Goal: Task Accomplishment & Management: Complete application form

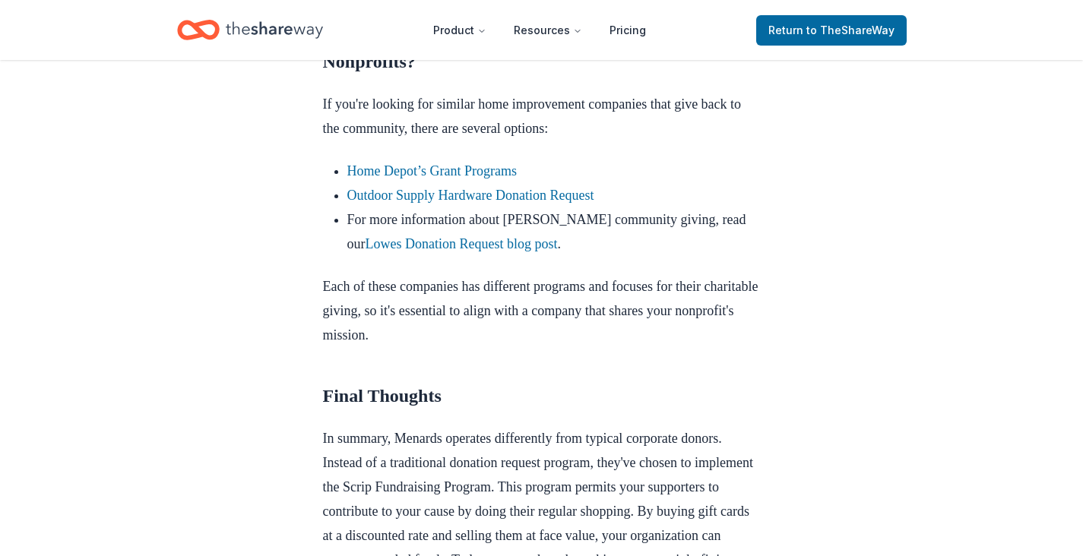
scroll to position [1278, 0]
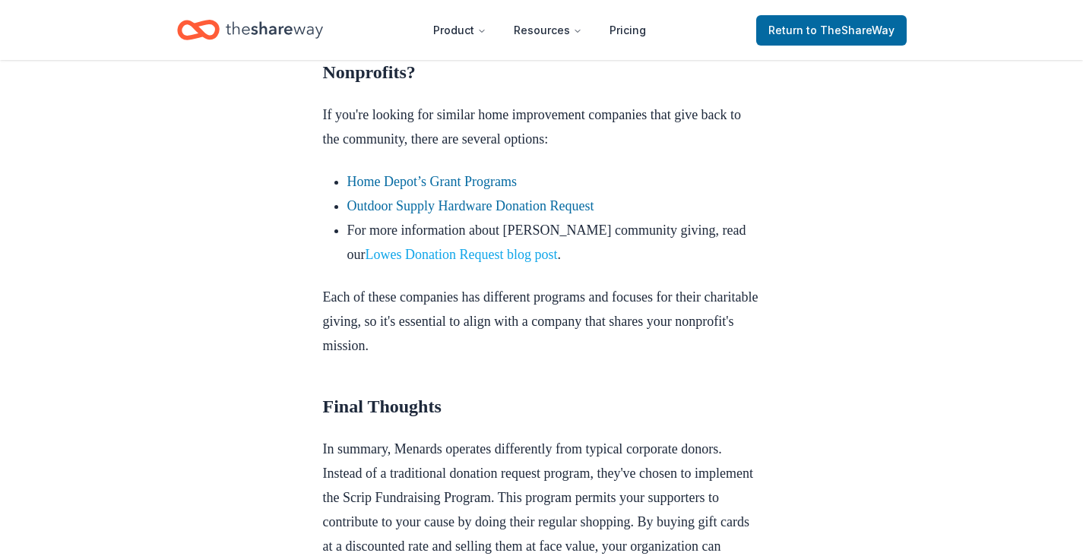
click at [501, 262] on link "Lowes Donation Request blog post" at bounding box center [461, 254] width 192 height 15
click at [482, 213] on link "Outdoor Supply Hardware Donation Request" at bounding box center [470, 205] width 247 height 15
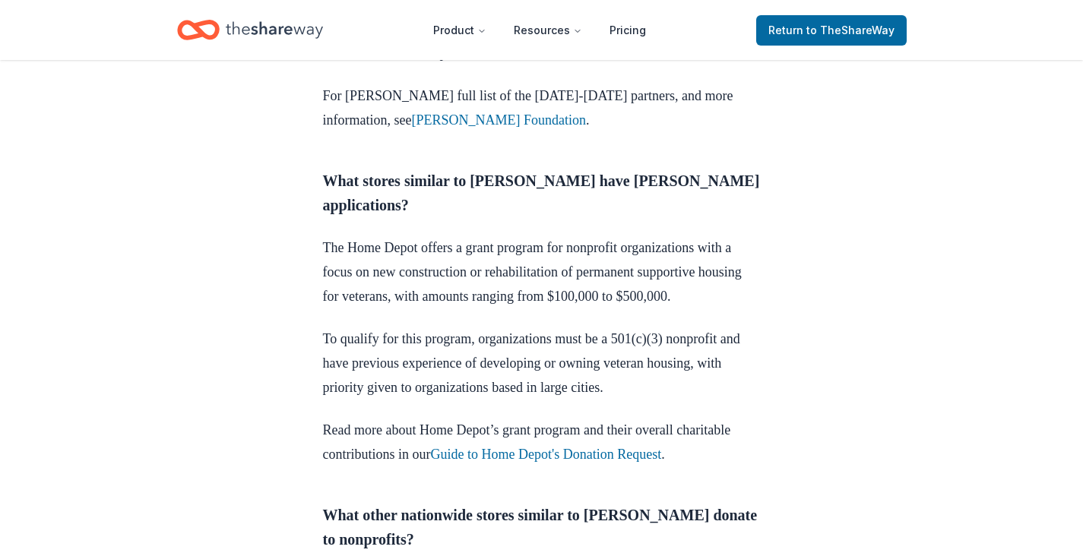
scroll to position [1086, 0]
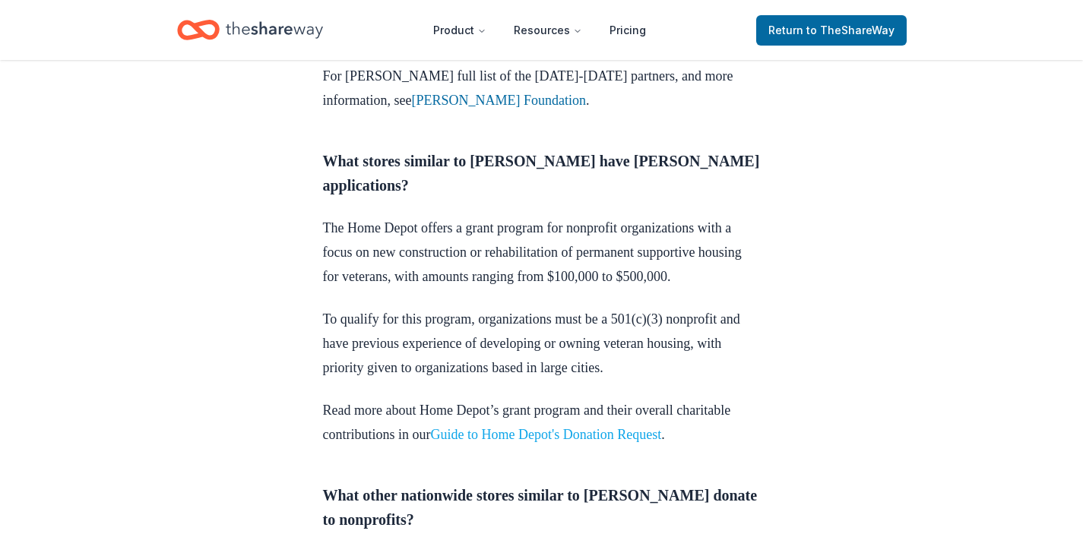
click at [627, 427] on link "Guide to Home Depot's Donation Request" at bounding box center [546, 434] width 231 height 15
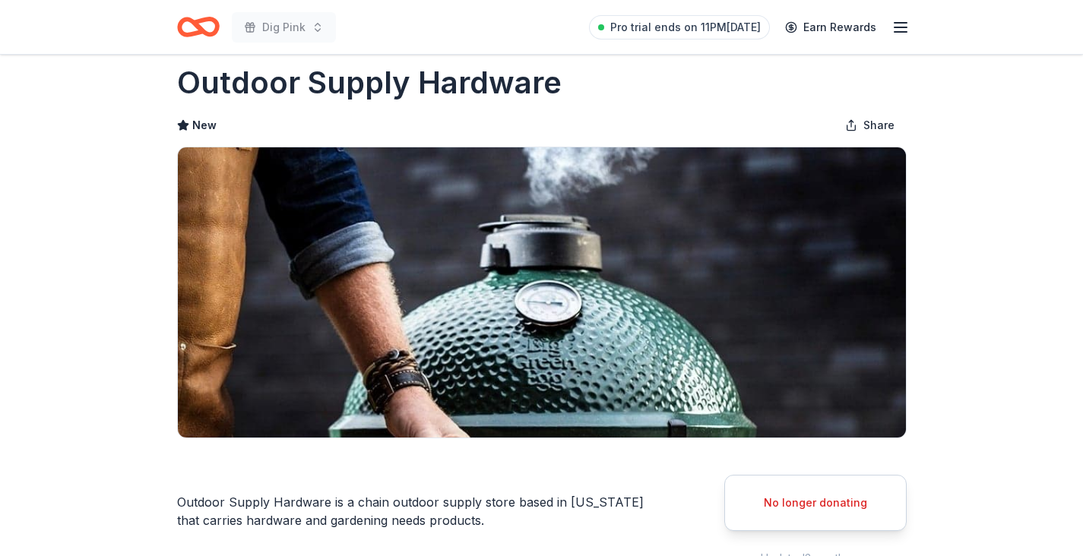
scroll to position [30, 0]
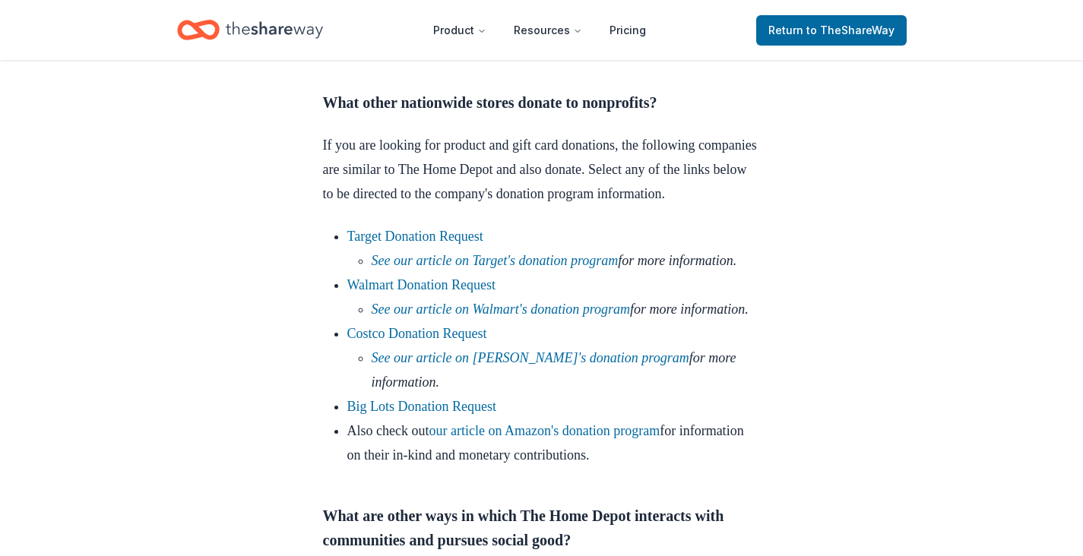
scroll to position [912, 0]
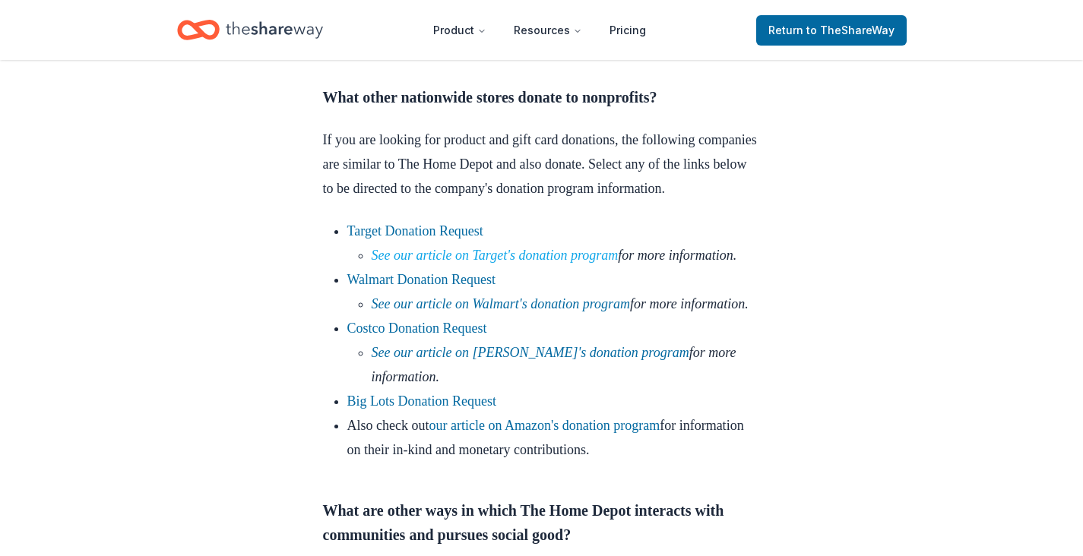
click at [618, 263] on link "See our article on Target's donation program" at bounding box center [495, 255] width 247 height 15
click at [610, 312] on link "See our article on Walmart's donation program" at bounding box center [501, 303] width 259 height 15
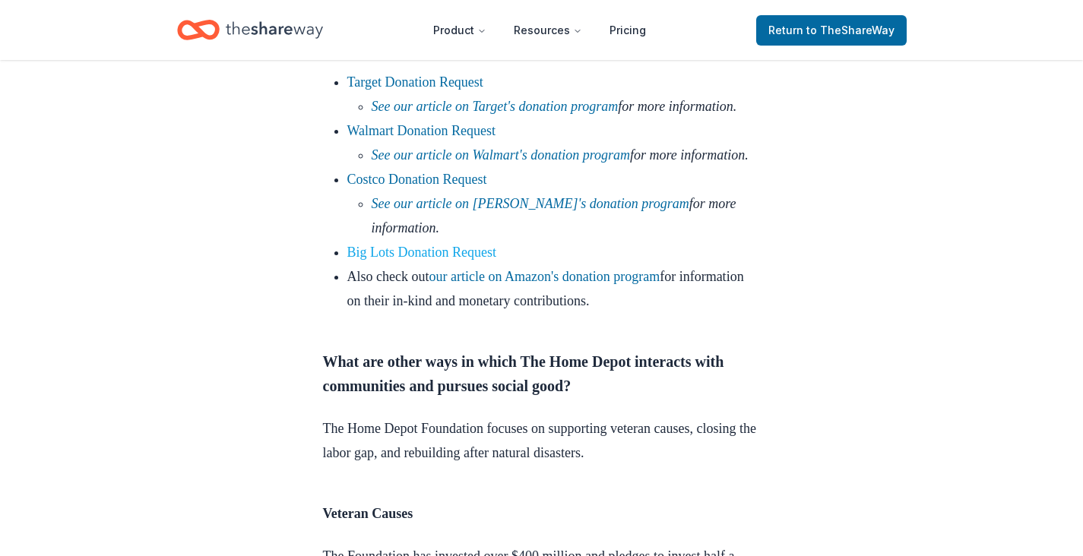
scroll to position [1064, 0]
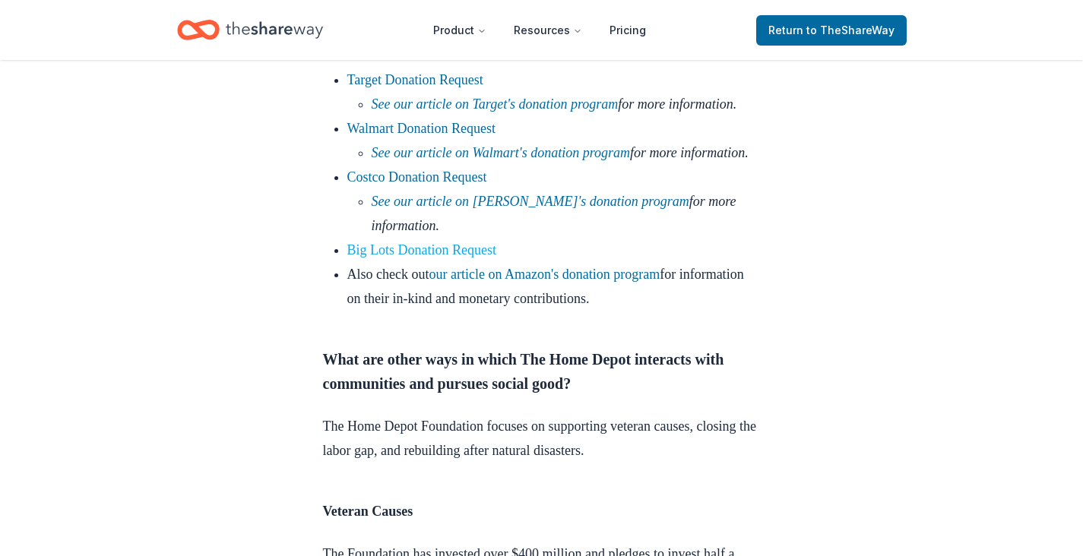
click at [451, 258] on link "Big Lots Donation Request" at bounding box center [422, 249] width 150 height 15
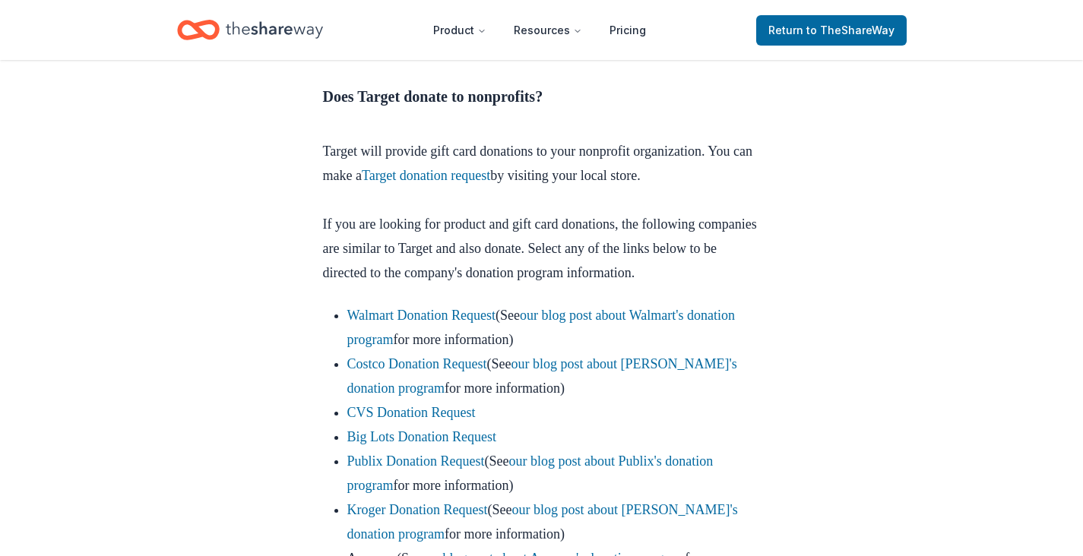
scroll to position [684, 0]
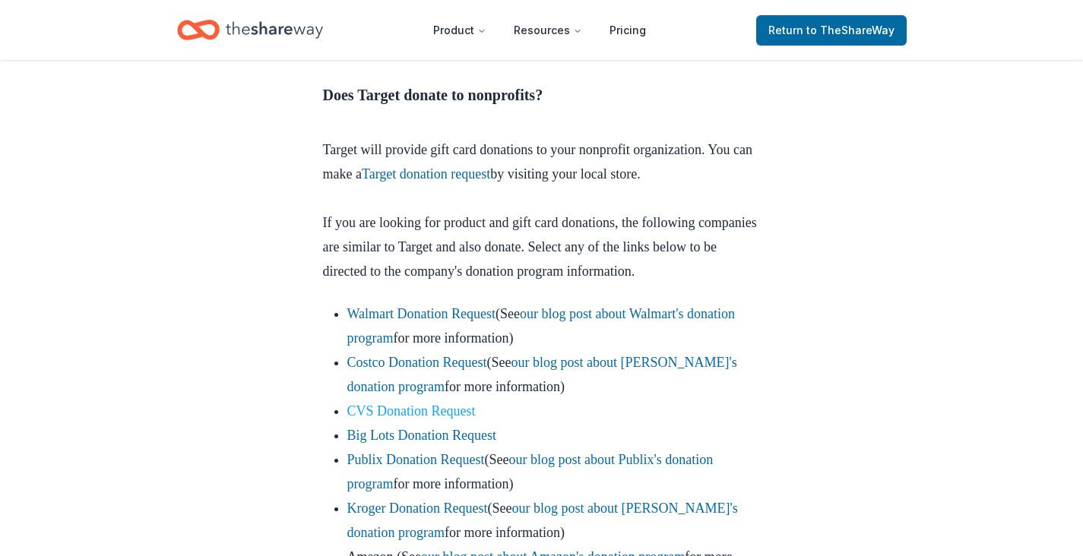
click at [460, 419] on link "CVS Donation Request" at bounding box center [411, 410] width 128 height 15
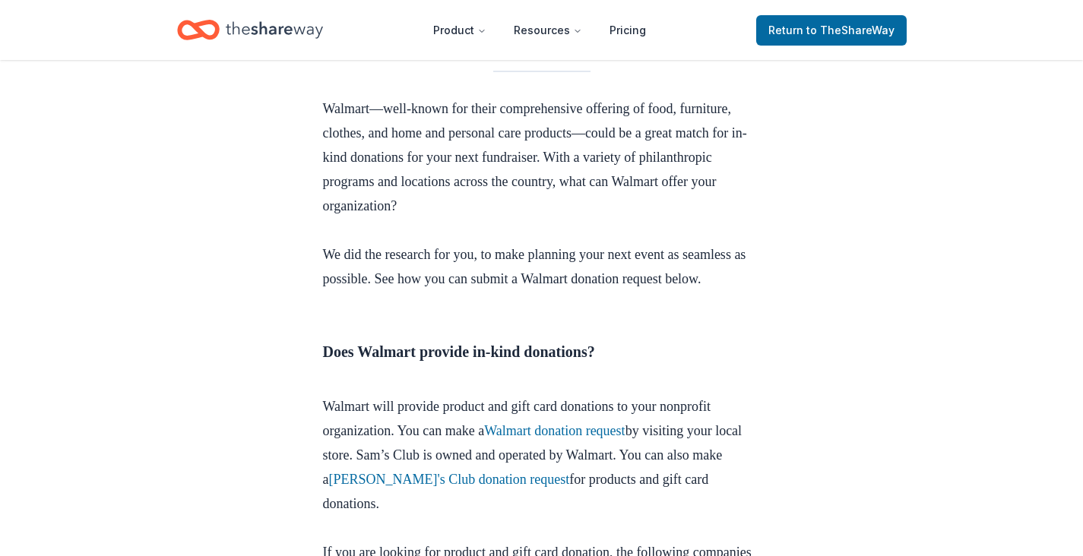
scroll to position [452, 0]
click at [439, 476] on link "Sam's Club donation request" at bounding box center [449, 478] width 241 height 15
click at [443, 476] on link "Sam's Club donation request" at bounding box center [449, 478] width 241 height 15
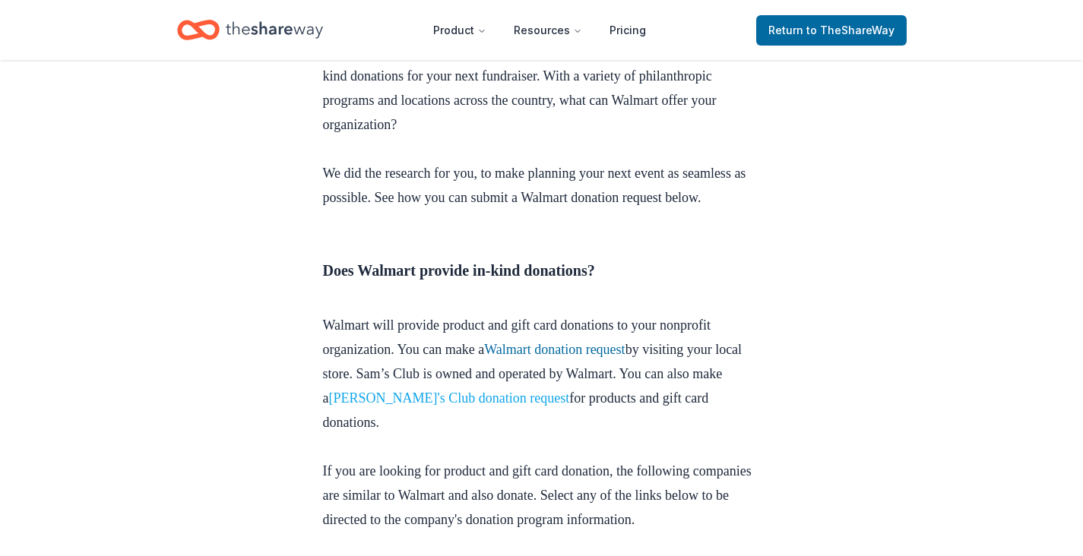
scroll to position [535, 0]
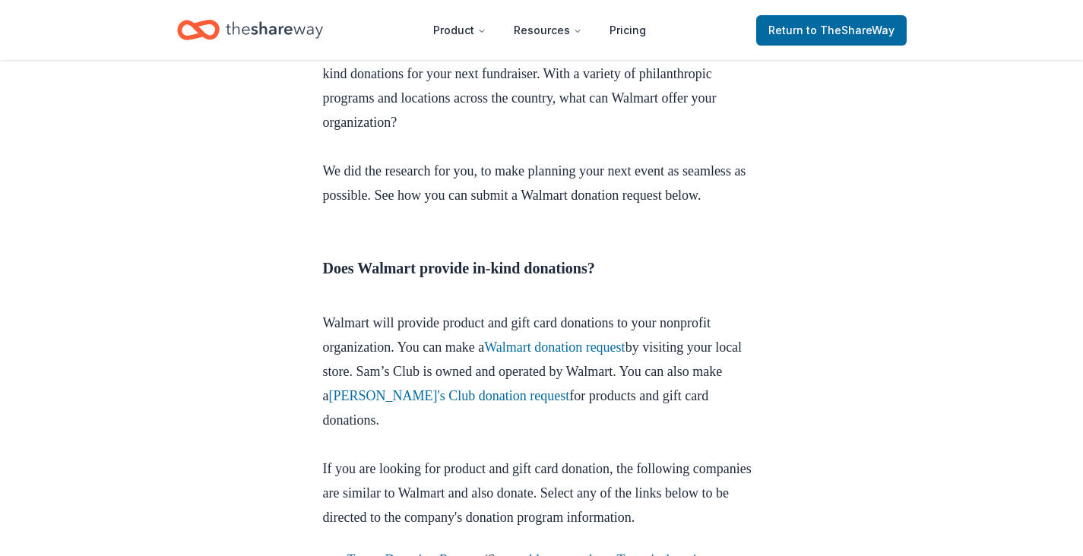
click at [552, 407] on p "Walmart will provide product and gift card donations to your nonprofit organiza…" at bounding box center [542, 384] width 438 height 146
click at [527, 400] on link "Sam's Club donation request" at bounding box center [449, 395] width 241 height 15
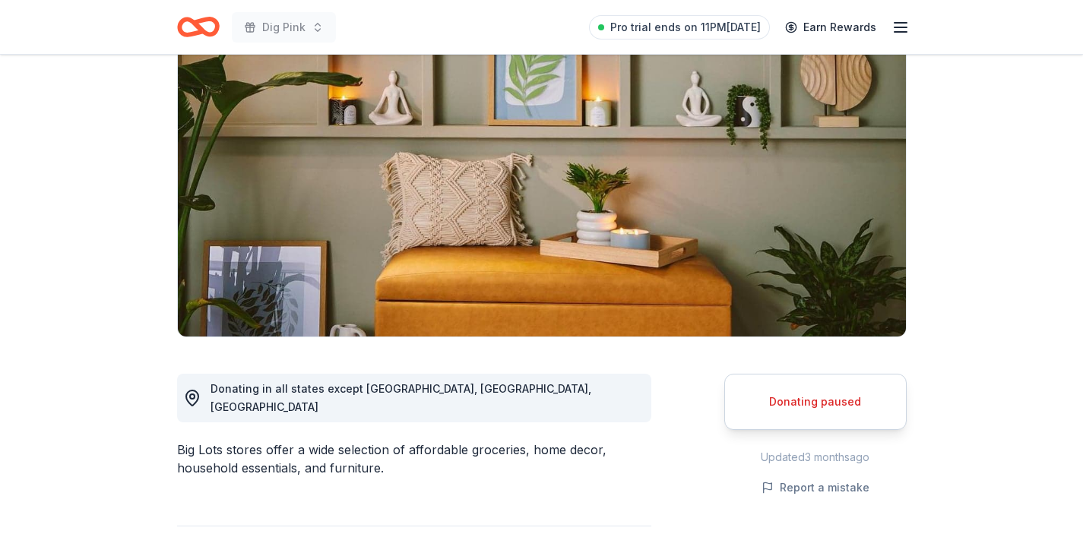
scroll to position [171, 0]
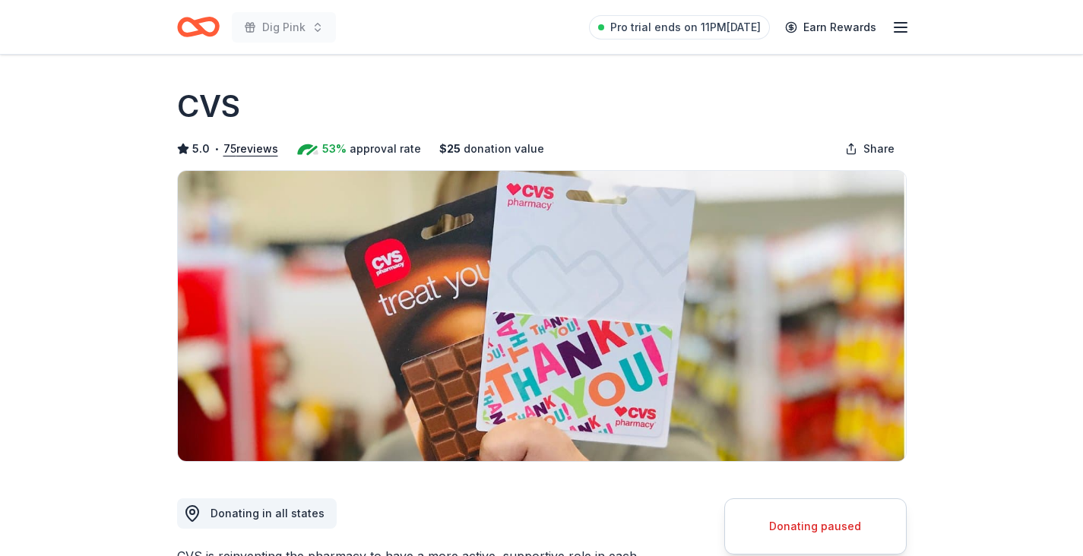
drag, startPoint x: 245, startPoint y: 103, endPoint x: 396, endPoint y: -2, distance: 184.0
click at [396, 0] on html "Dig Pink Pro trial ends on 11PM, 9/2 Earn Rewards Donating paused Share CVS 5.0…" at bounding box center [541, 278] width 1083 height 556
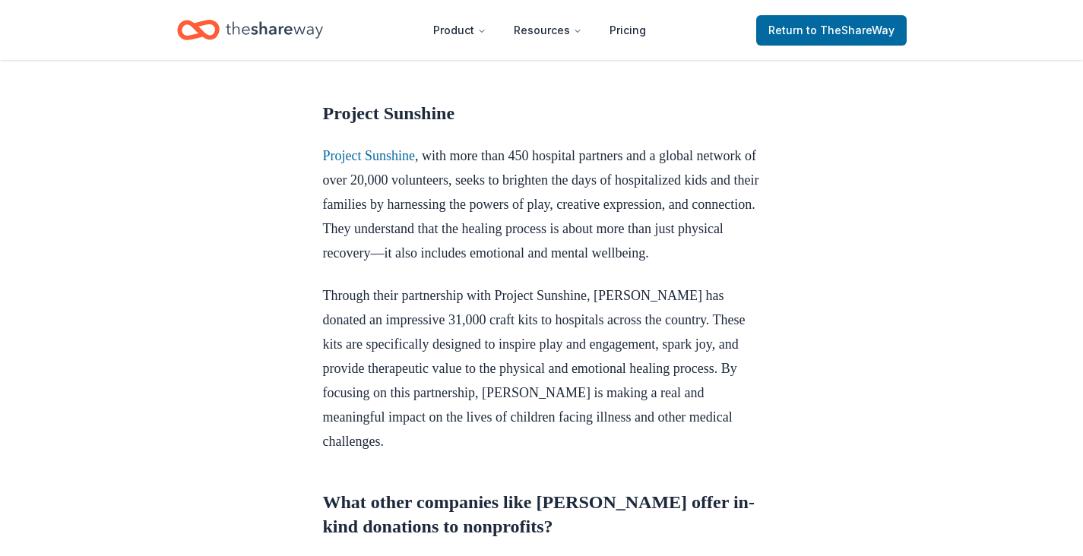
scroll to position [728, 0]
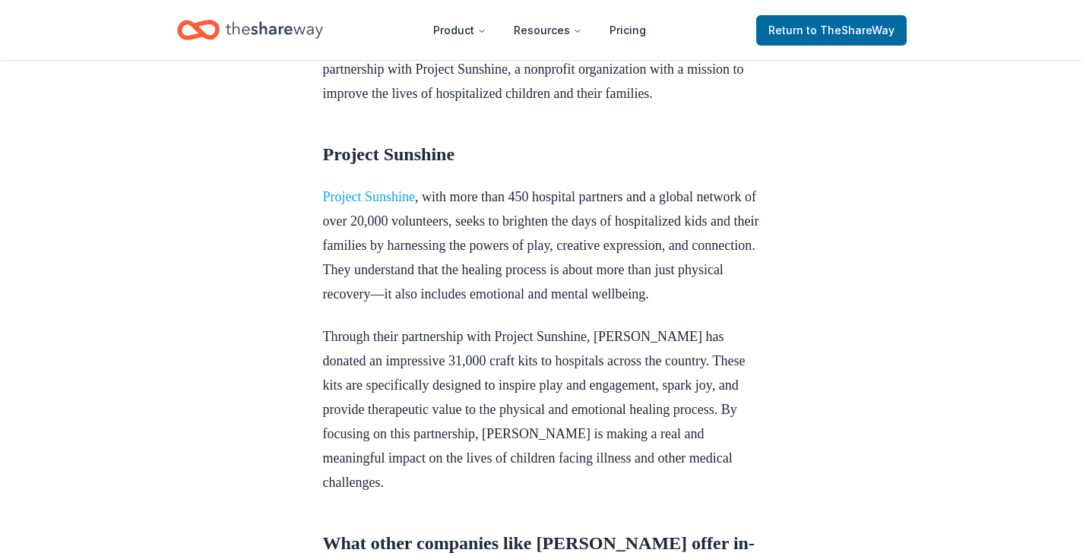
click at [411, 193] on link "Project Sunshine" at bounding box center [369, 196] width 93 height 15
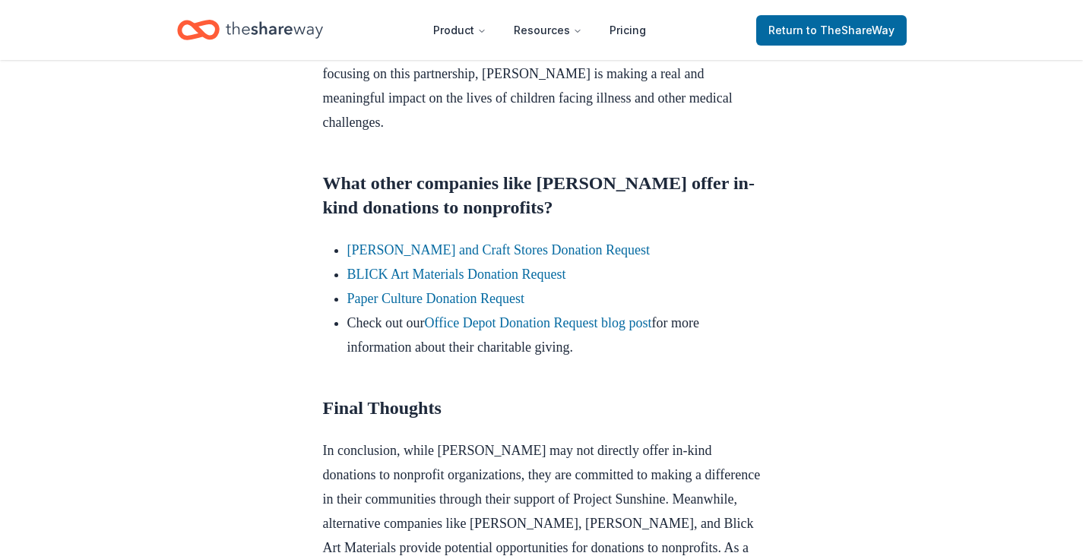
scroll to position [1092, 0]
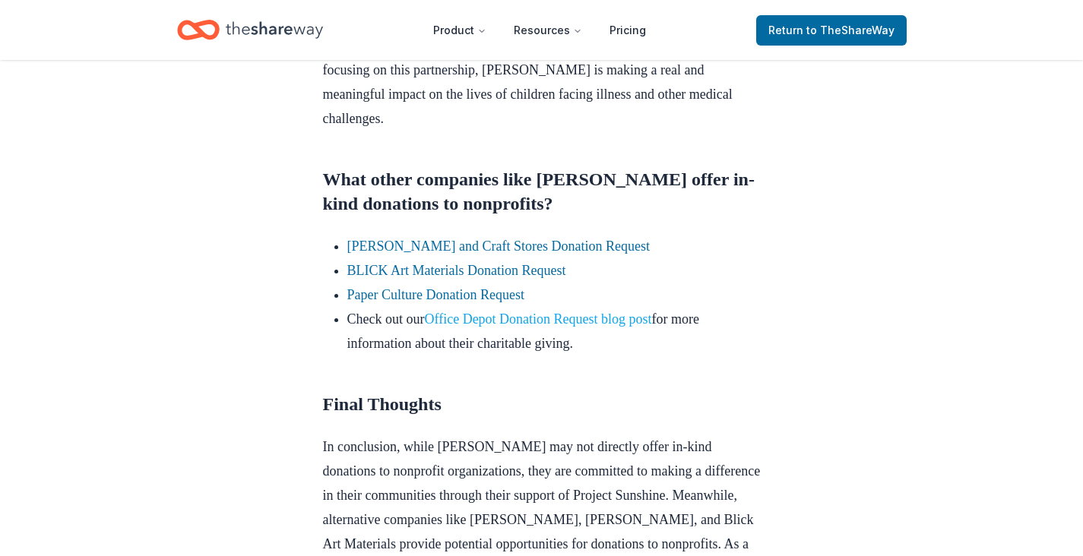
click at [581, 327] on link "Office Depot Donation Request blog post" at bounding box center [537, 319] width 227 height 15
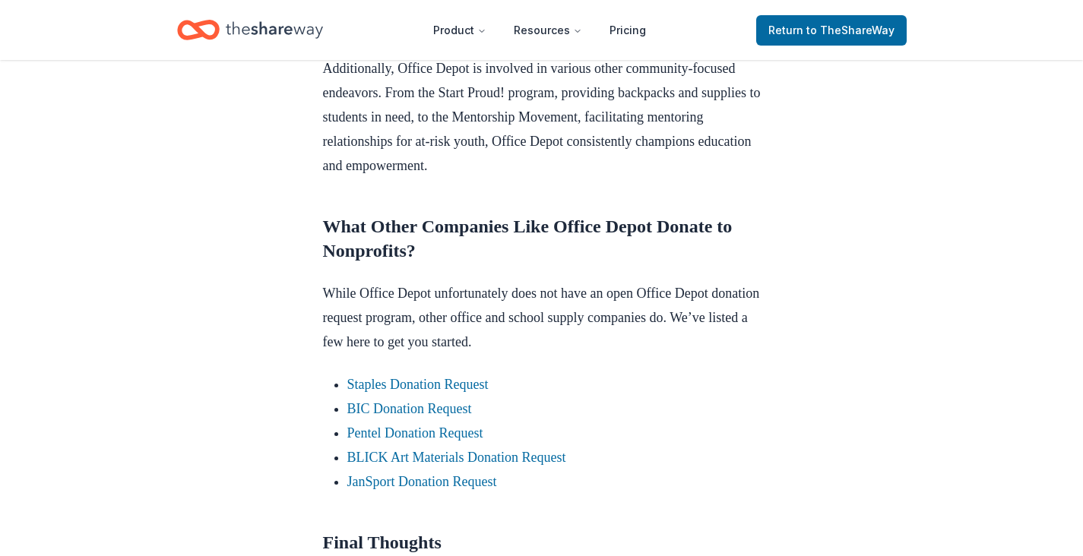
scroll to position [1058, 0]
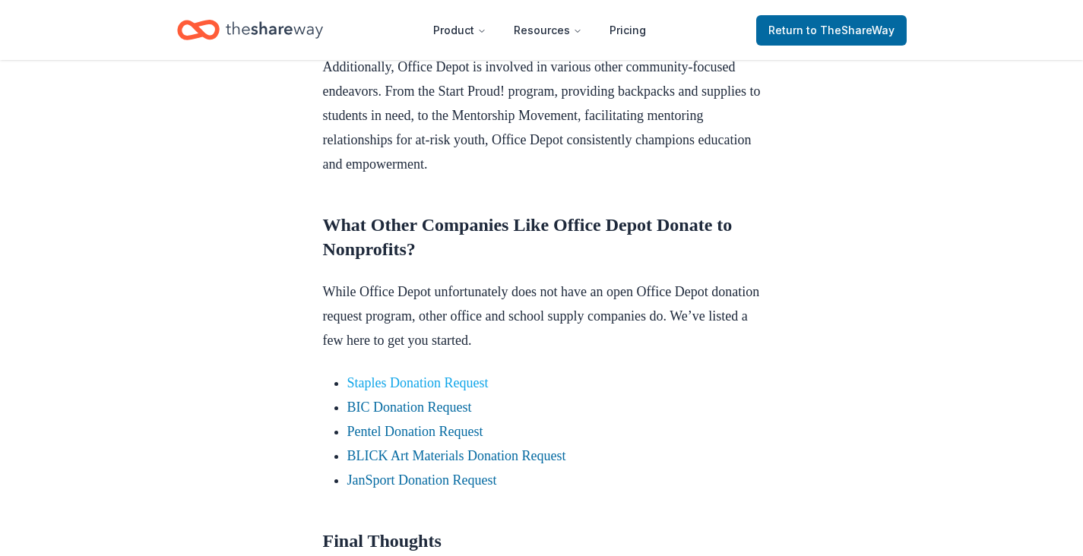
click at [487, 391] on link "Staples Donation Request" at bounding box center [417, 382] width 141 height 15
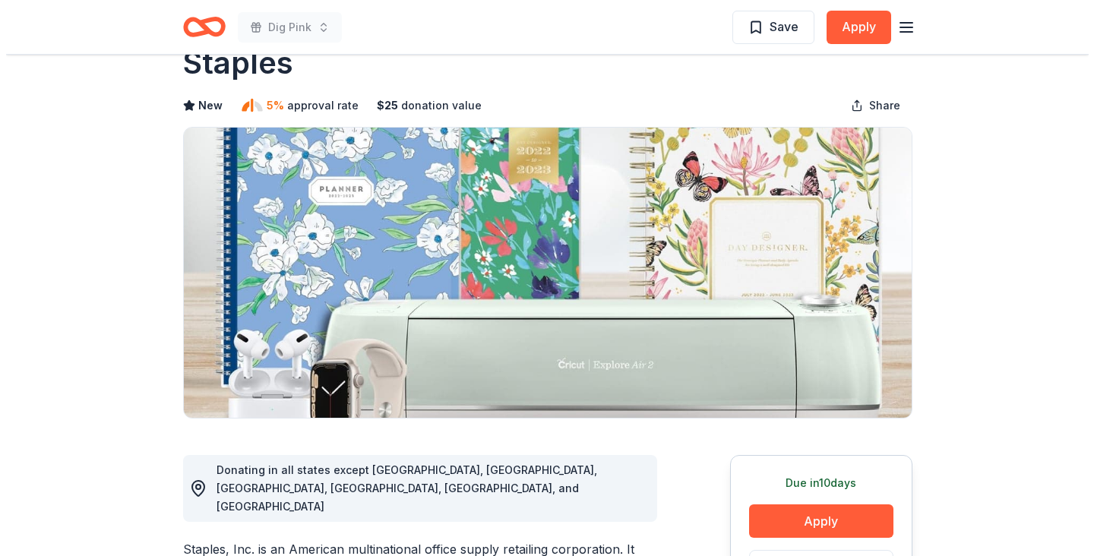
scroll to position [73, 0]
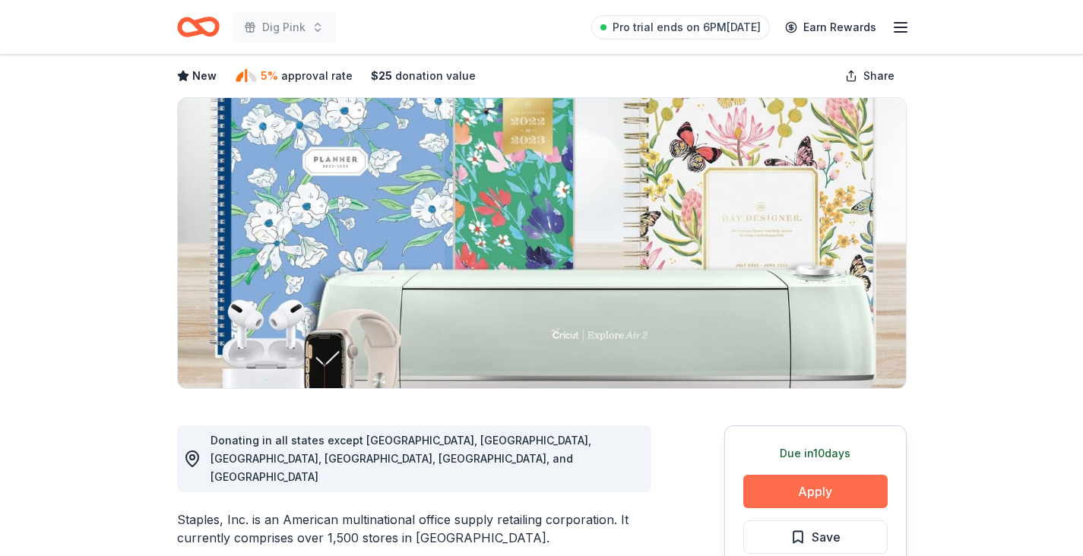
click at [795, 494] on button "Apply" at bounding box center [815, 491] width 144 height 33
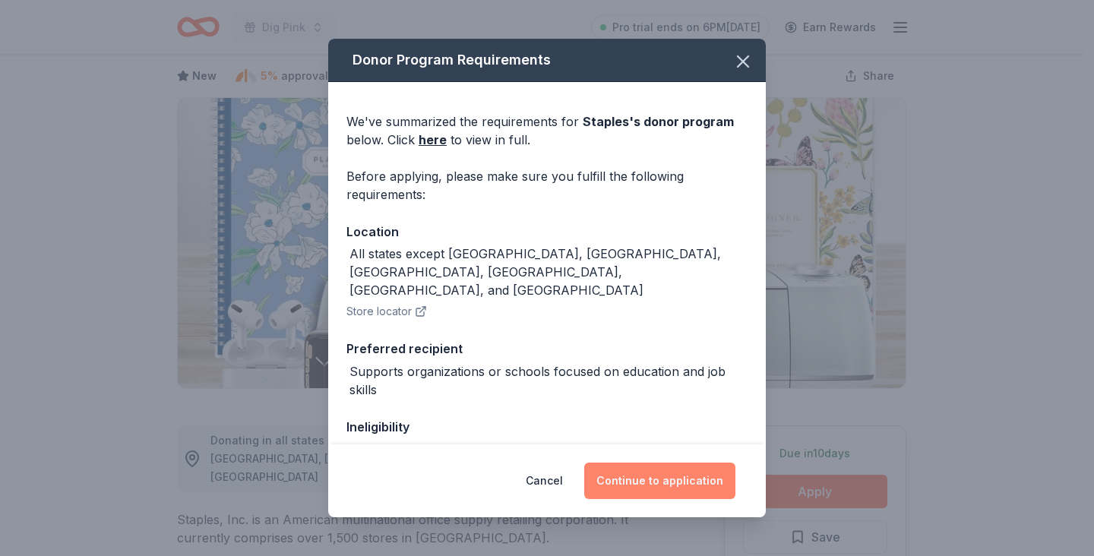
click at [657, 480] on button "Continue to application" at bounding box center [659, 481] width 151 height 36
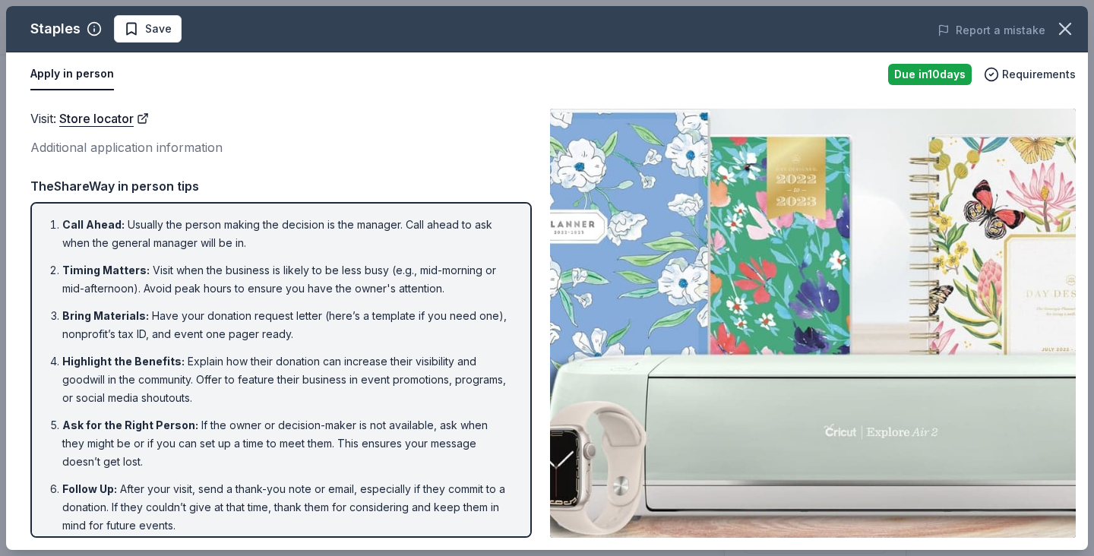
scroll to position [11, 0]
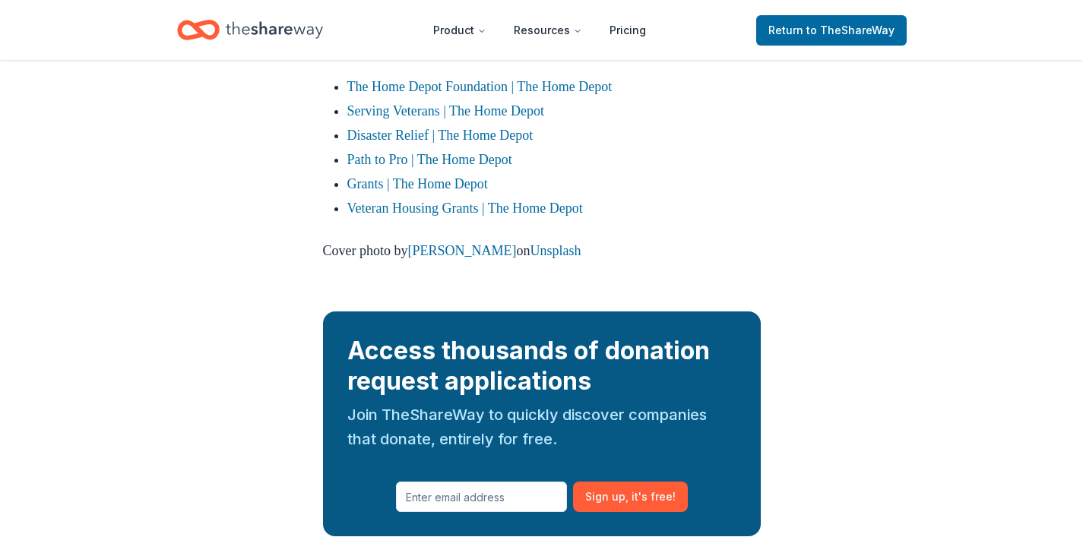
scroll to position [2538, 0]
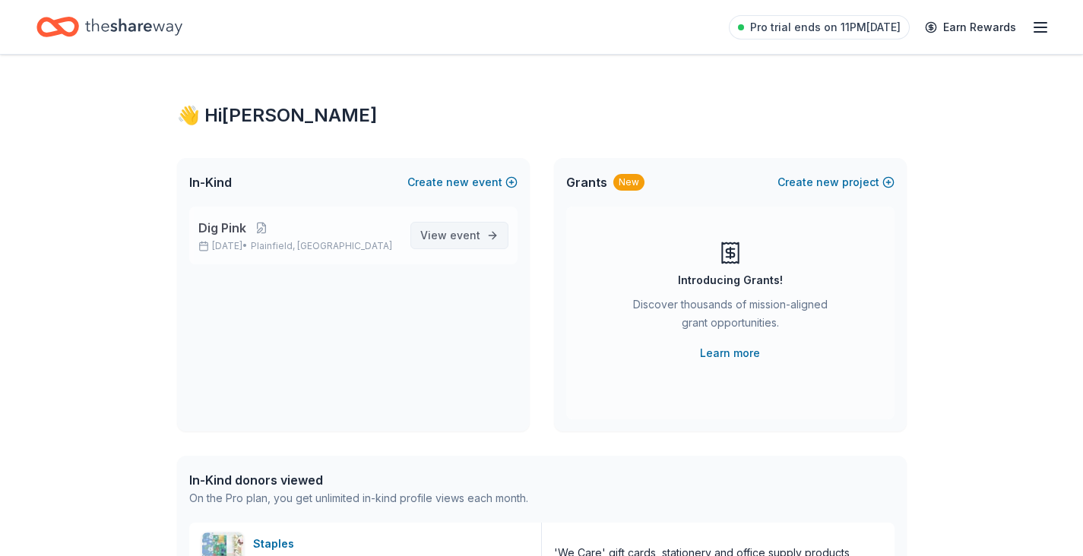
click at [451, 232] on span "event" at bounding box center [465, 235] width 30 height 13
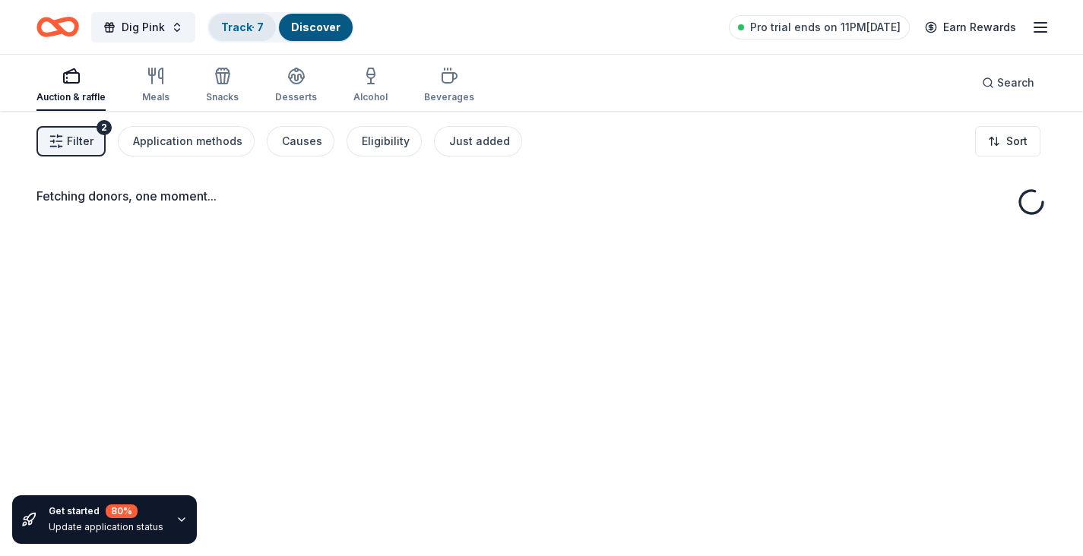
click at [246, 29] on link "Track · 7" at bounding box center [242, 27] width 43 height 13
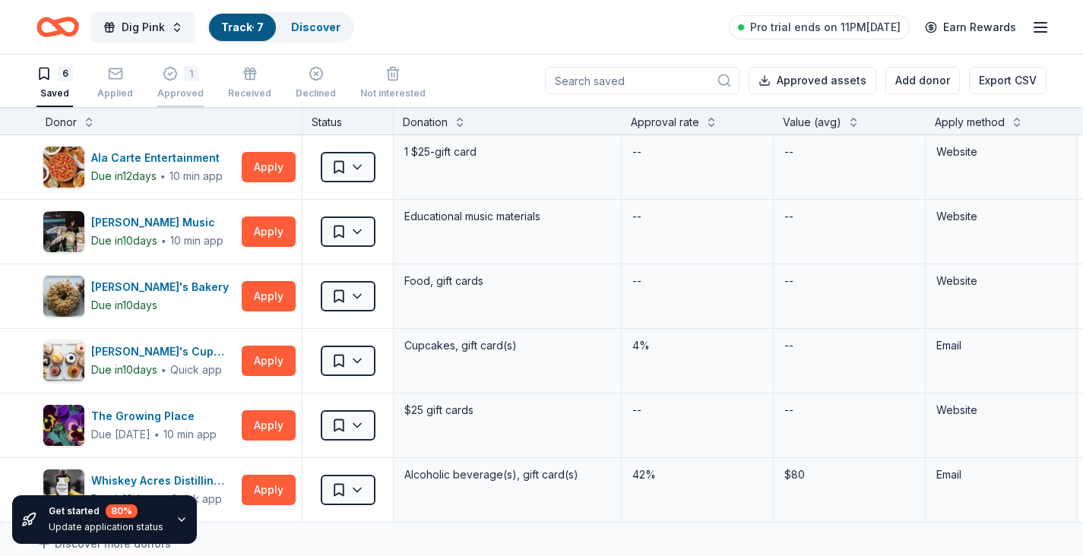
click at [185, 85] on div "1 Approved" at bounding box center [180, 82] width 46 height 33
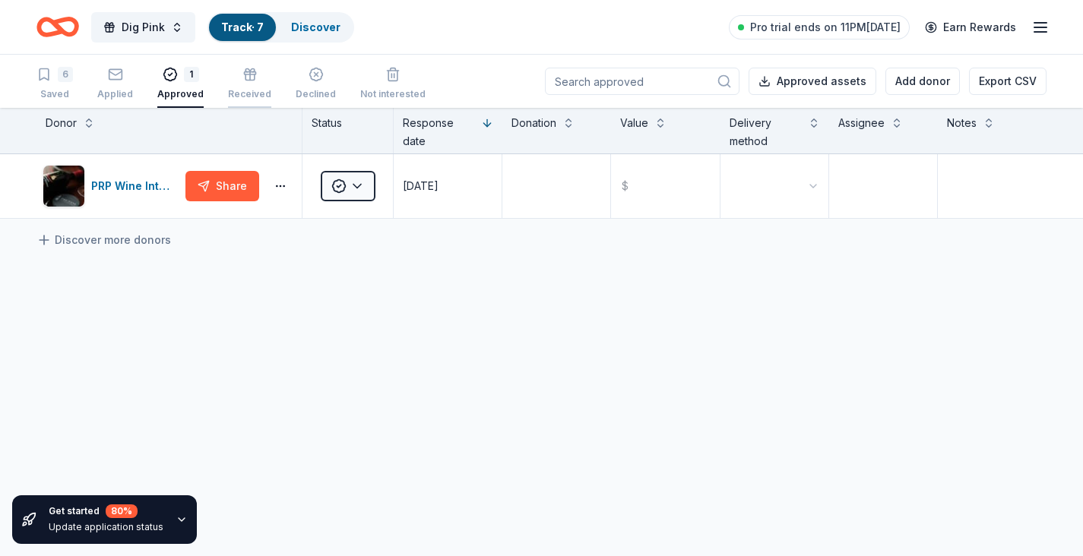
click at [240, 84] on div "Received" at bounding box center [249, 83] width 43 height 33
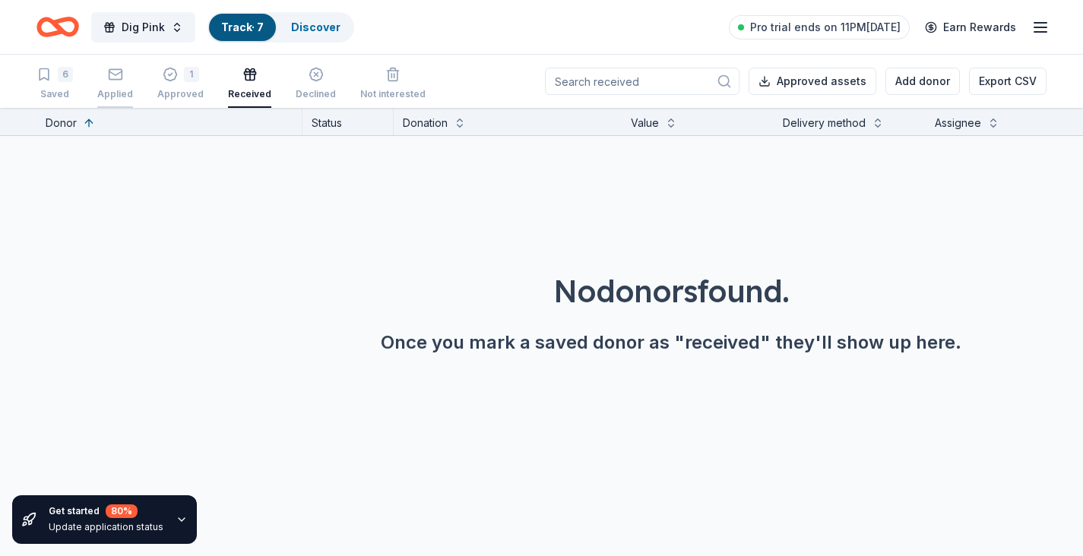
click at [125, 81] on div "button" at bounding box center [115, 74] width 36 height 15
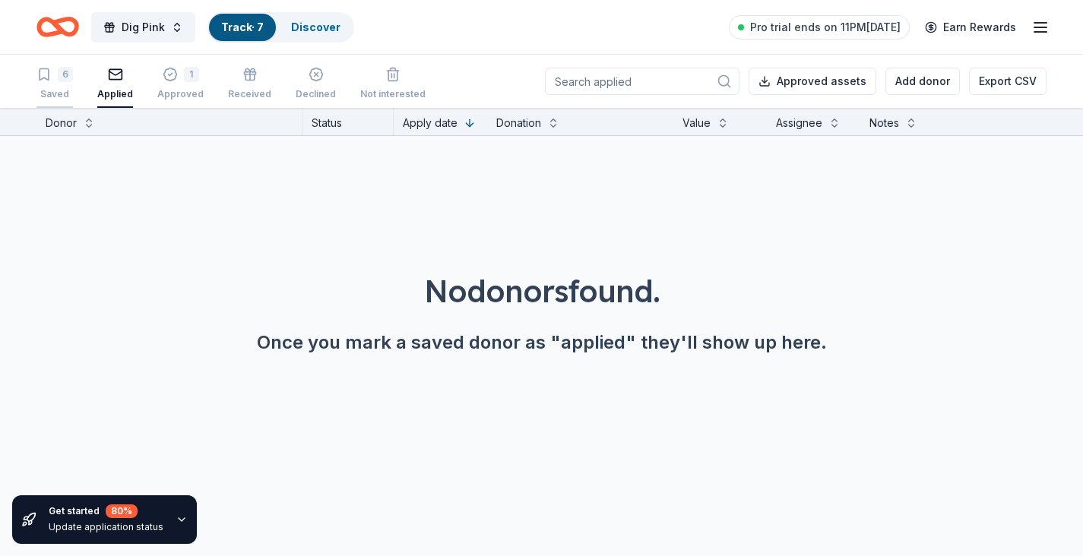
click at [63, 89] on div "Saved" at bounding box center [54, 94] width 36 height 12
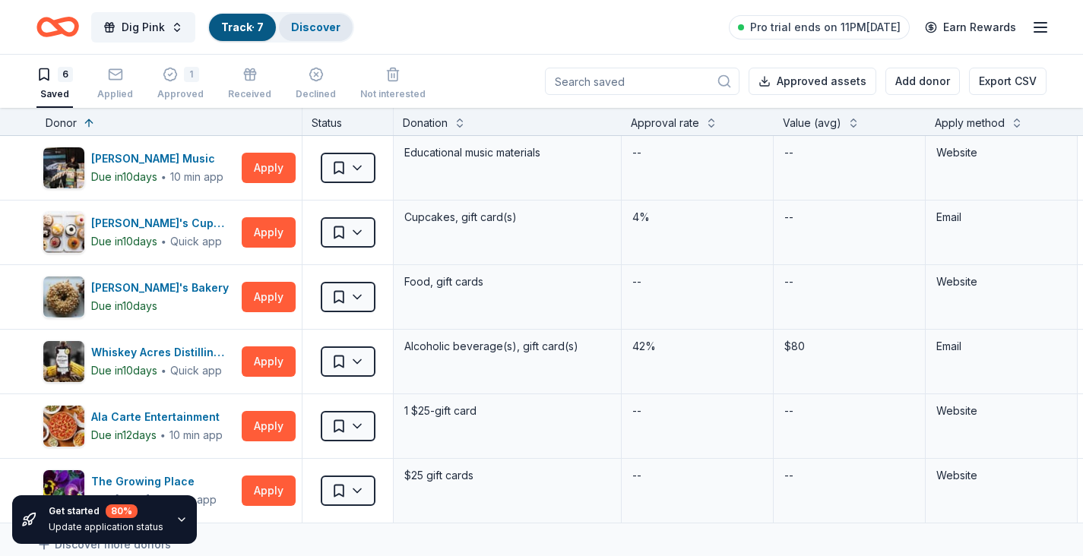
click at [307, 21] on link "Discover" at bounding box center [315, 27] width 49 height 13
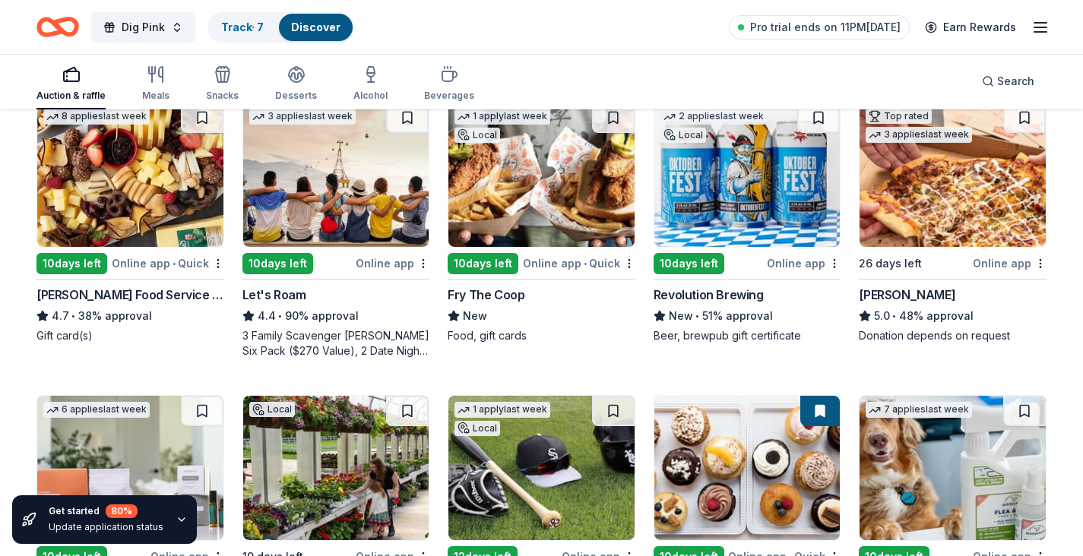
scroll to position [470, 0]
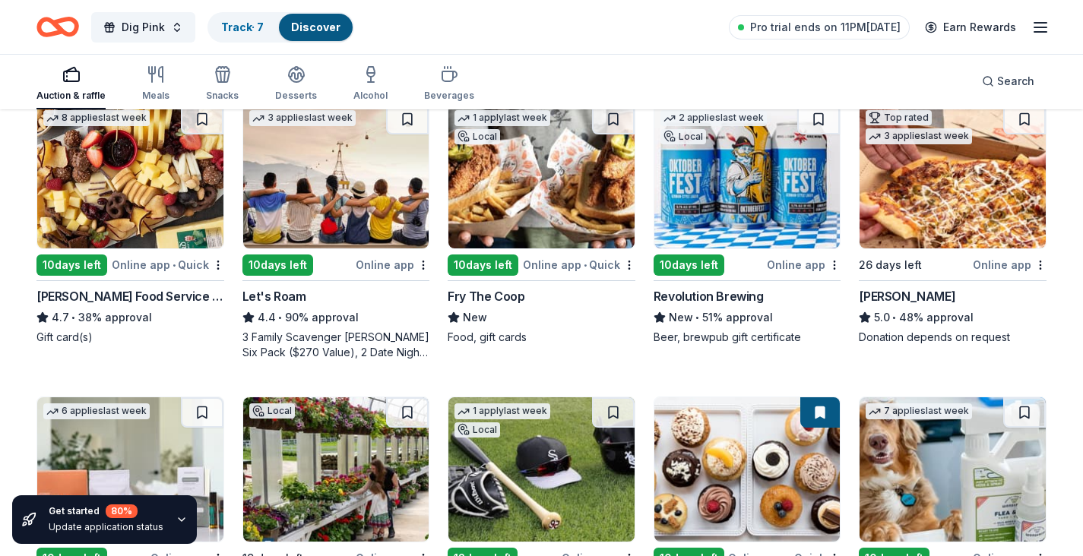
click at [143, 206] on img at bounding box center [130, 176] width 186 height 144
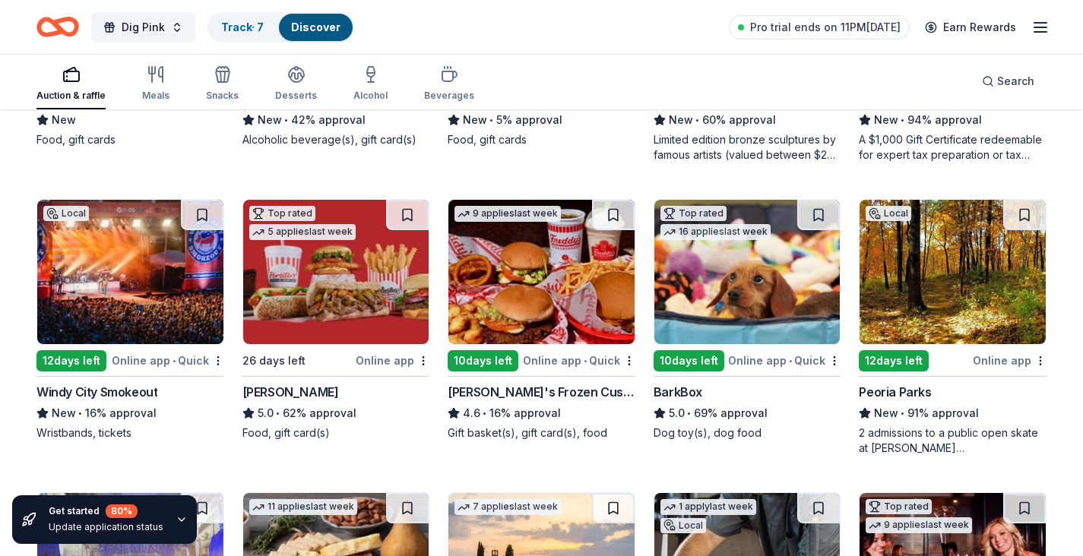
scroll to position [1265, 0]
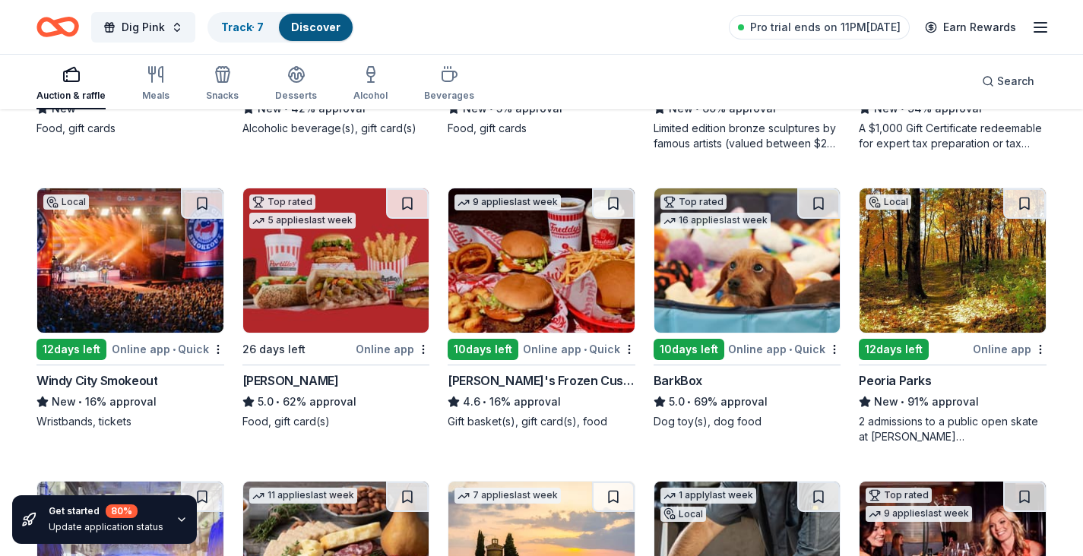
click at [966, 277] on img at bounding box center [952, 260] width 186 height 144
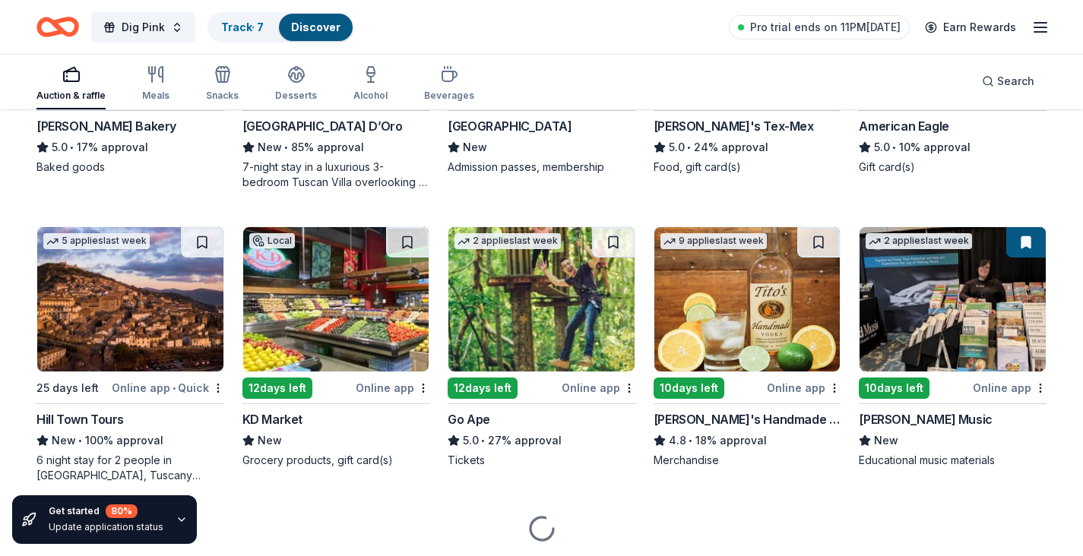
scroll to position [2116, 0]
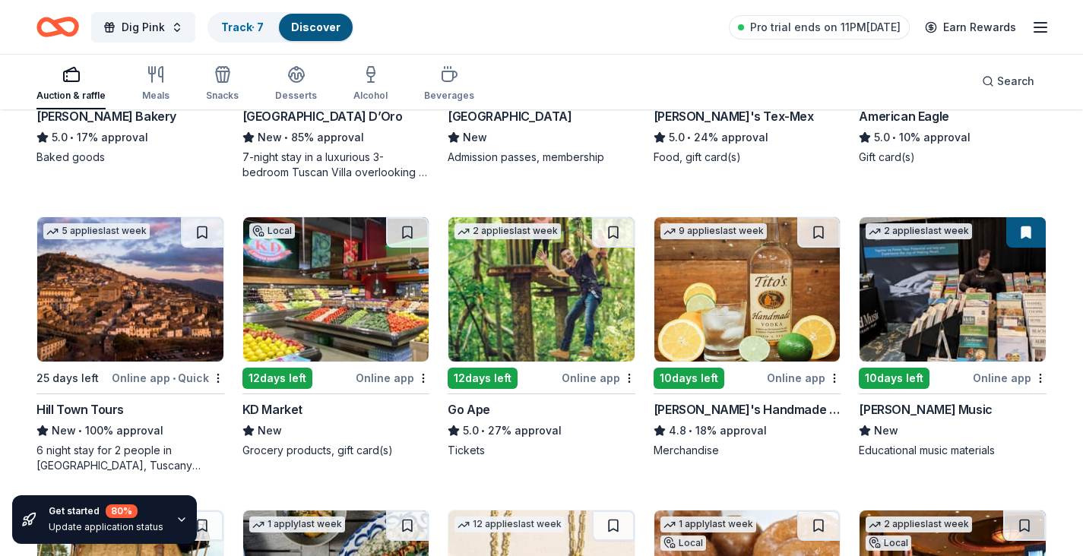
click at [158, 319] on img at bounding box center [130, 289] width 186 height 144
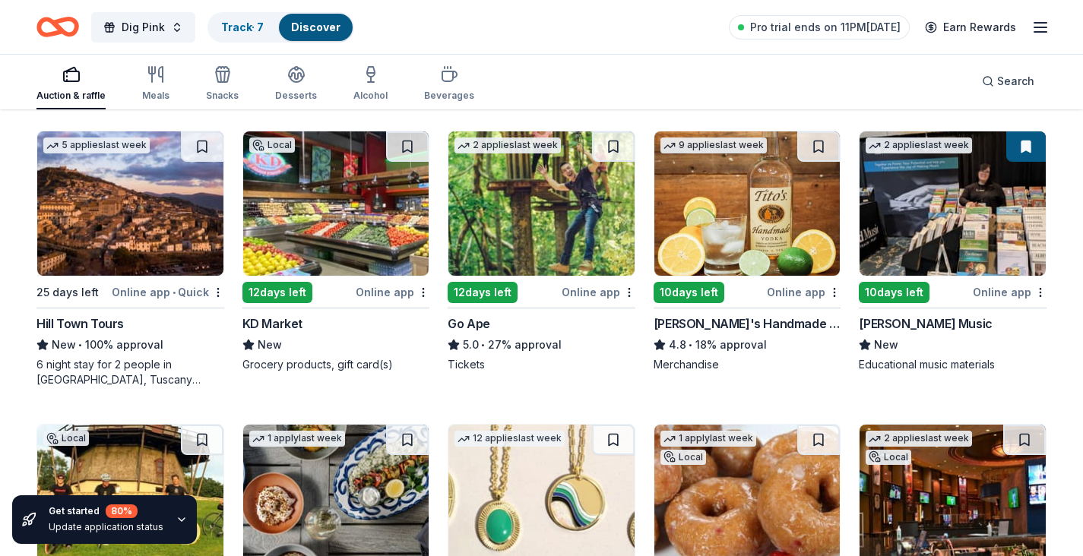
scroll to position [2199, 0]
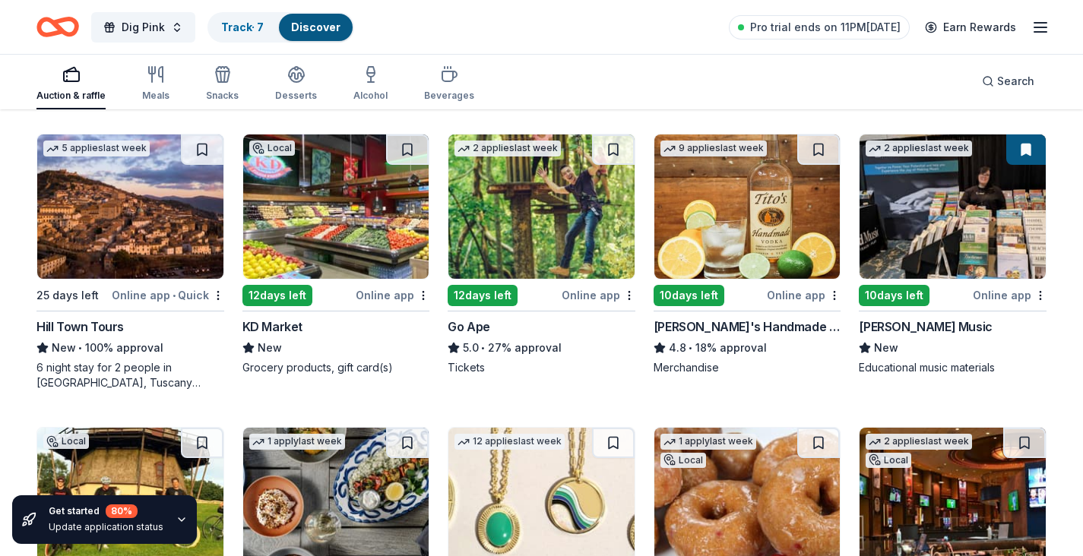
click at [763, 195] on img at bounding box center [747, 206] width 186 height 144
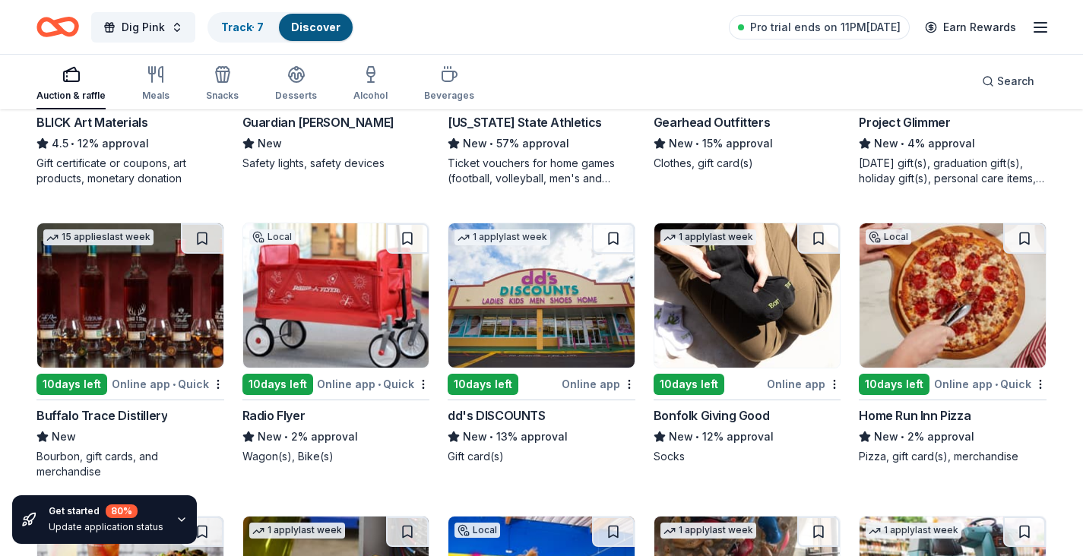
scroll to position [3284, 0]
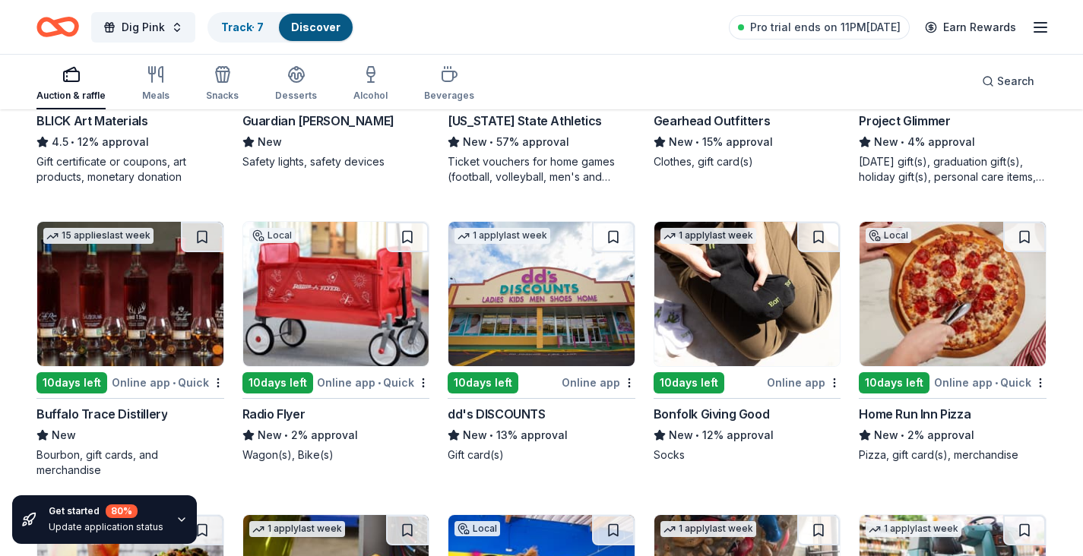
click at [740, 309] on img at bounding box center [747, 294] width 186 height 144
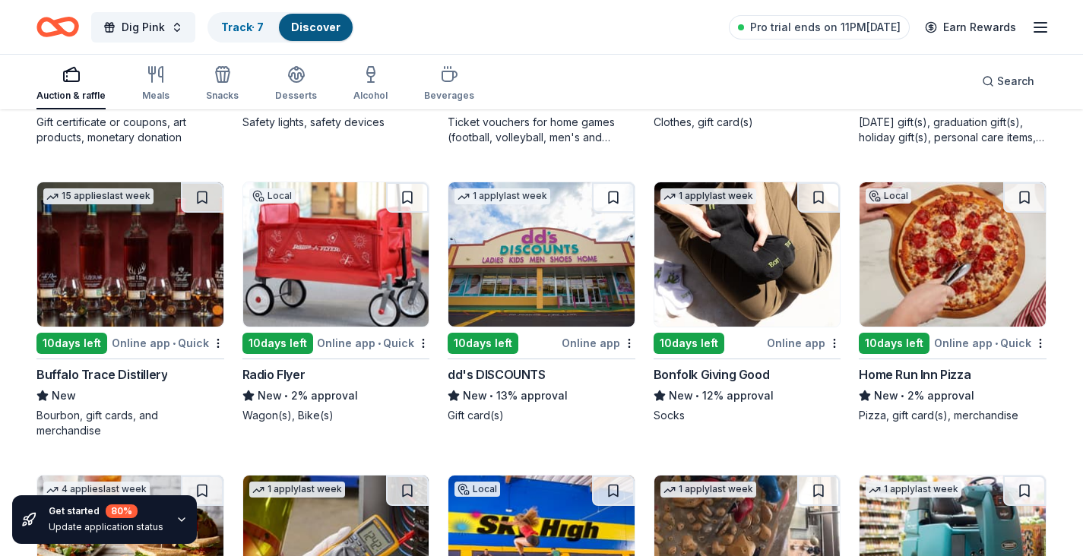
click at [569, 250] on img at bounding box center [541, 254] width 186 height 144
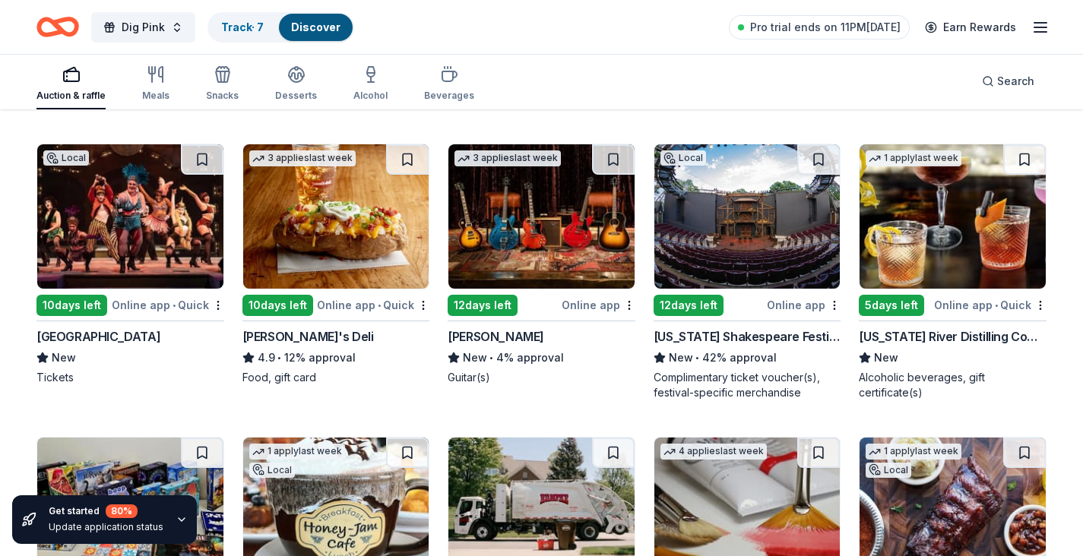
scroll to position [3935, 0]
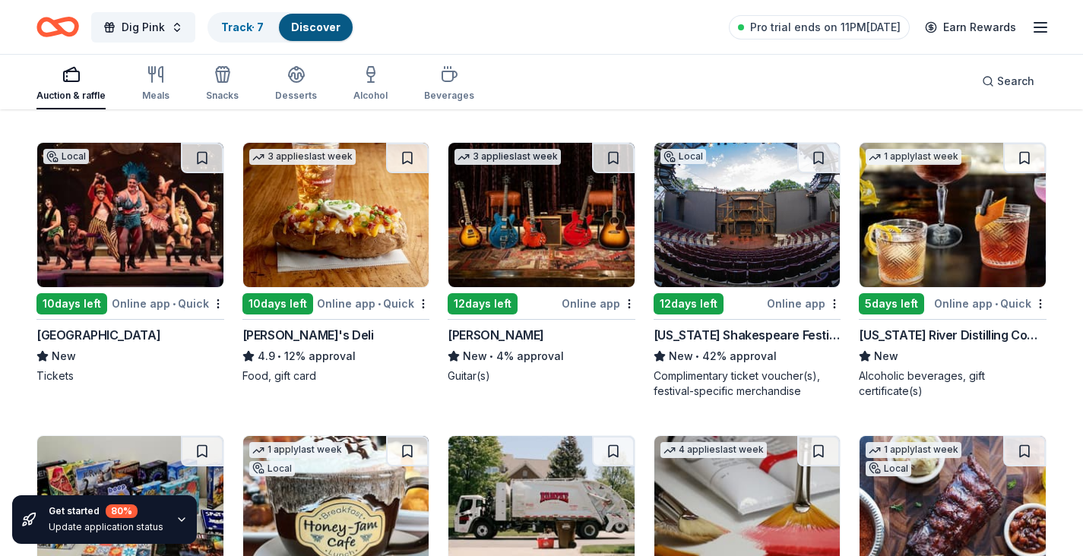
click at [963, 243] on img at bounding box center [952, 215] width 186 height 144
click at [947, 245] on img at bounding box center [952, 215] width 186 height 144
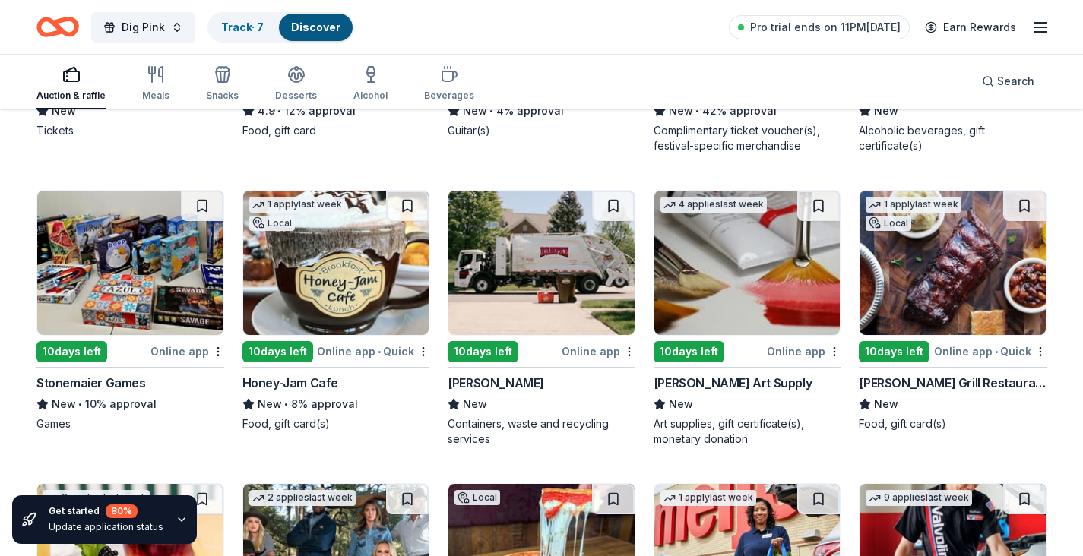
scroll to position [4183, 0]
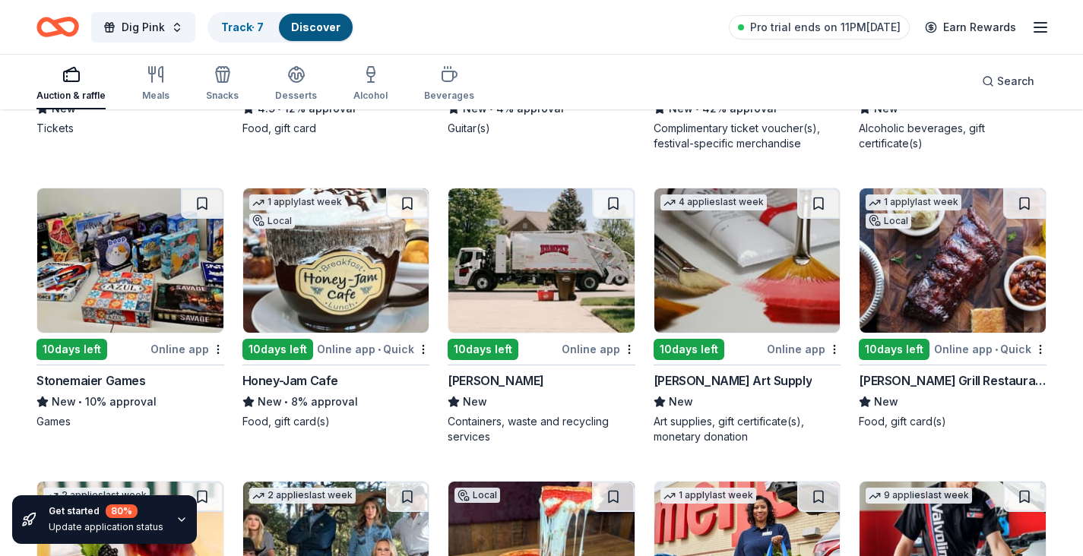
click at [551, 273] on img at bounding box center [541, 260] width 186 height 144
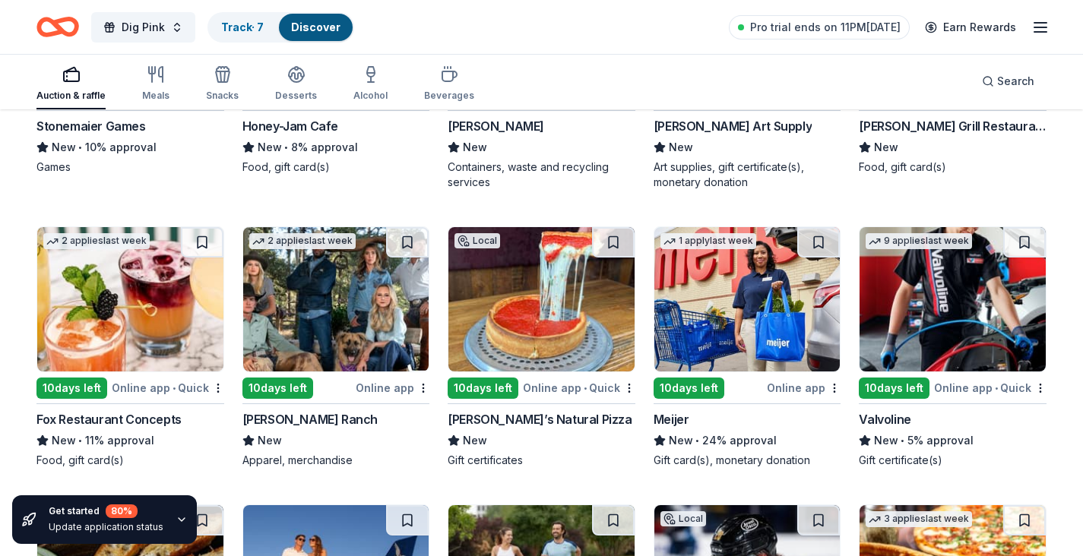
scroll to position [4448, 0]
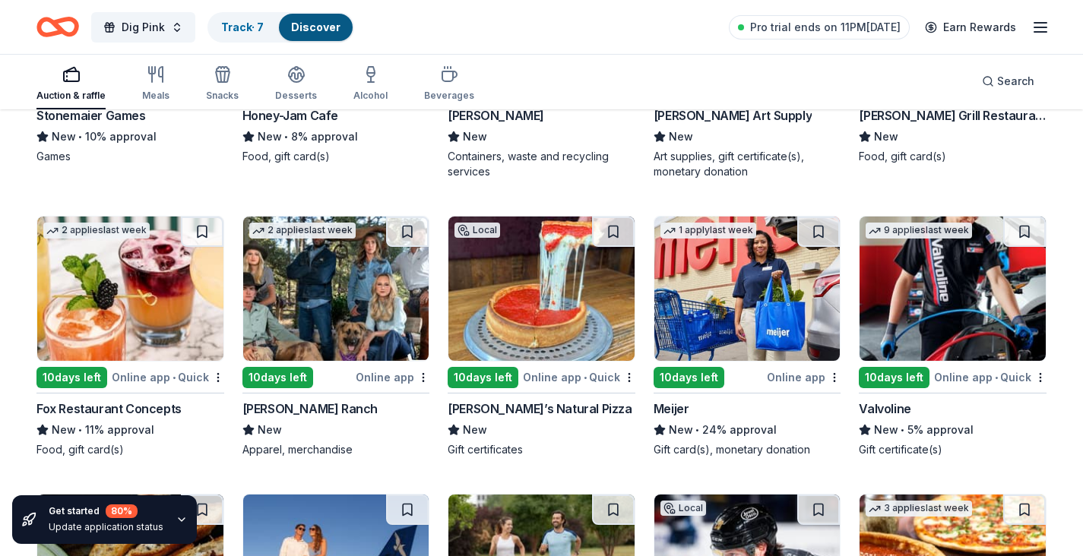
click at [377, 286] on img at bounding box center [336, 289] width 186 height 144
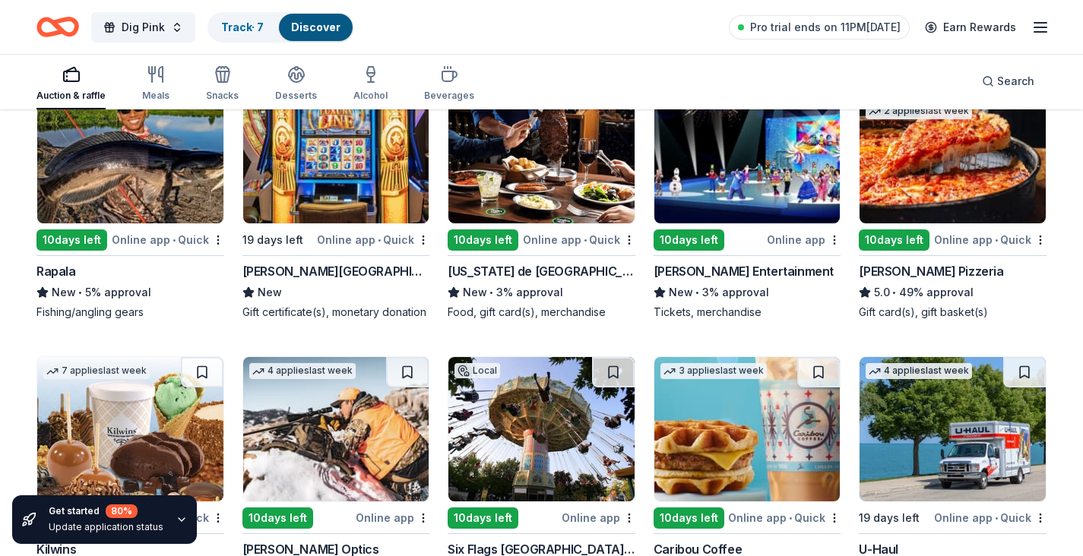
scroll to position [5975, 0]
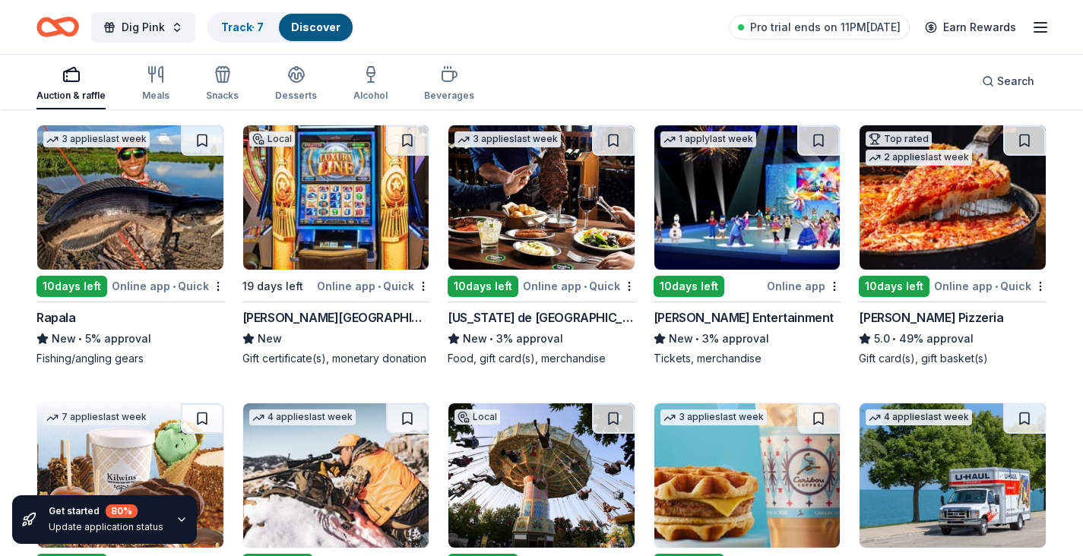
click at [555, 202] on img at bounding box center [541, 197] width 186 height 144
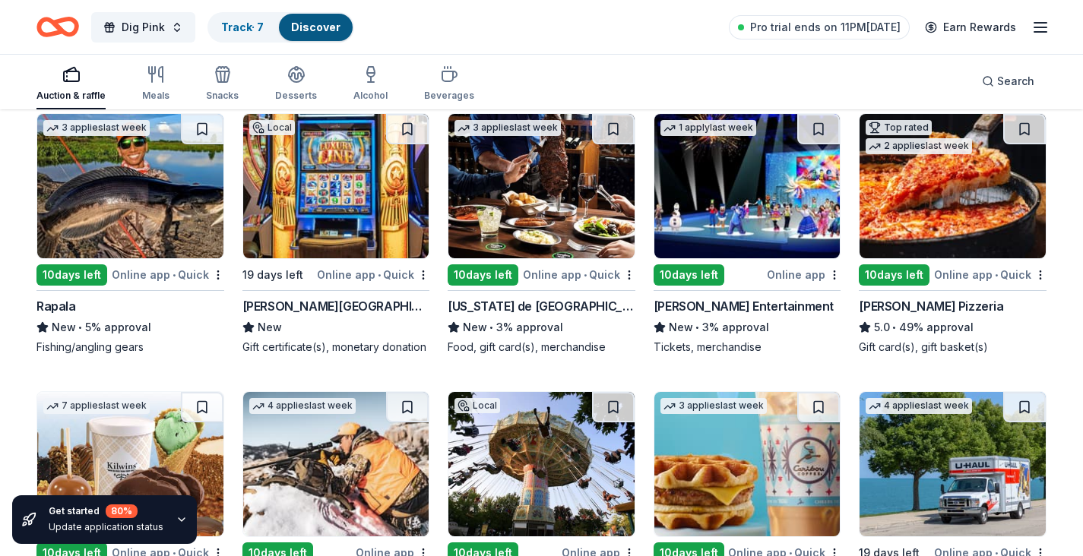
scroll to position [5988, 0]
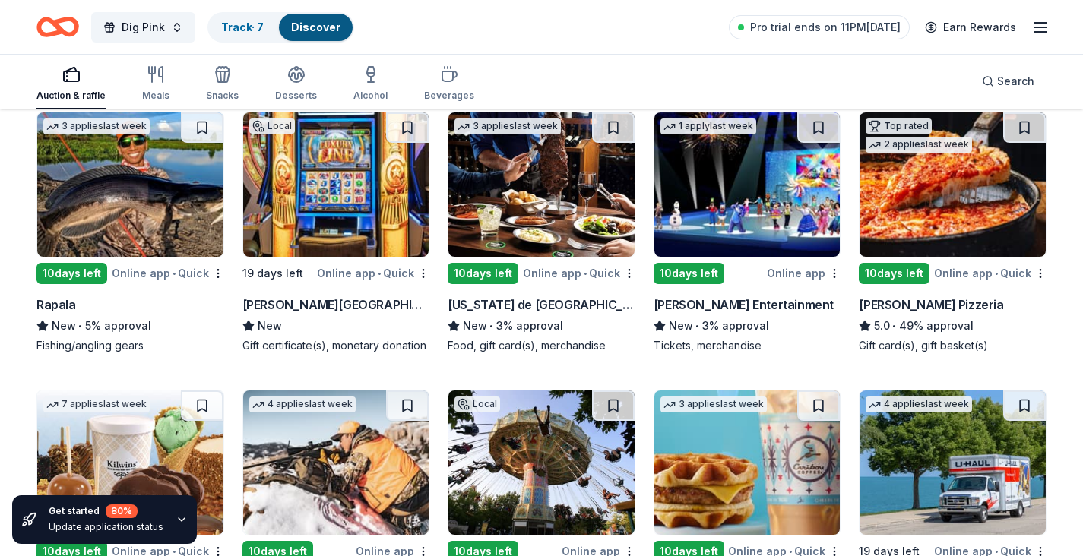
click at [738, 206] on img at bounding box center [747, 184] width 186 height 144
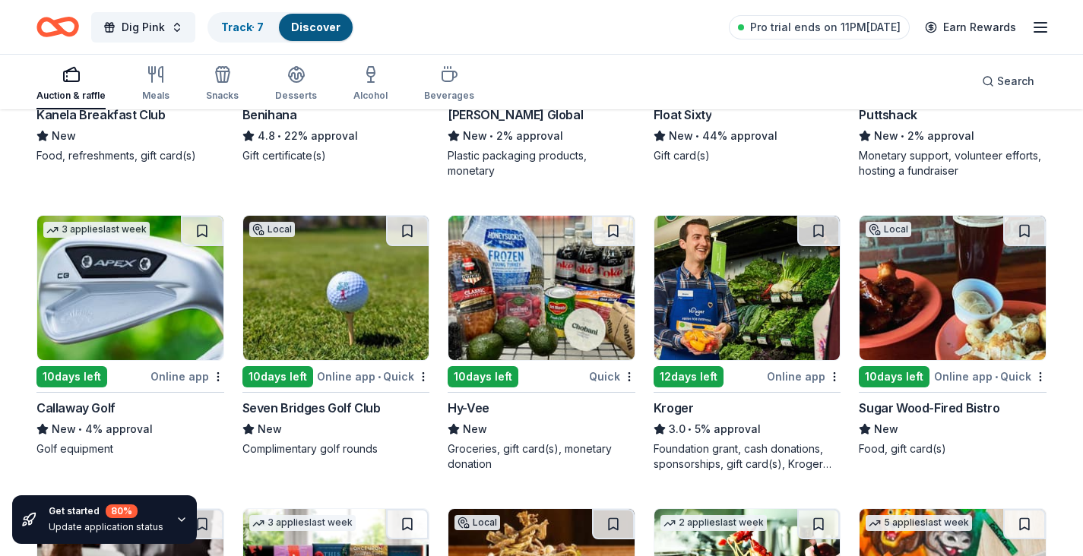
scroll to position [6746, 0]
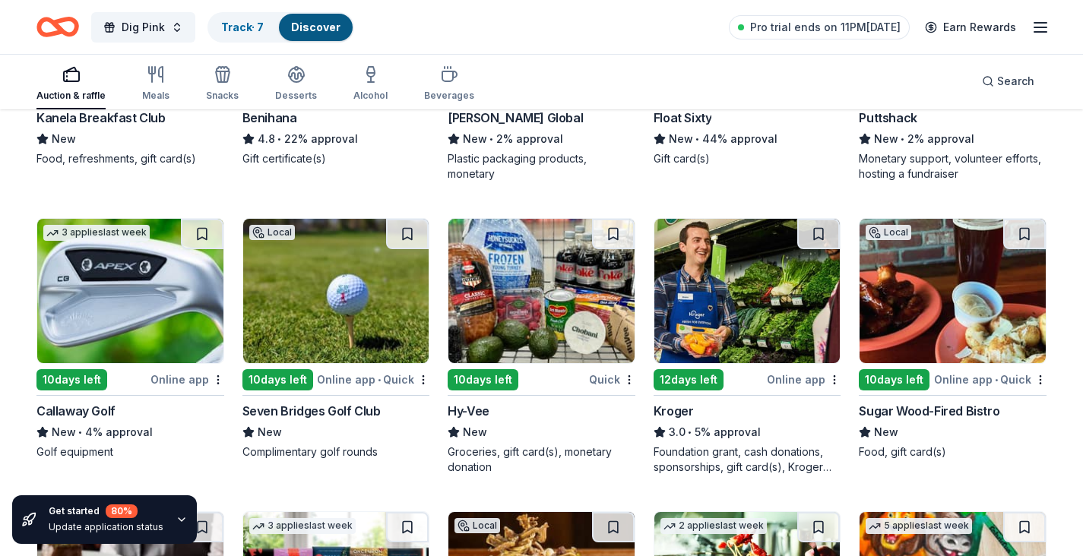
click at [138, 333] on img at bounding box center [130, 291] width 186 height 144
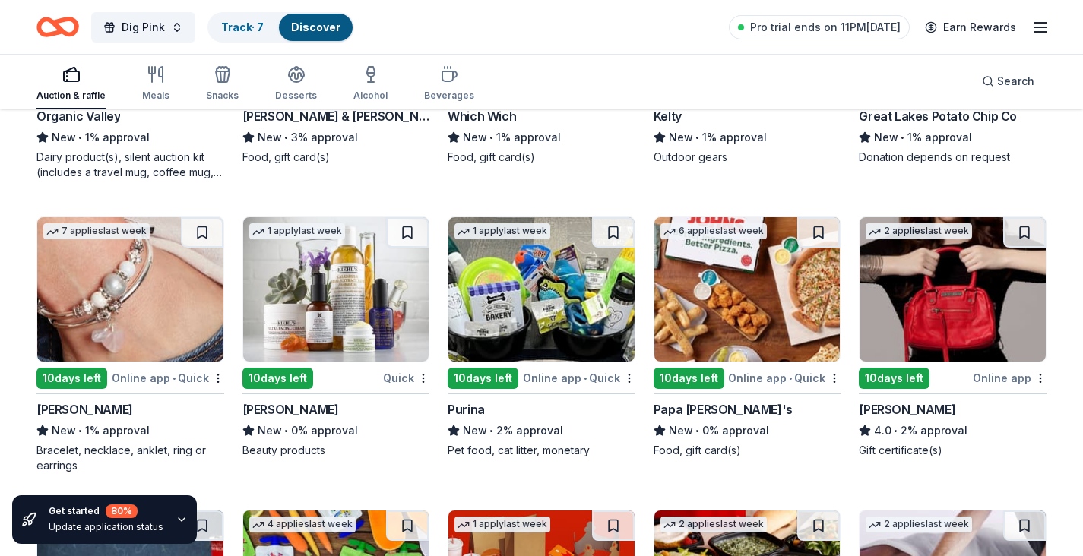
scroll to position [9618, 0]
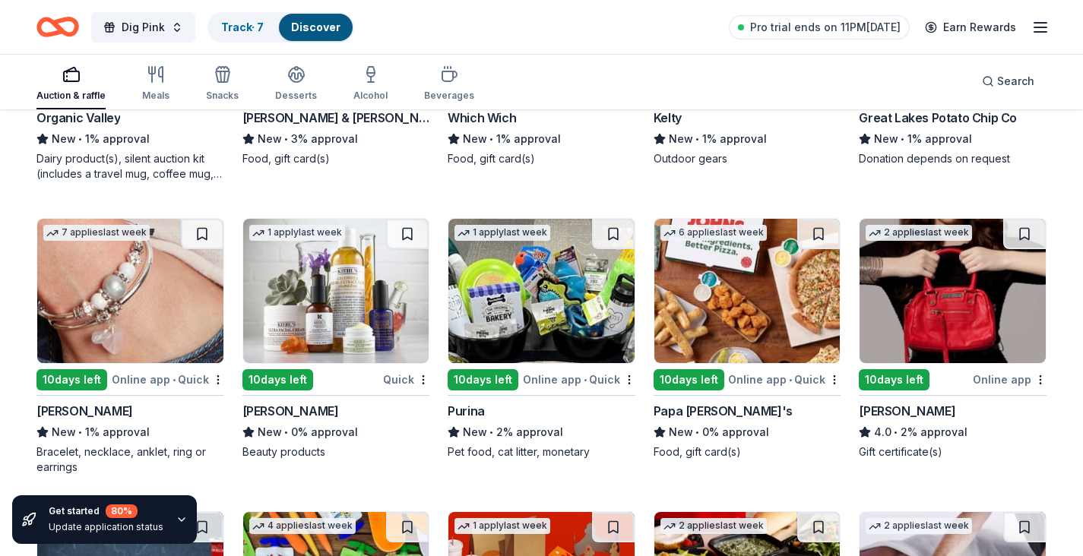
click at [130, 324] on img at bounding box center [130, 291] width 186 height 144
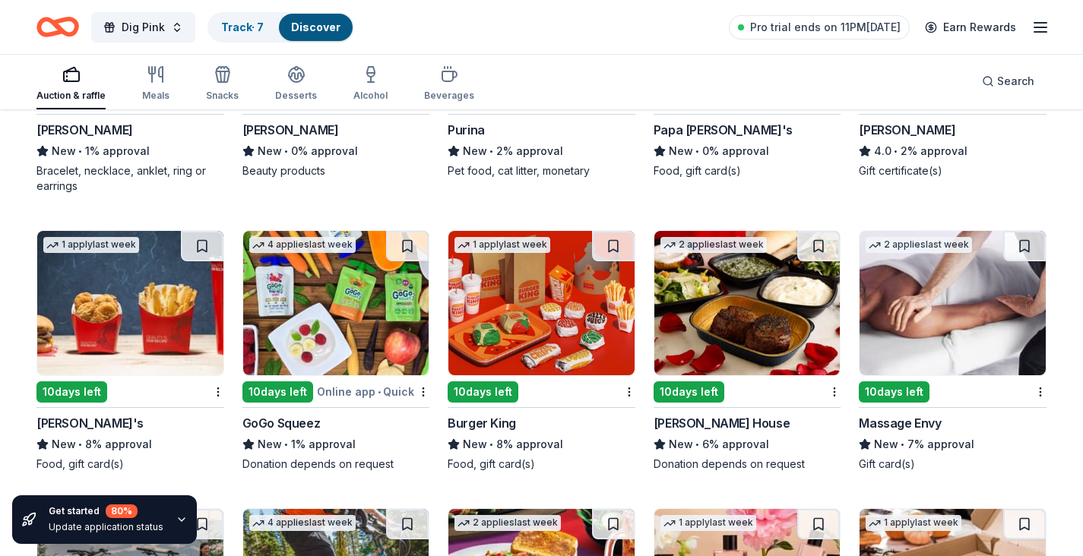
scroll to position [9900, 0]
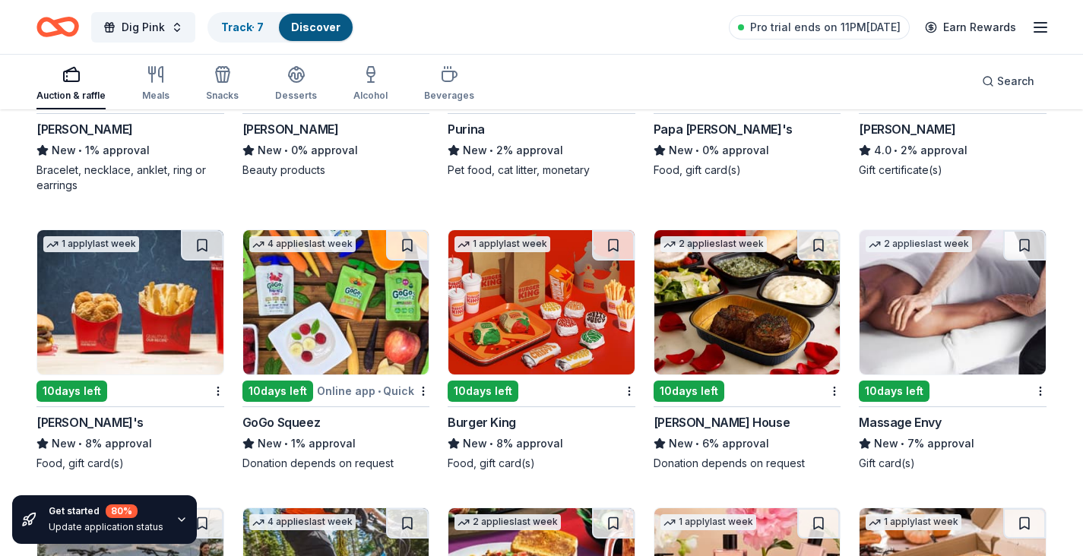
click at [753, 299] on img at bounding box center [747, 302] width 186 height 144
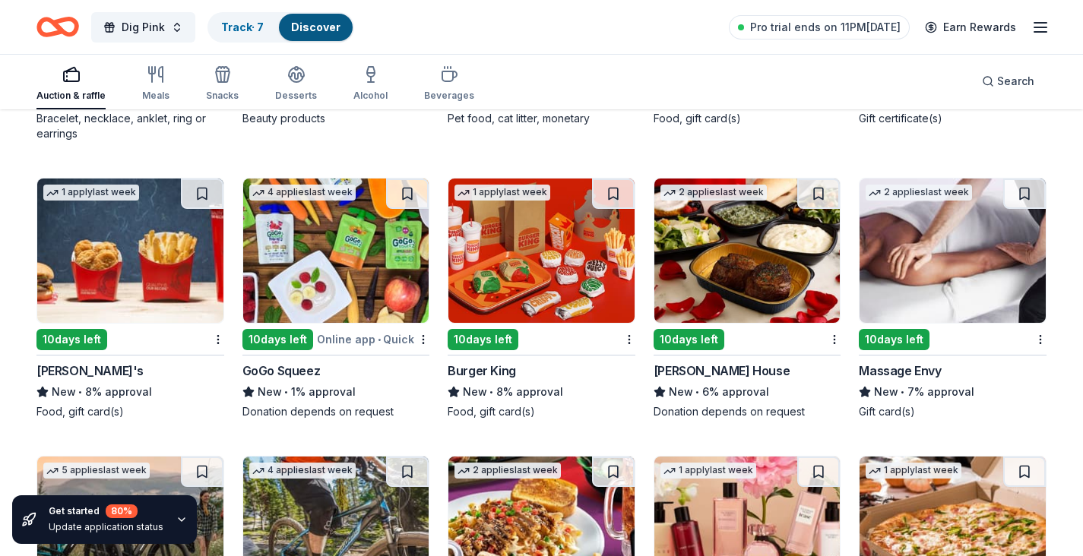
scroll to position [9967, 0]
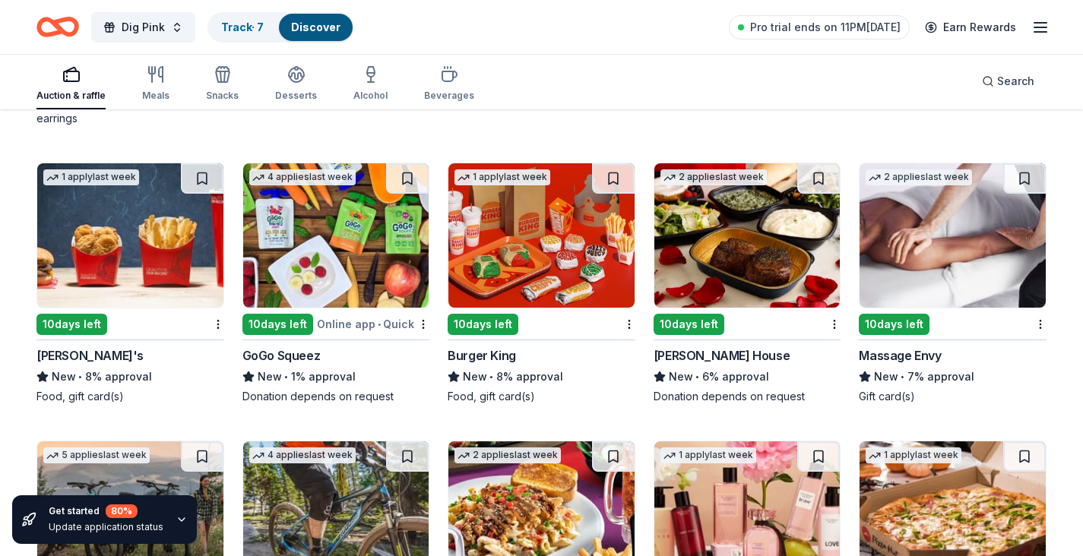
click at [921, 254] on img at bounding box center [952, 235] width 186 height 144
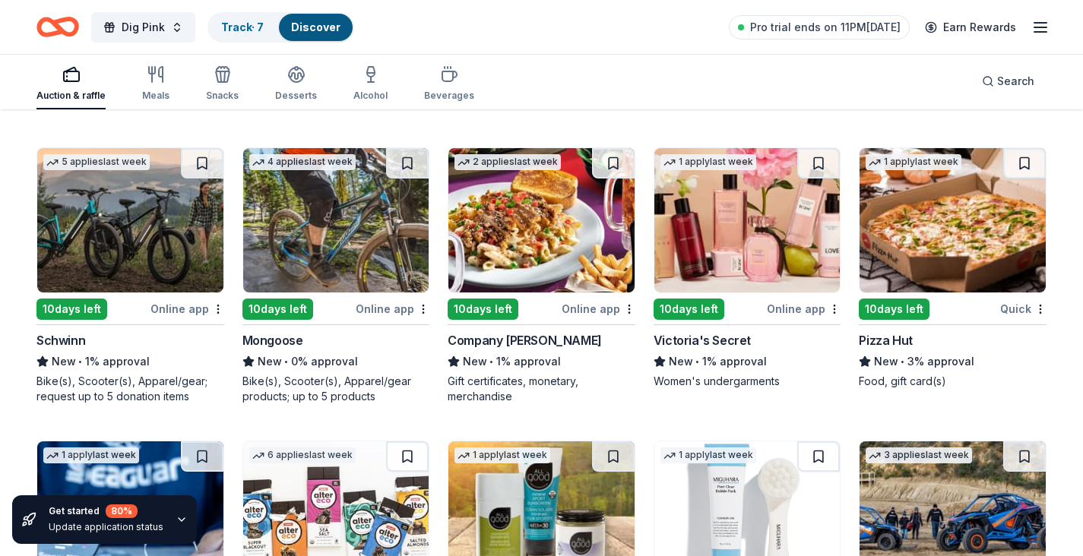
scroll to position [10268, 0]
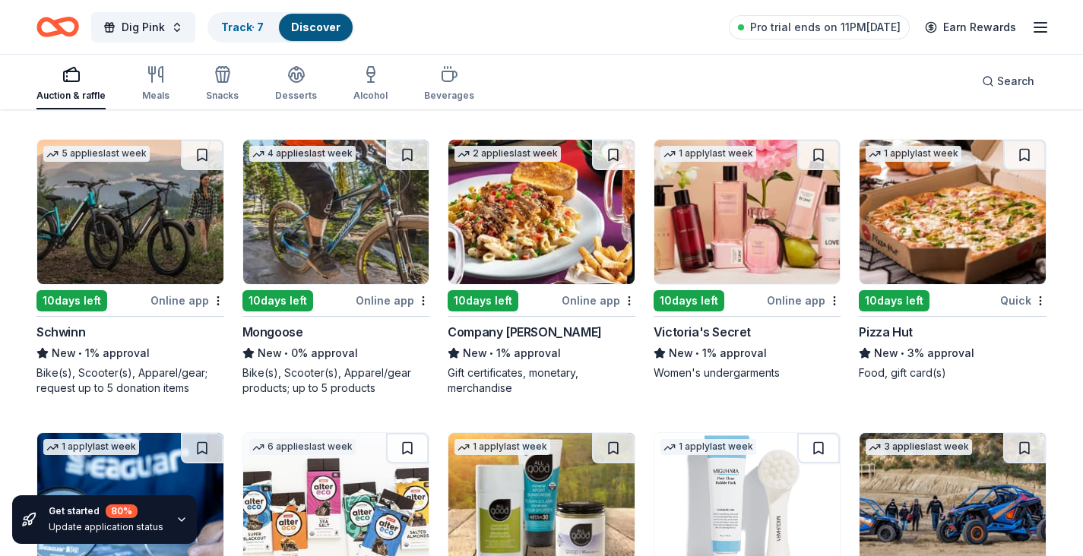
click at [762, 241] on img at bounding box center [747, 212] width 186 height 144
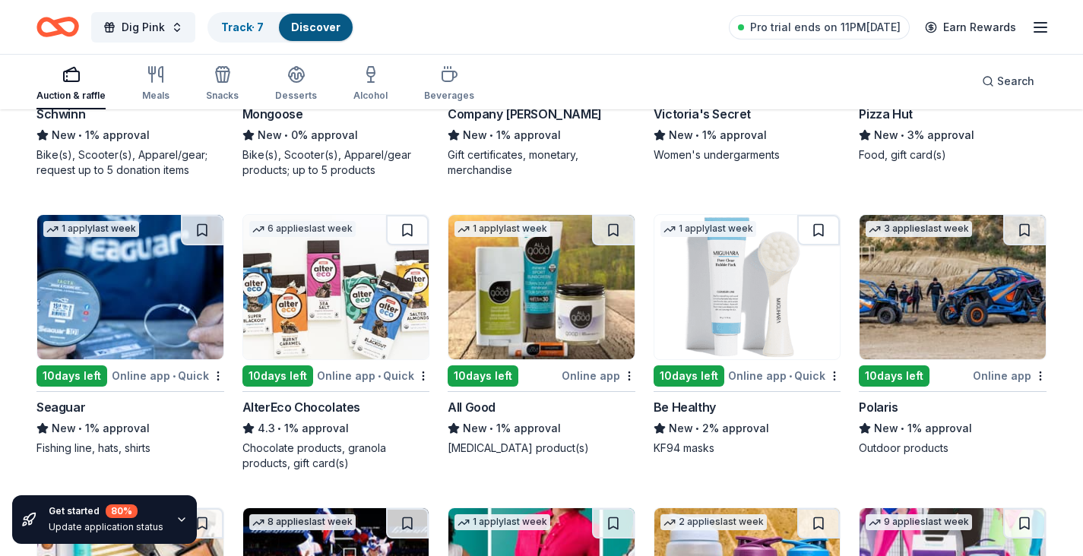
scroll to position [10489, 0]
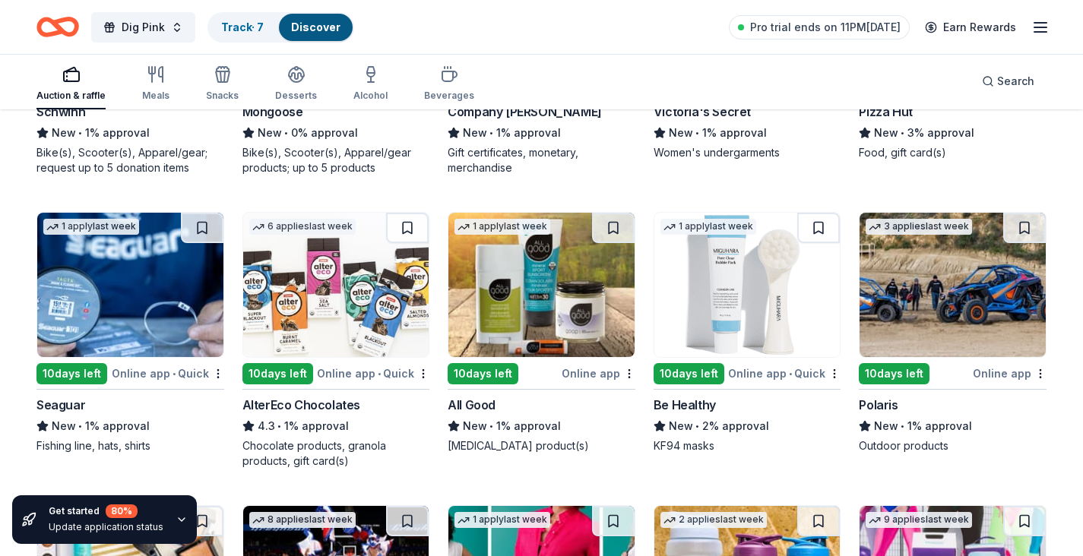
click at [135, 315] on img at bounding box center [130, 285] width 186 height 144
click at [543, 308] on img at bounding box center [541, 285] width 186 height 144
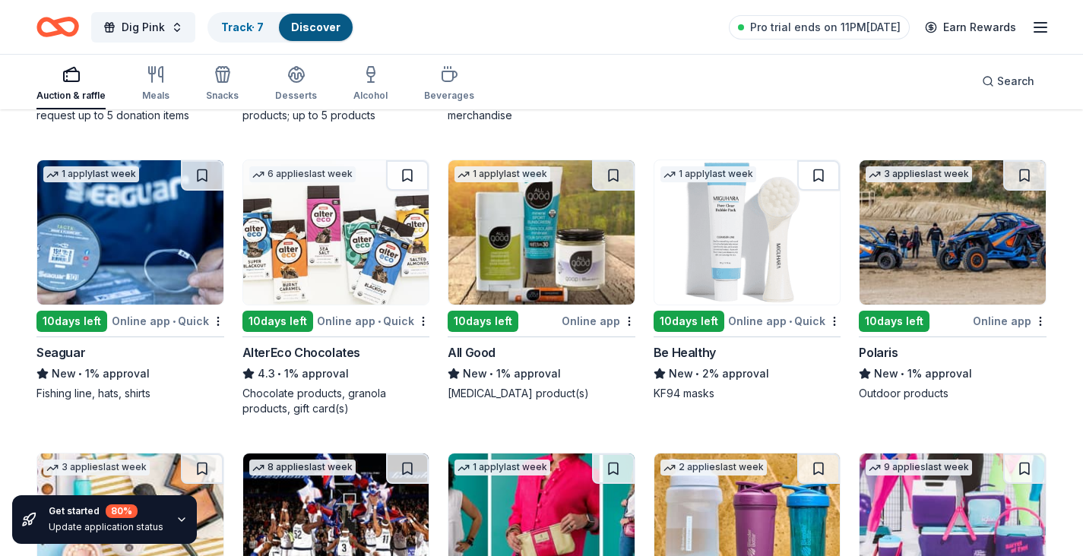
click at [734, 227] on img at bounding box center [747, 232] width 186 height 144
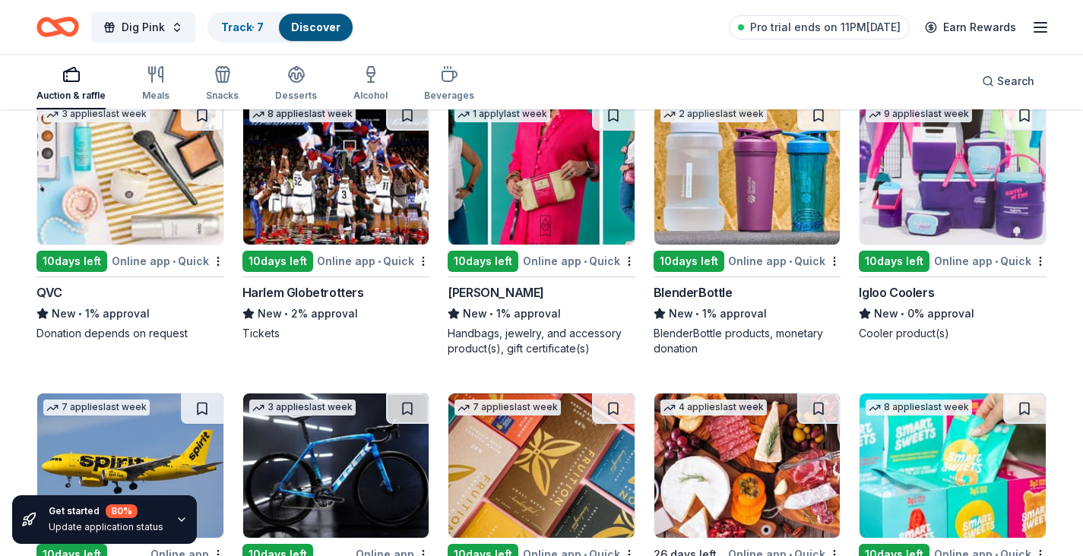
scroll to position [10903, 0]
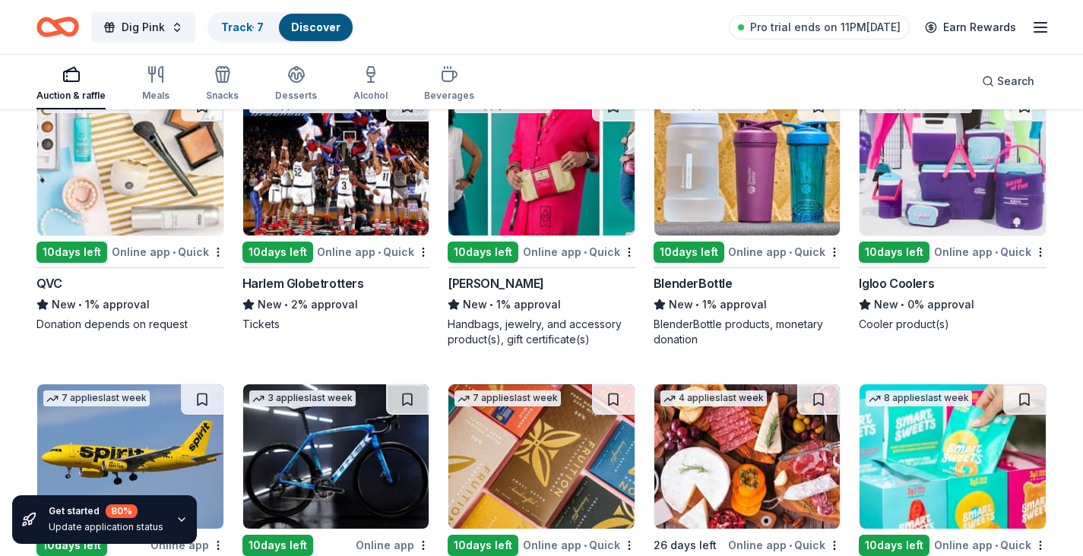
click at [555, 182] on img at bounding box center [541, 163] width 186 height 144
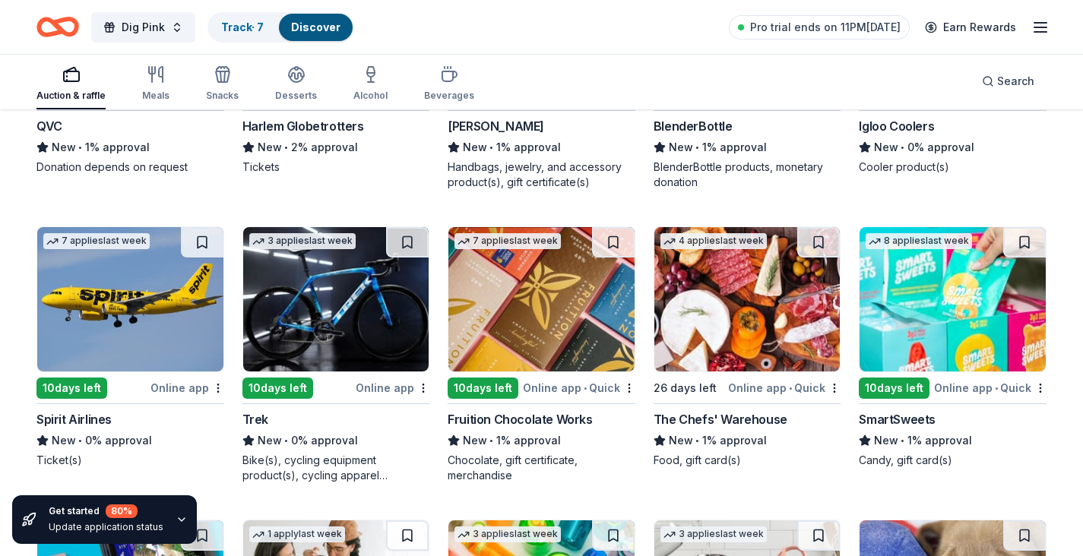
scroll to position [11076, 0]
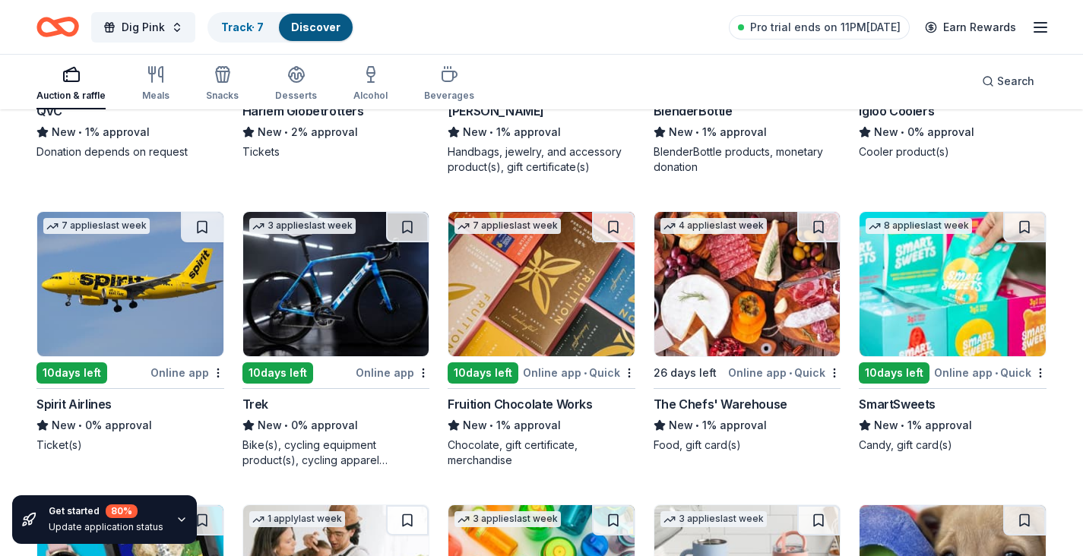
click at [161, 312] on img at bounding box center [130, 284] width 186 height 144
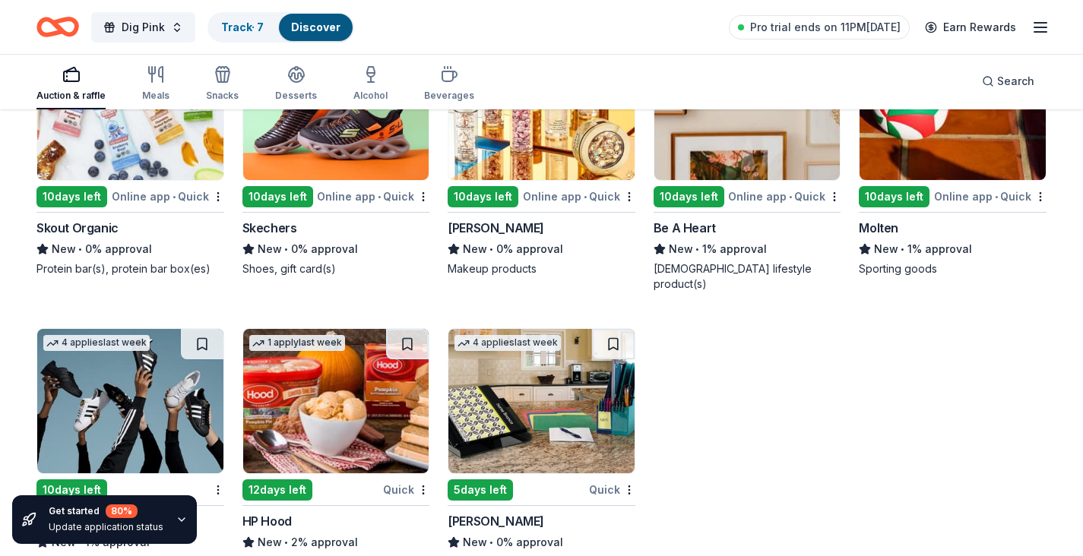
scroll to position [12424, 0]
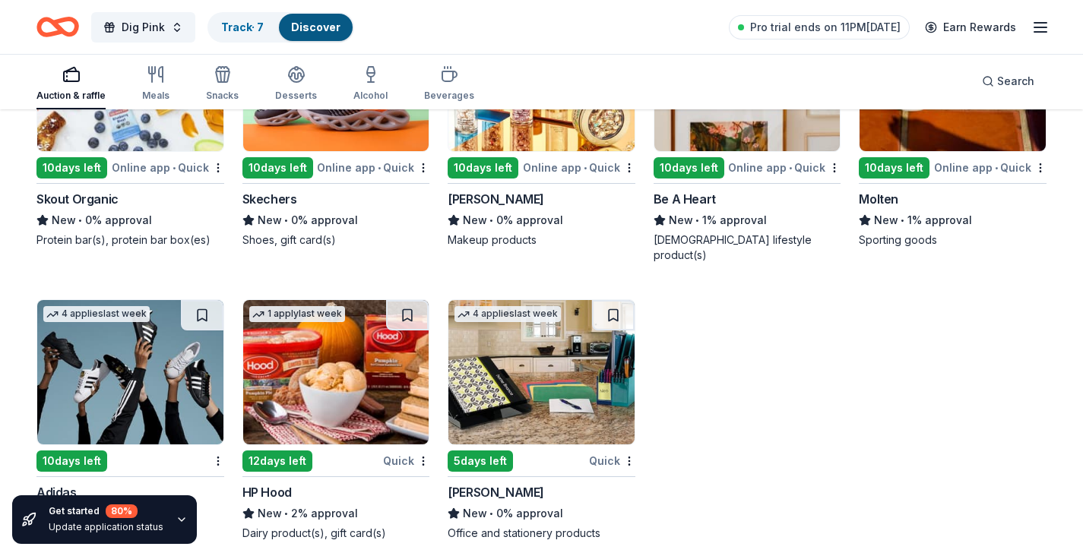
click at [152, 378] on img at bounding box center [130, 372] width 186 height 144
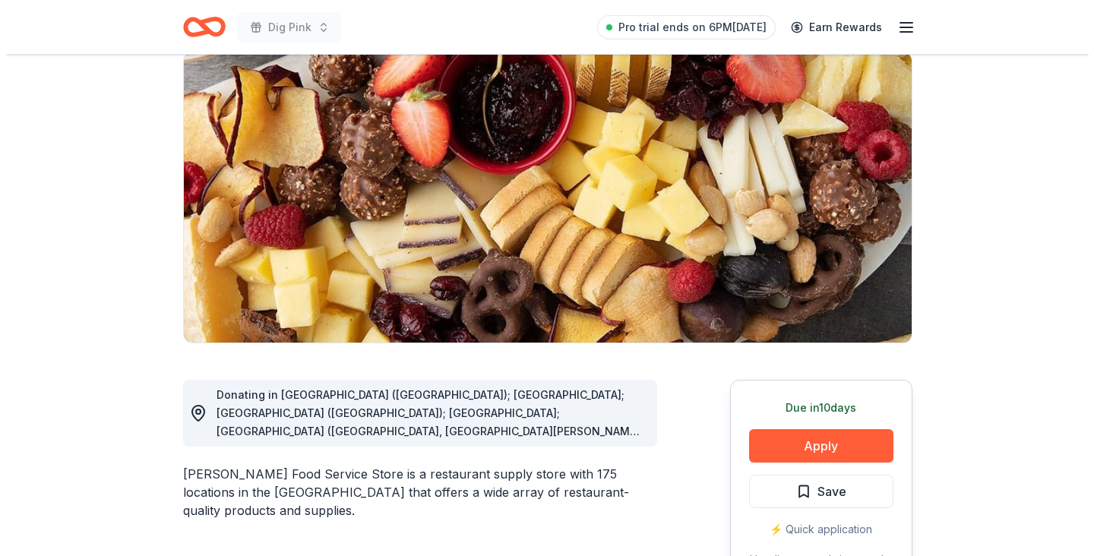
scroll to position [150, 0]
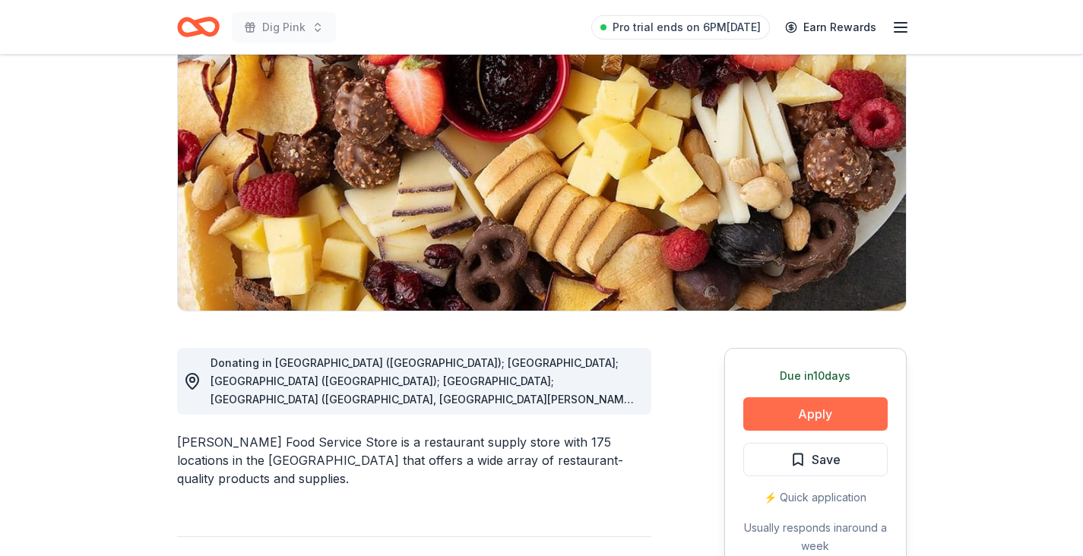
click at [846, 409] on button "Apply" at bounding box center [815, 413] width 144 height 33
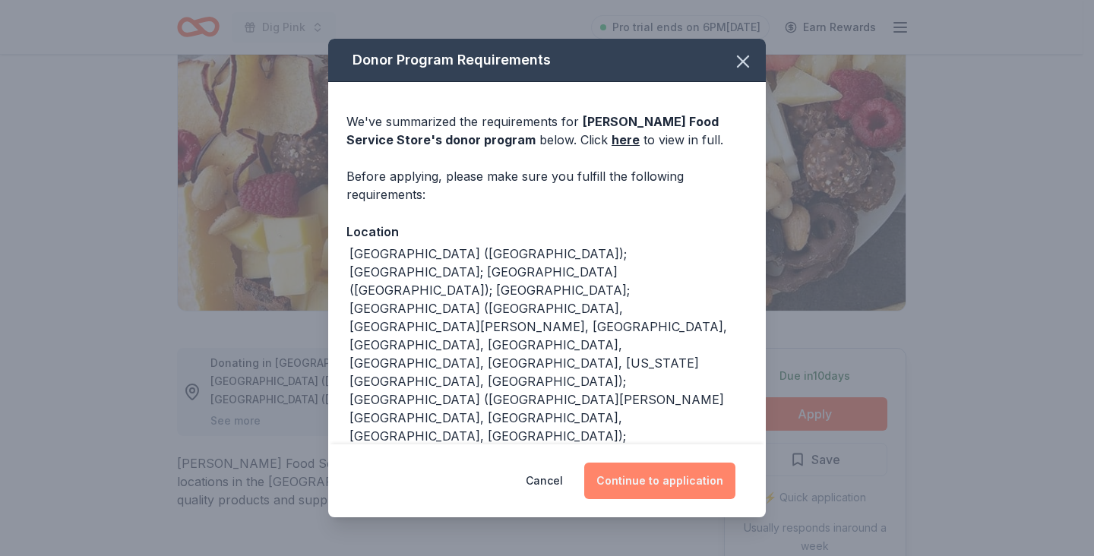
click at [653, 482] on button "Continue to application" at bounding box center [659, 481] width 151 height 36
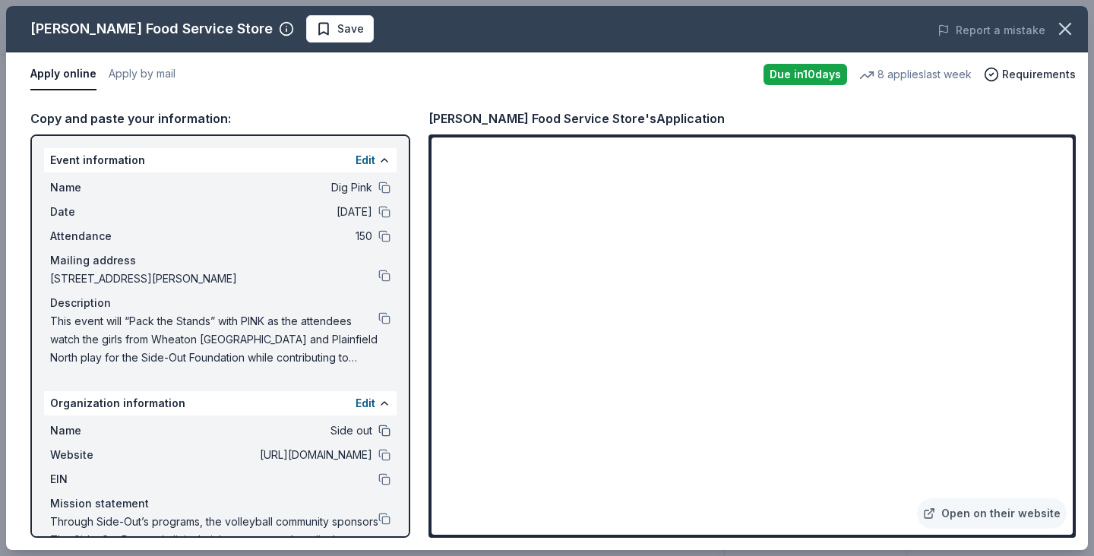
click at [378, 430] on button at bounding box center [384, 431] width 12 height 12
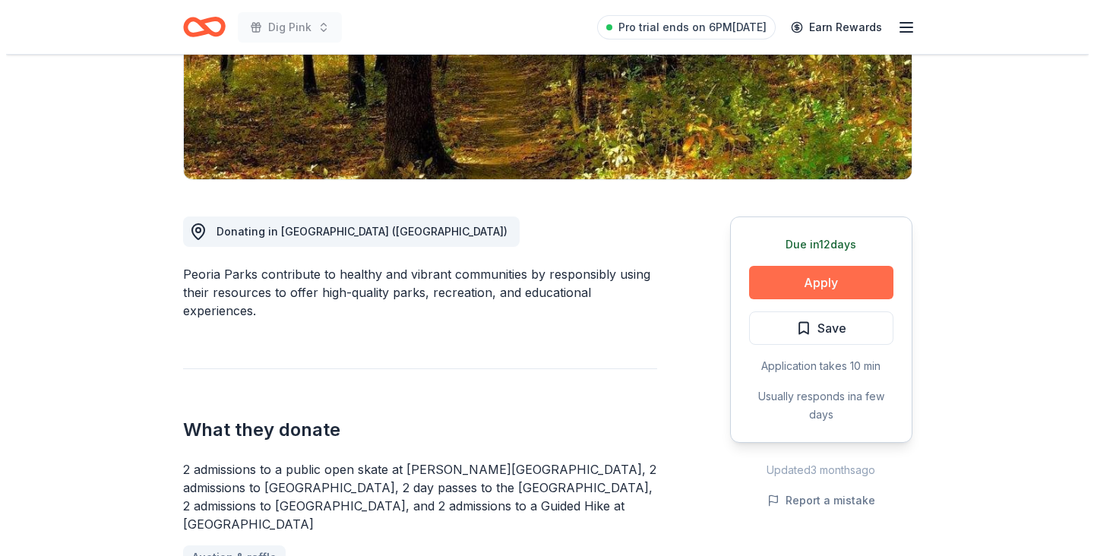
scroll to position [277, 0]
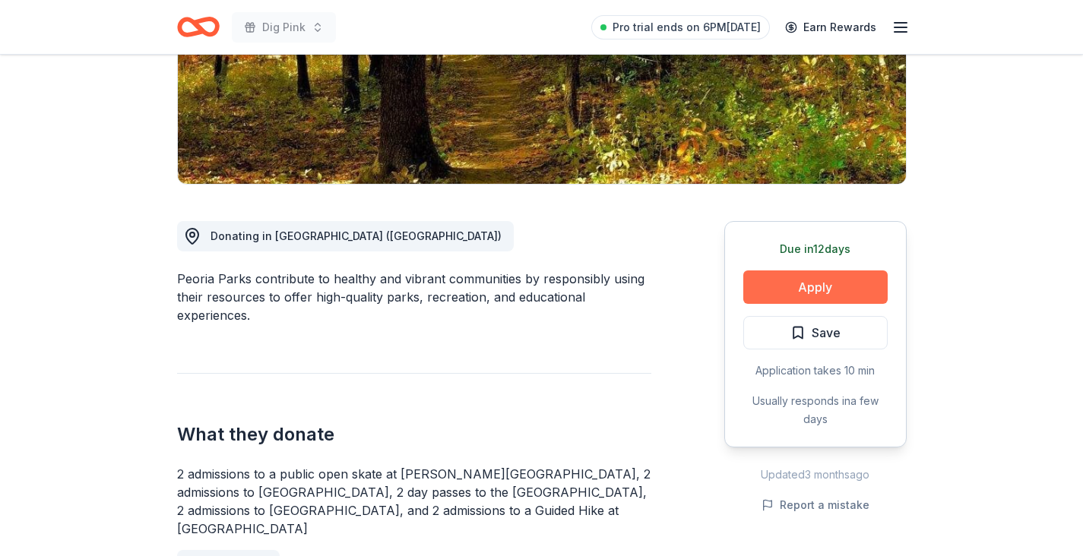
click at [828, 292] on button "Apply" at bounding box center [815, 286] width 144 height 33
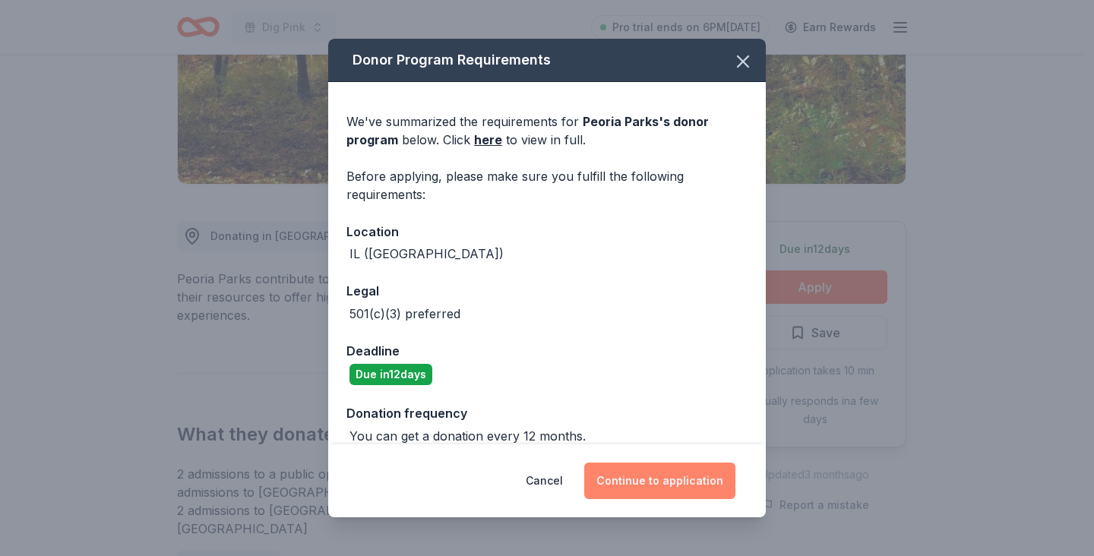
click at [637, 478] on button "Continue to application" at bounding box center [659, 481] width 151 height 36
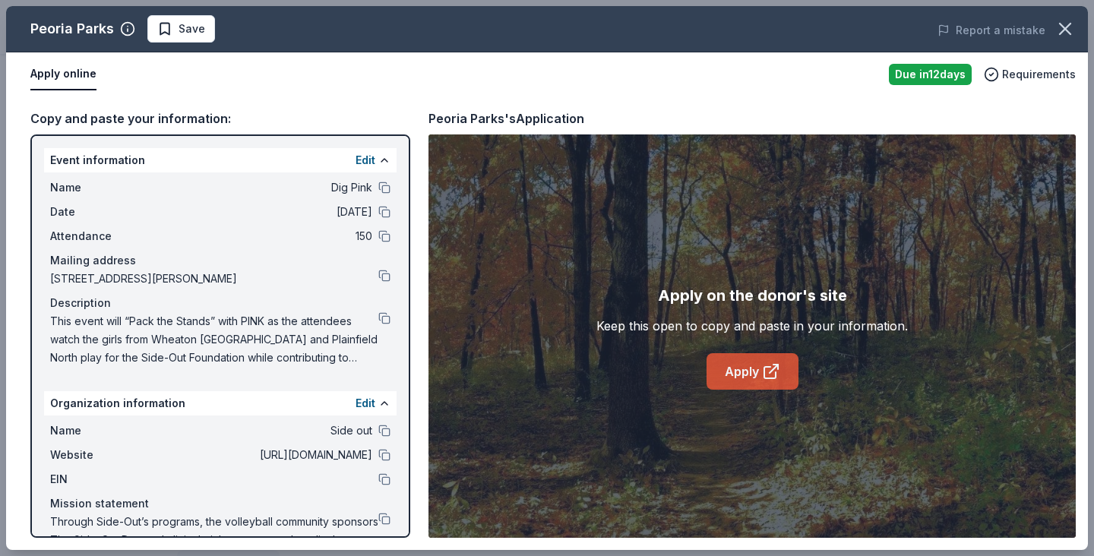
click at [731, 371] on link "Apply" at bounding box center [753, 371] width 92 height 36
click at [378, 318] on button at bounding box center [384, 318] width 12 height 12
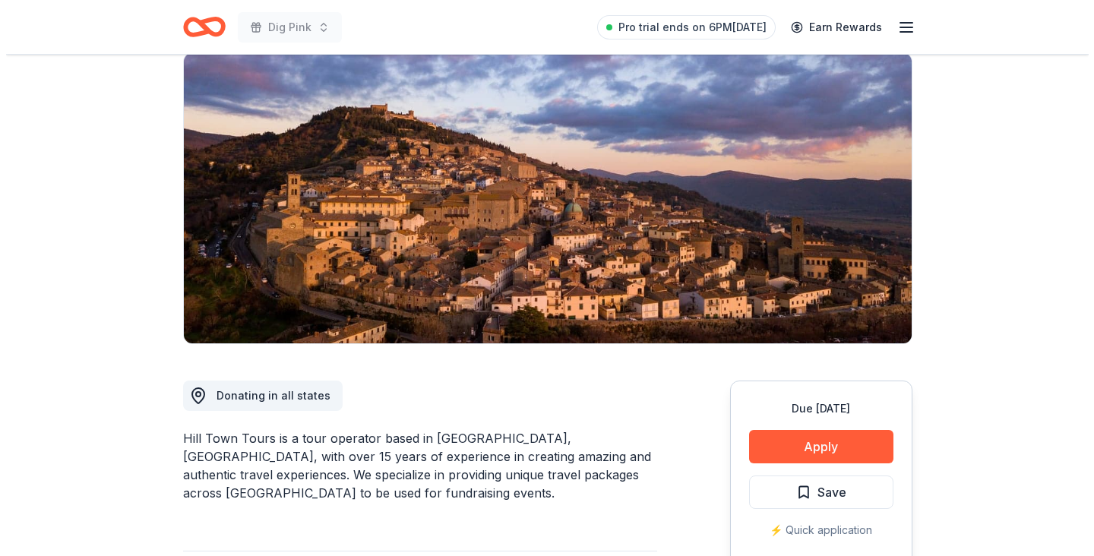
scroll to position [119, 0]
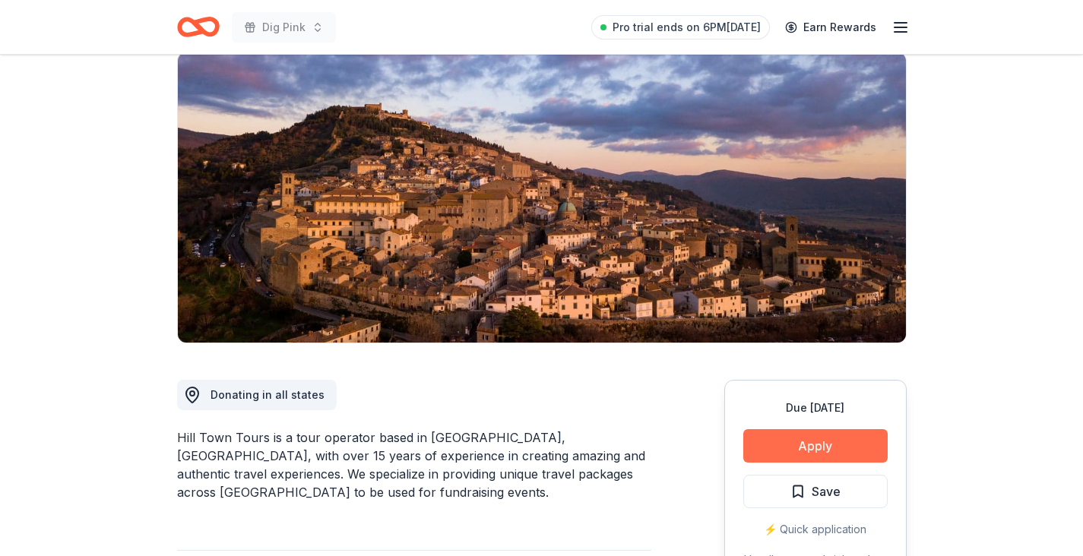
click at [809, 450] on button "Apply" at bounding box center [815, 445] width 144 height 33
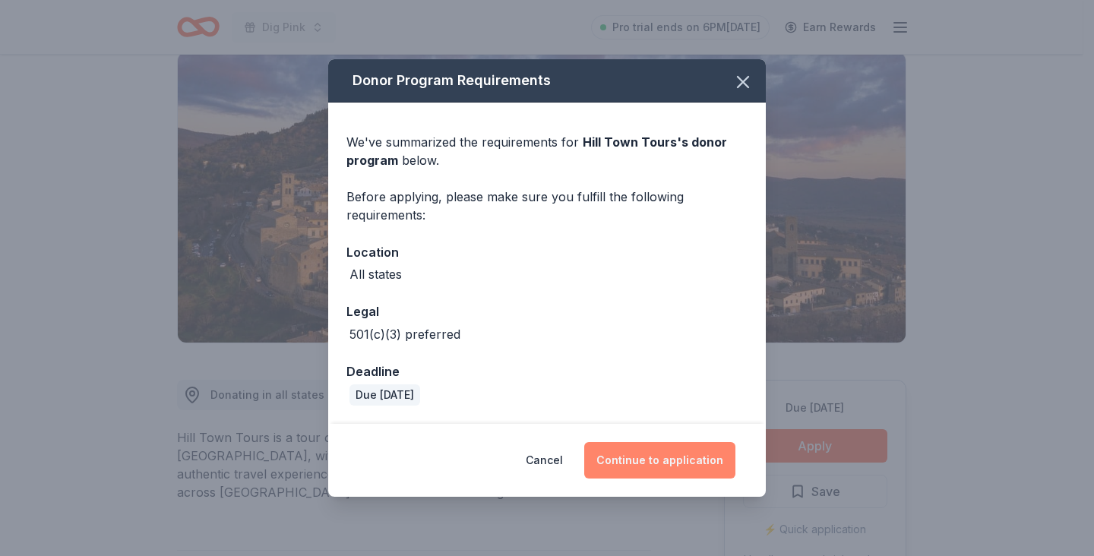
click at [649, 461] on button "Continue to application" at bounding box center [659, 460] width 151 height 36
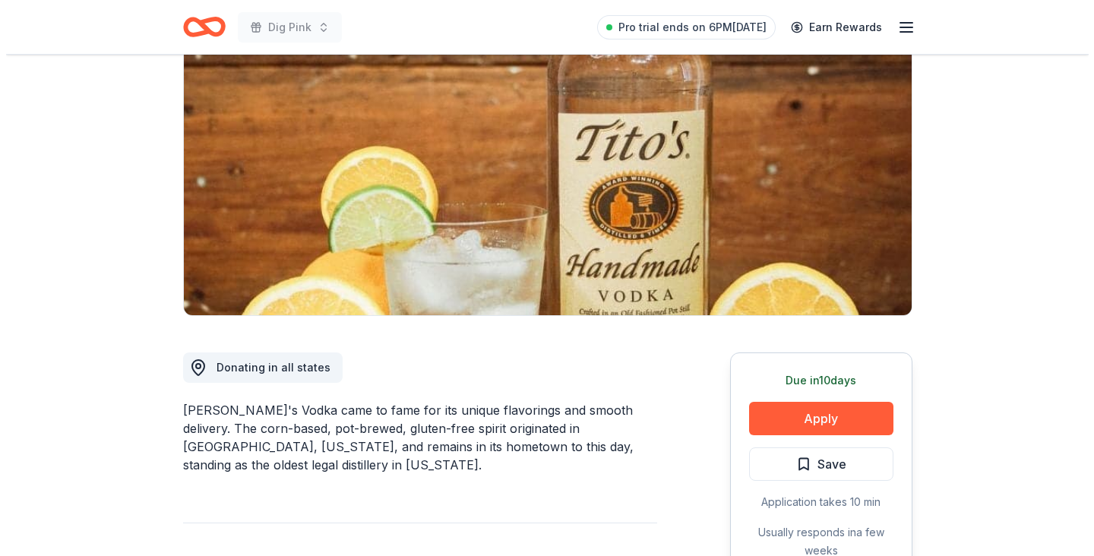
scroll to position [166, 0]
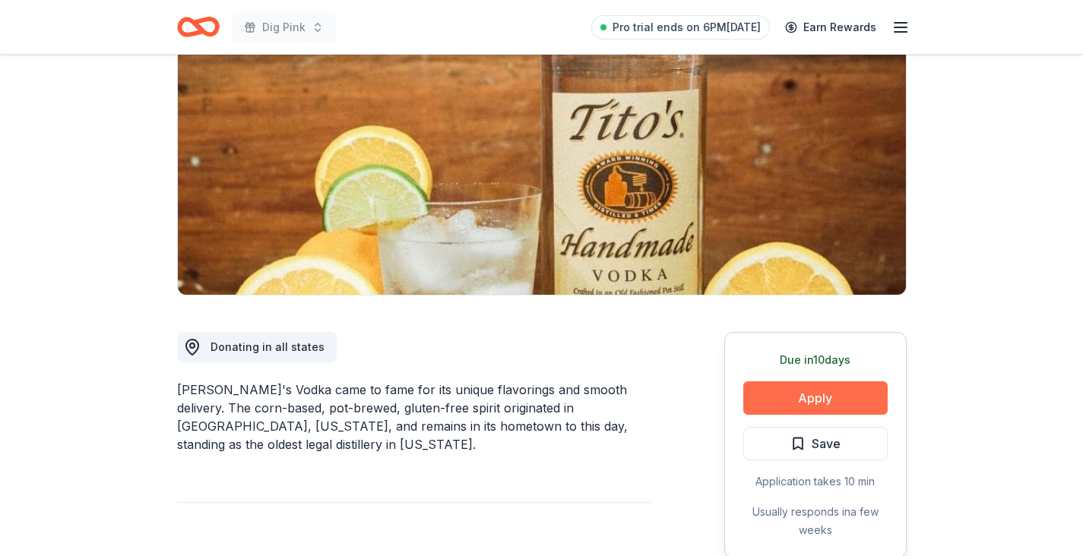
click at [829, 397] on button "Apply" at bounding box center [815, 397] width 144 height 33
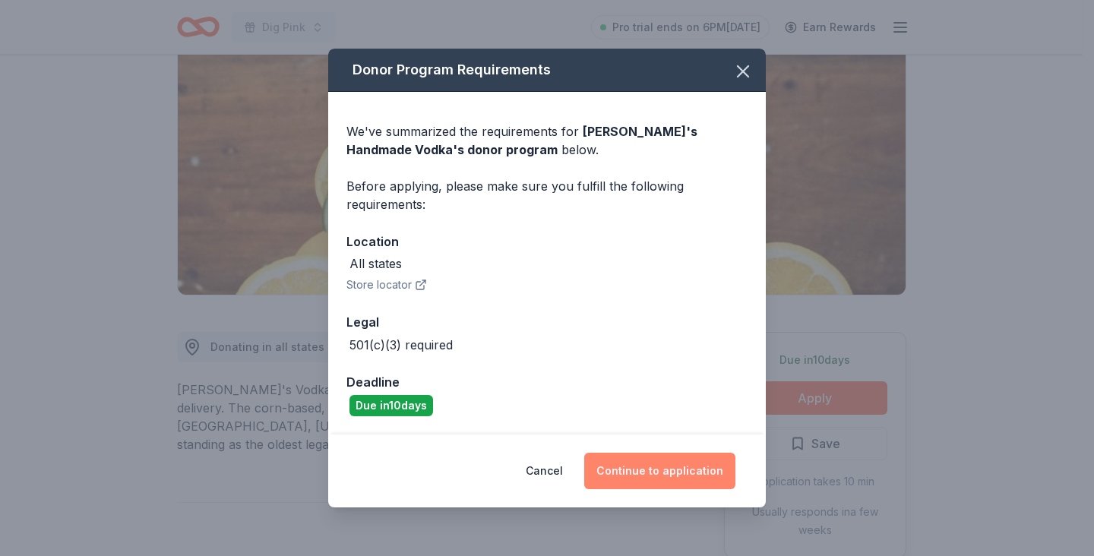
click at [653, 467] on button "Continue to application" at bounding box center [659, 471] width 151 height 36
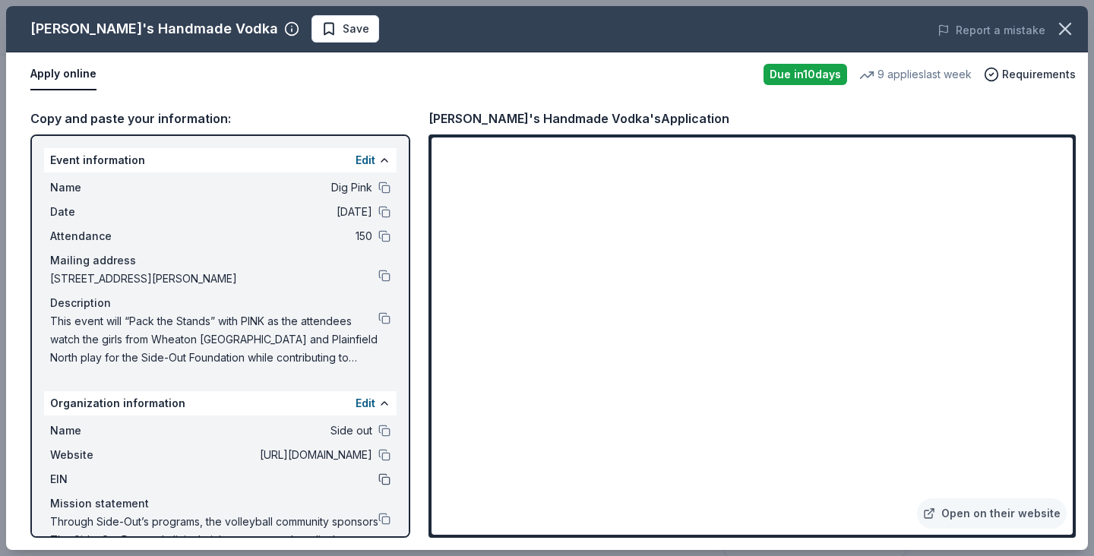
click at [378, 485] on button at bounding box center [384, 479] width 12 height 12
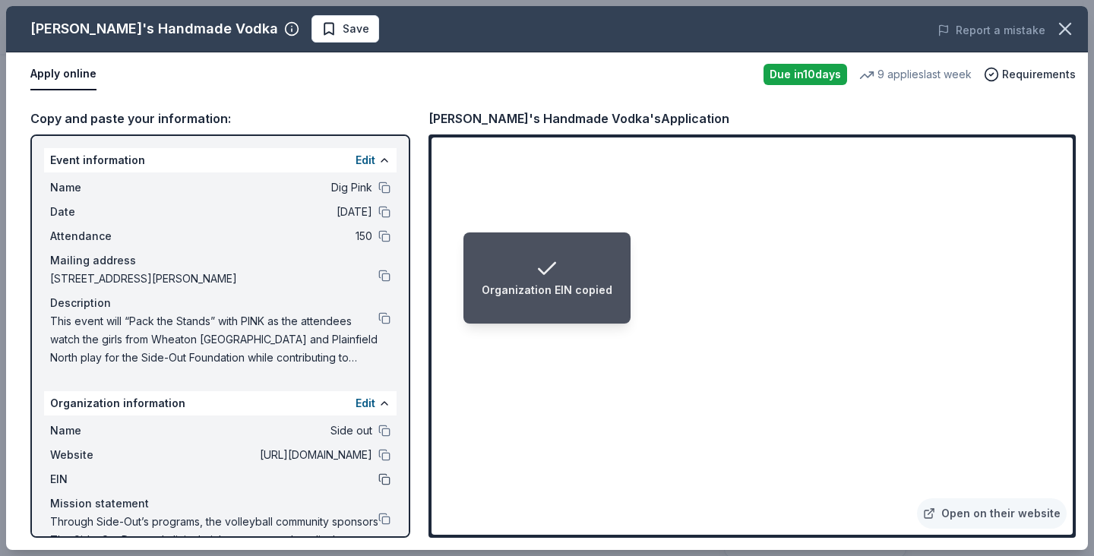
click at [378, 482] on button at bounding box center [384, 479] width 12 height 12
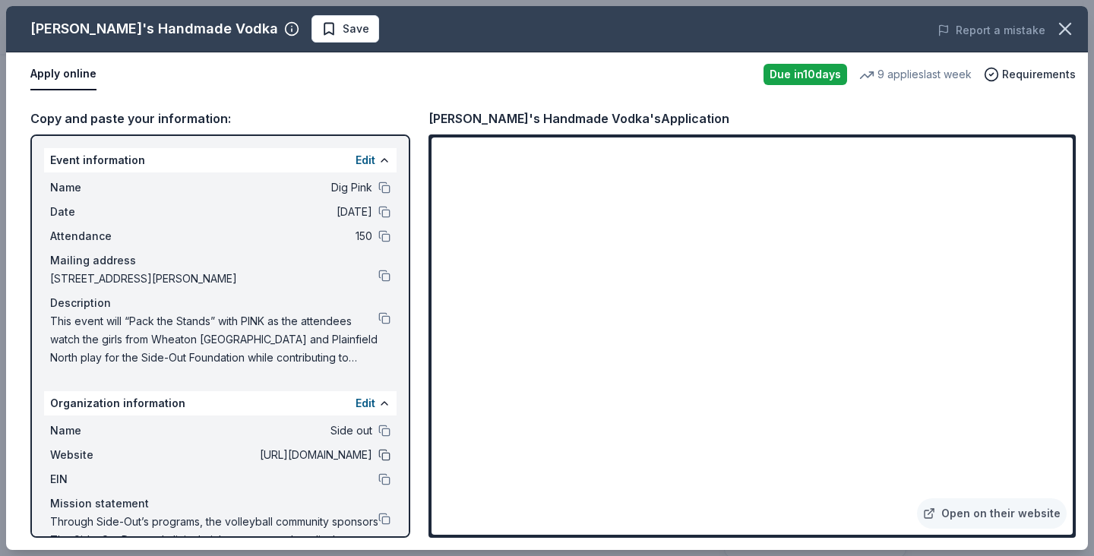
click at [378, 457] on button at bounding box center [384, 455] width 12 height 12
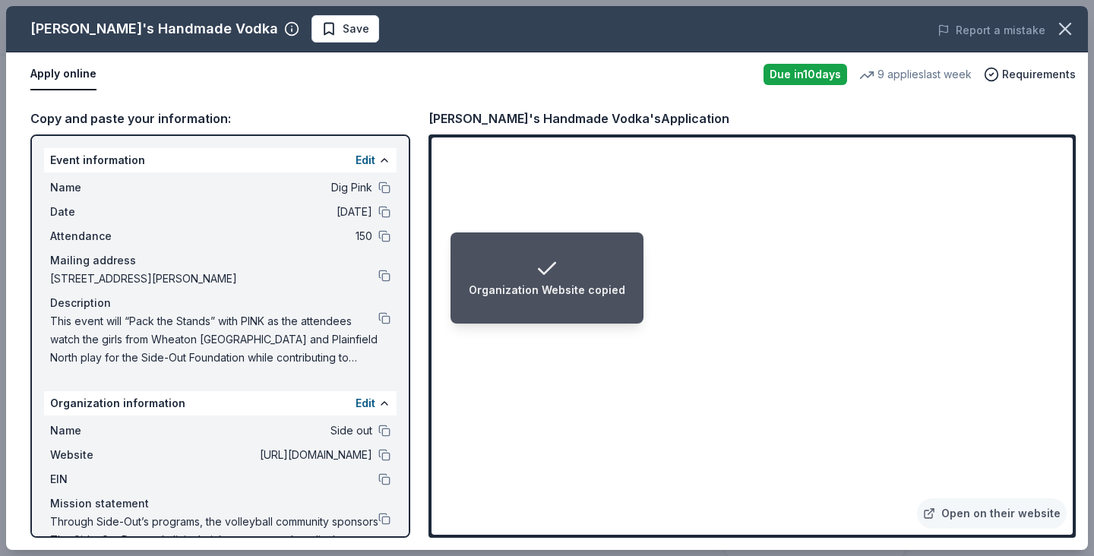
click at [586, 283] on div "Organization Website copied" at bounding box center [547, 290] width 157 height 18
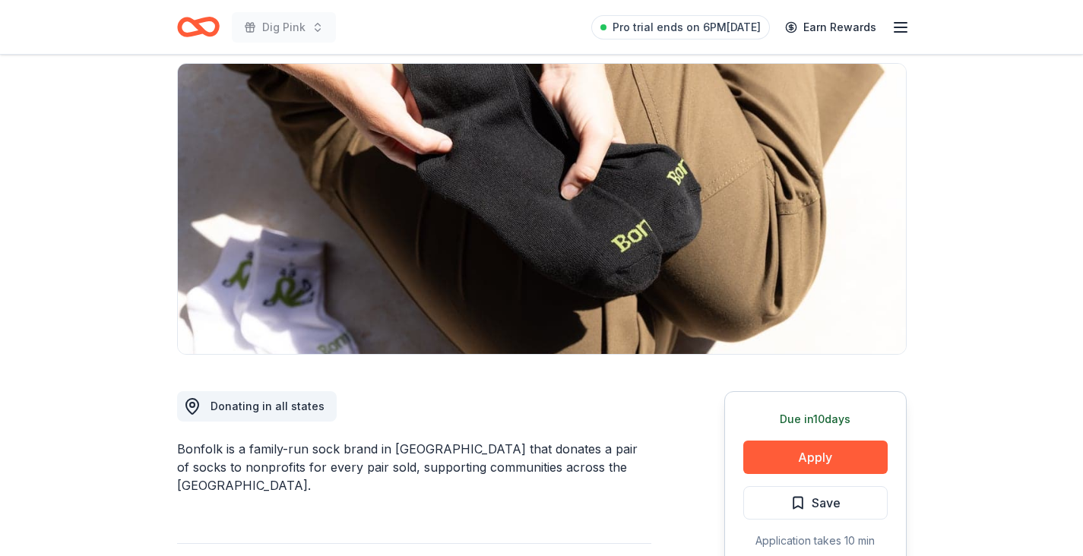
scroll to position [109, 0]
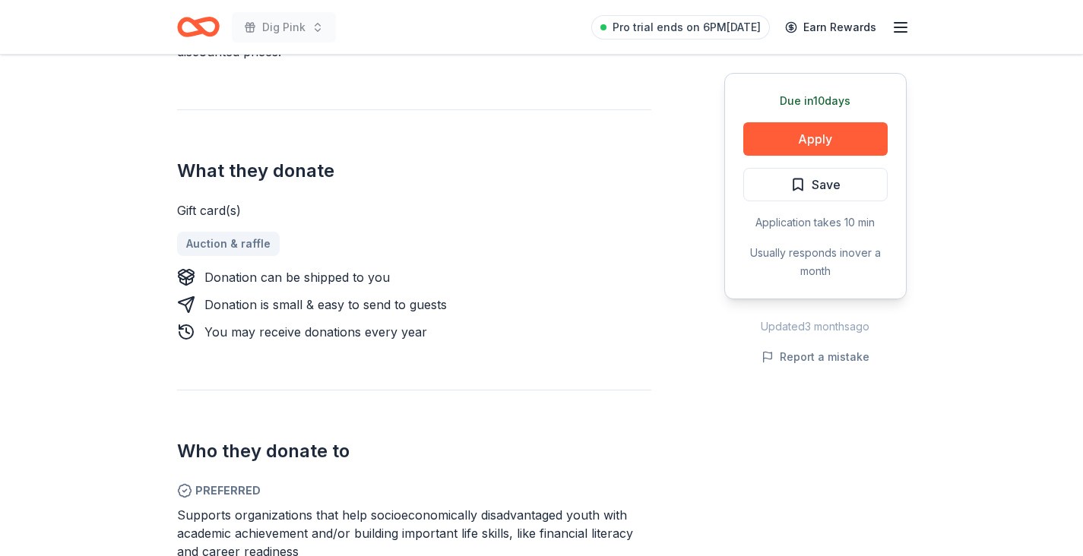
scroll to position [605, 0]
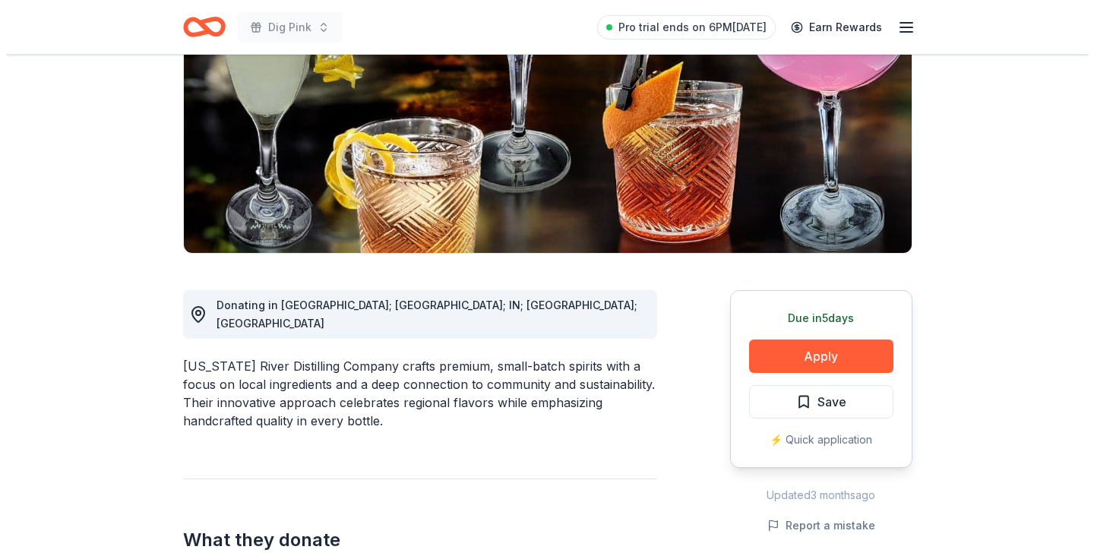
scroll to position [226, 0]
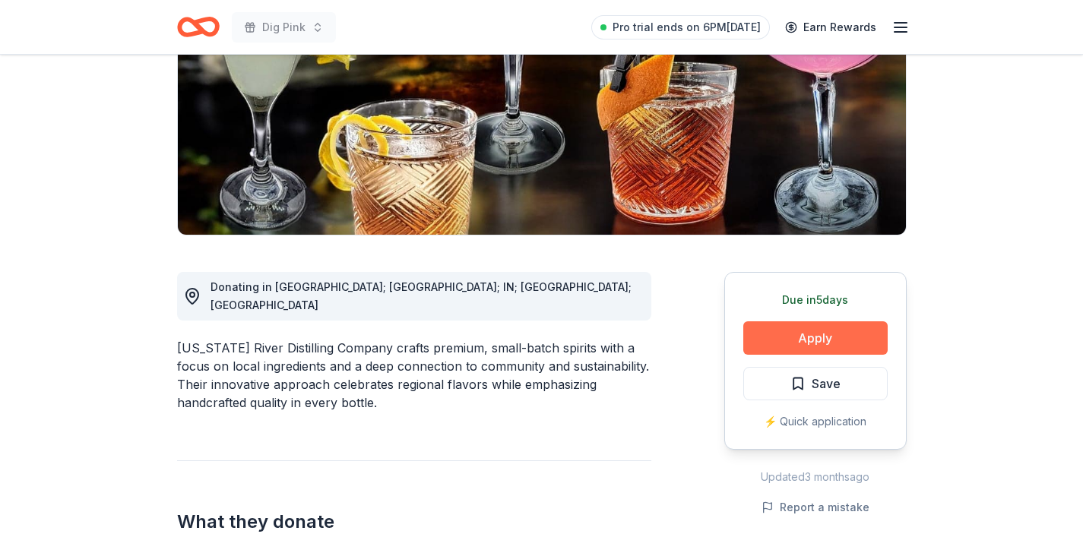
click at [835, 335] on button "Apply" at bounding box center [815, 337] width 144 height 33
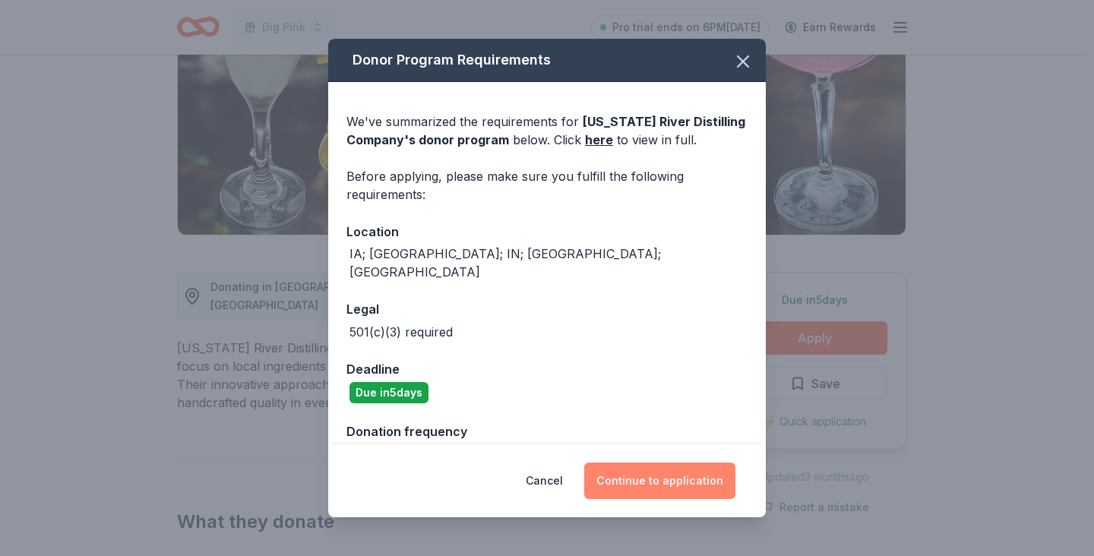
click at [683, 480] on button "Continue to application" at bounding box center [659, 481] width 151 height 36
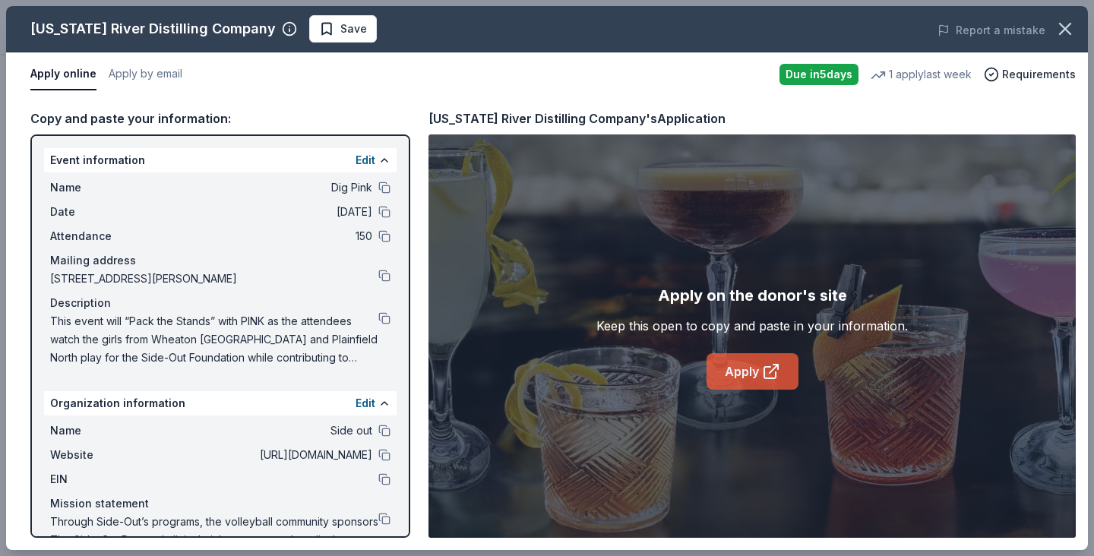
click at [745, 379] on link "Apply" at bounding box center [753, 371] width 92 height 36
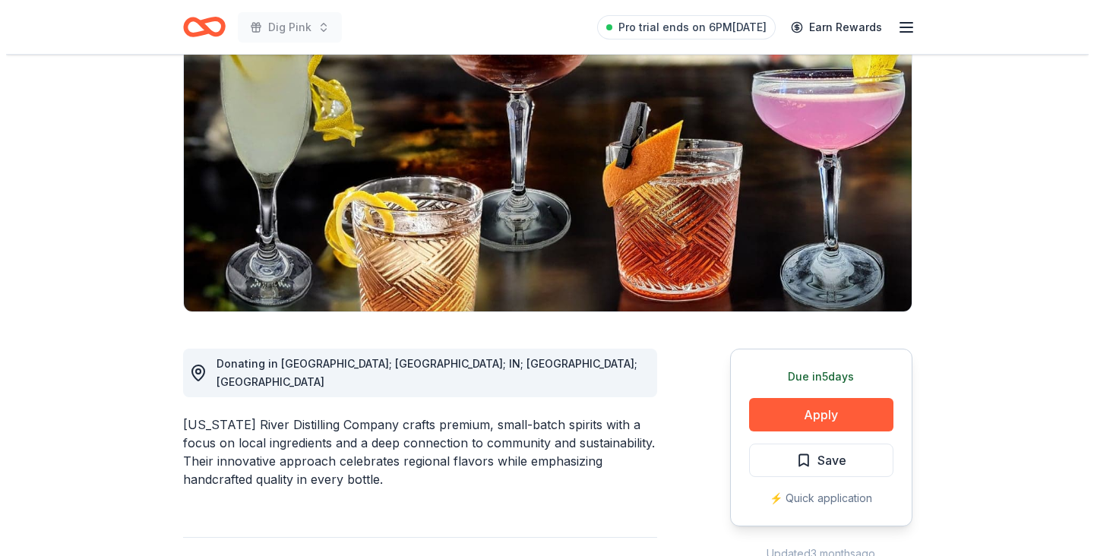
scroll to position [184, 0]
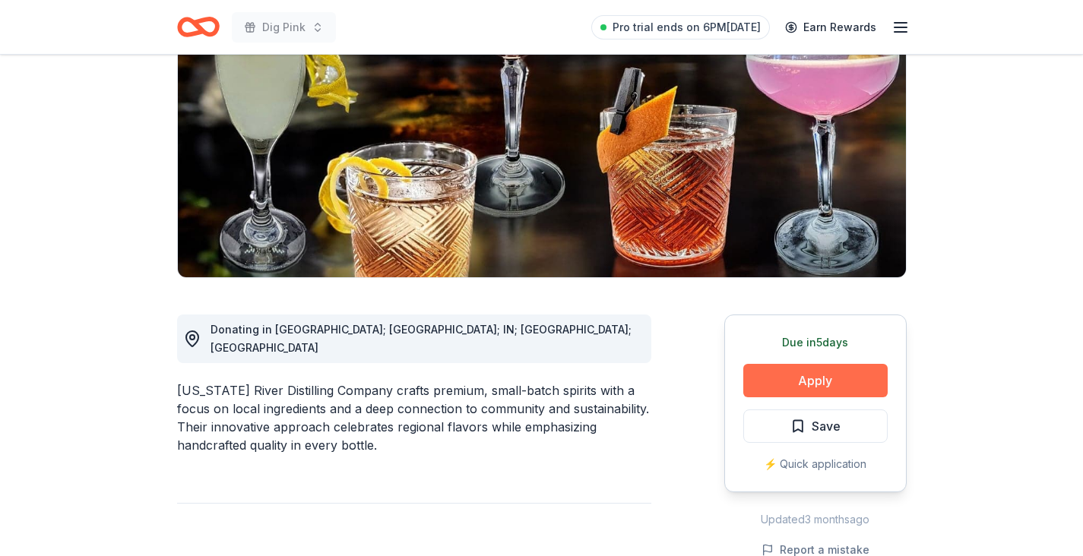
click at [814, 385] on button "Apply" at bounding box center [815, 380] width 144 height 33
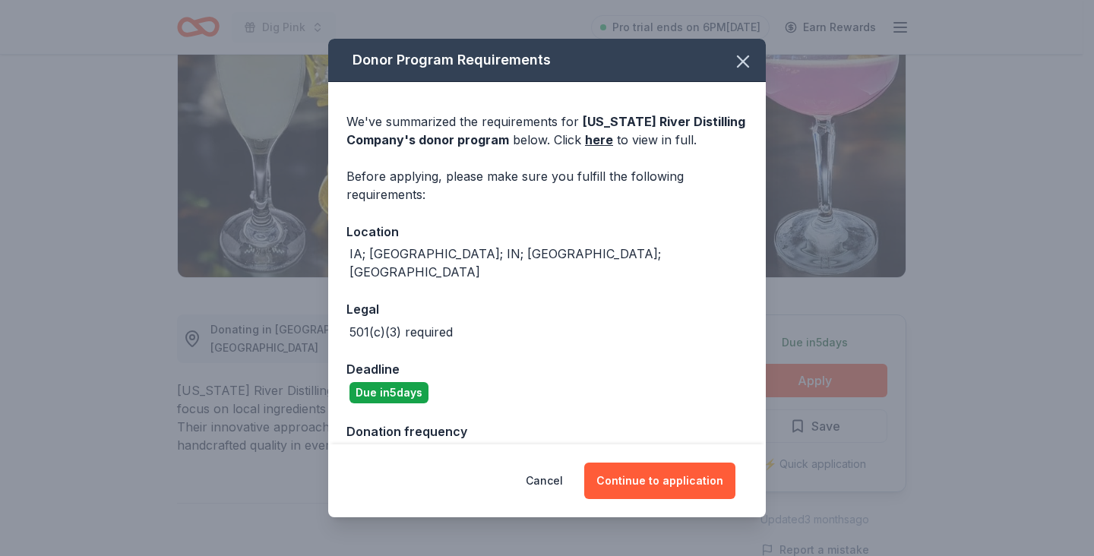
scroll to position [18, 0]
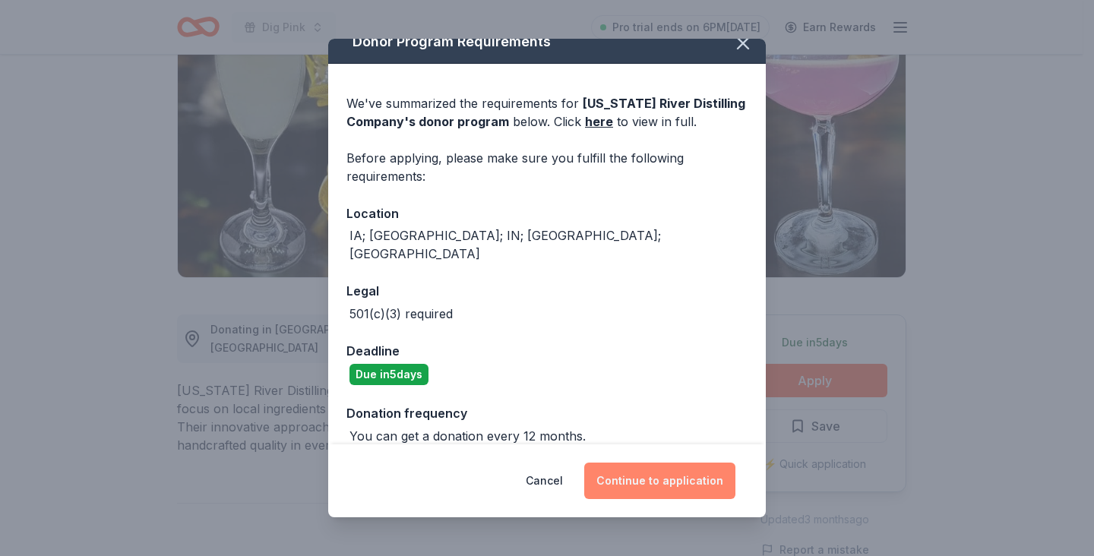
click at [652, 479] on button "Continue to application" at bounding box center [659, 481] width 151 height 36
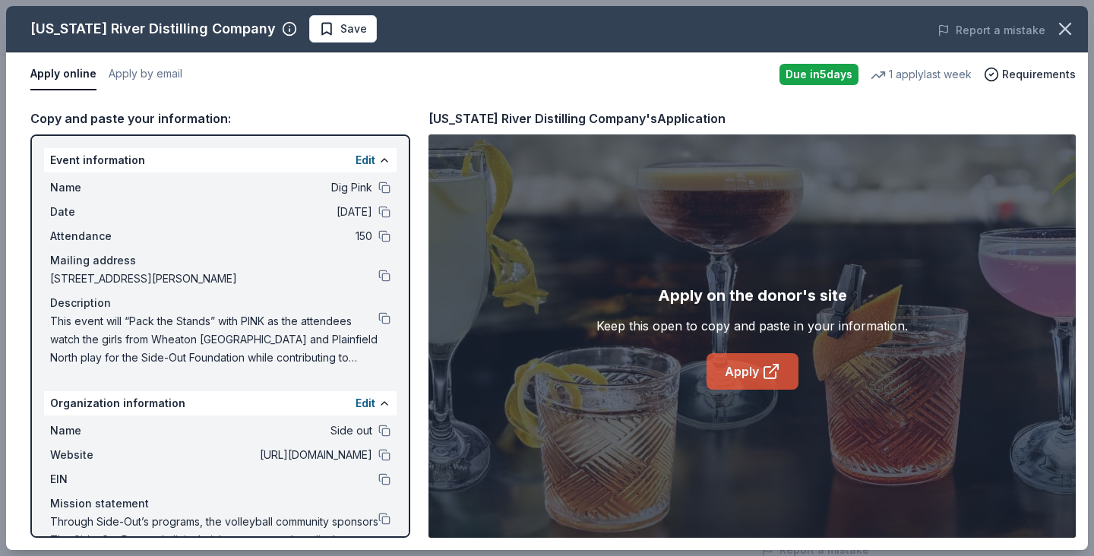
click at [744, 374] on link "Apply" at bounding box center [753, 371] width 92 height 36
click at [378, 319] on button at bounding box center [384, 318] width 12 height 12
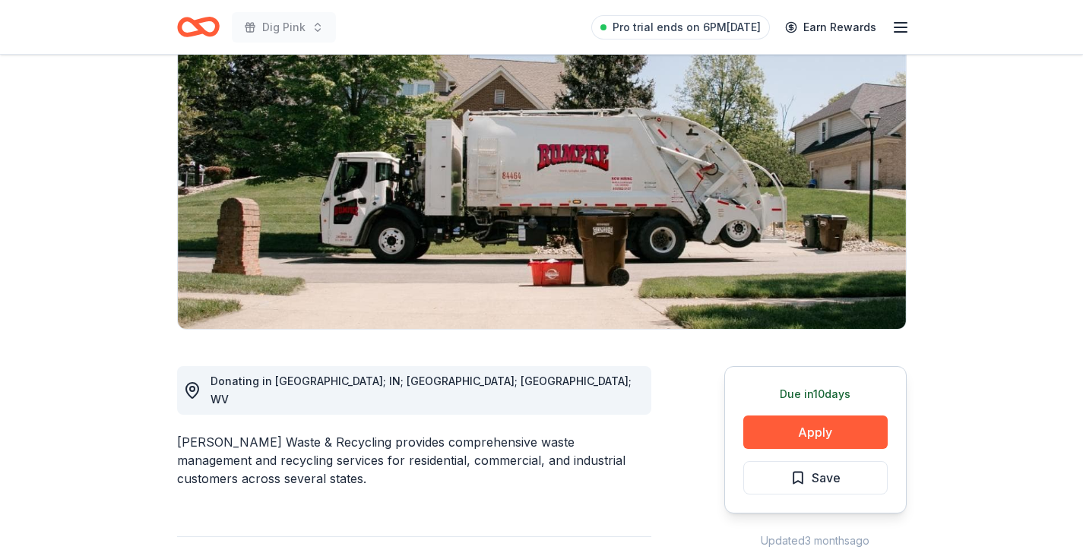
scroll to position [139, 0]
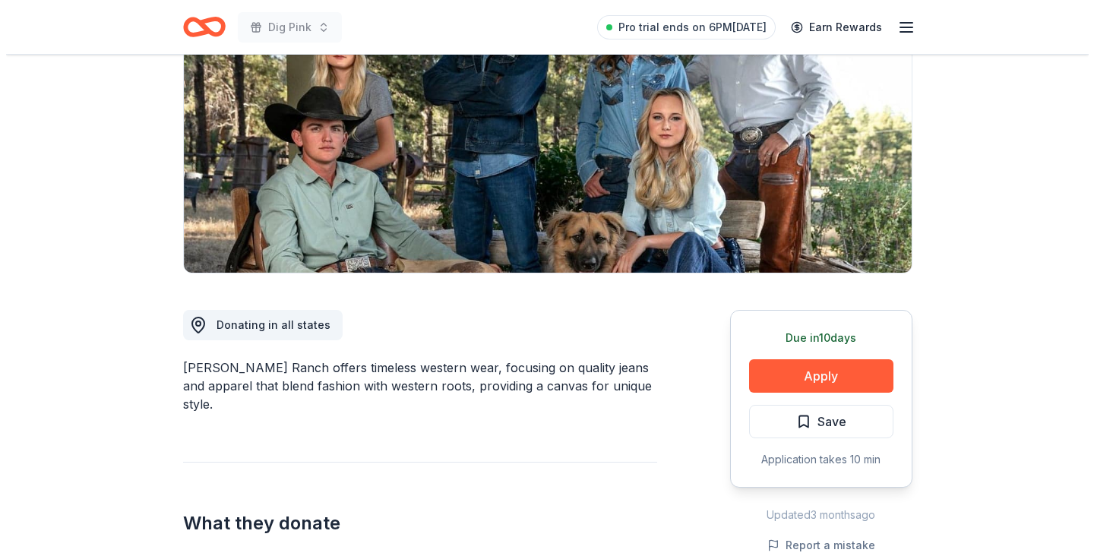
scroll to position [188, 0]
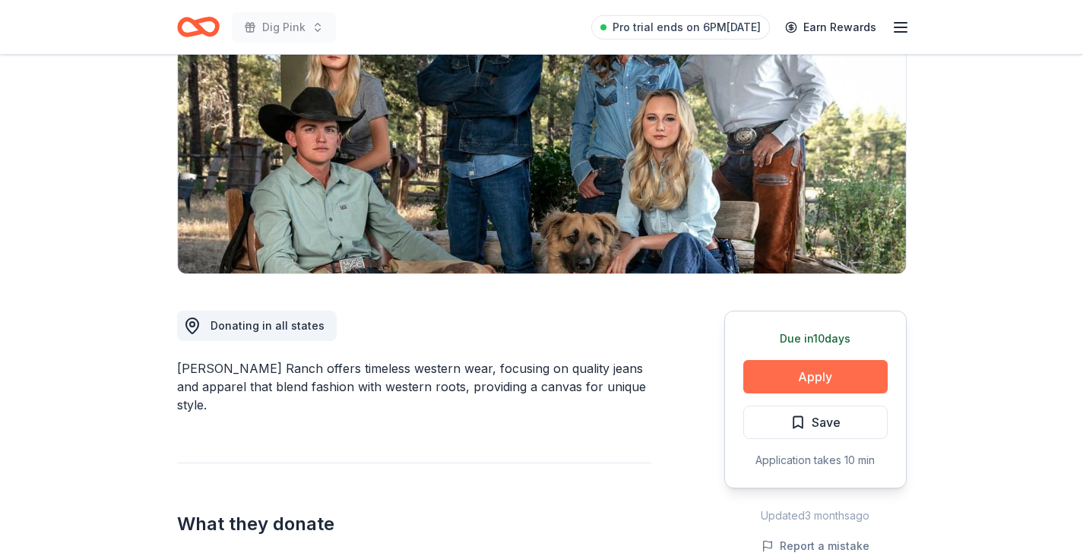
click at [818, 369] on button "Apply" at bounding box center [815, 376] width 144 height 33
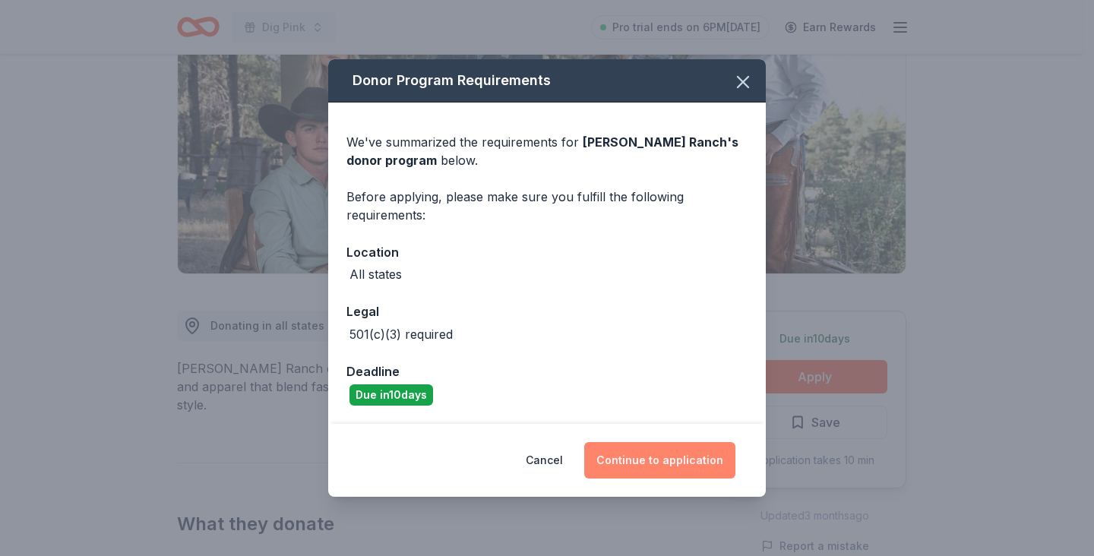
click at [639, 466] on button "Continue to application" at bounding box center [659, 460] width 151 height 36
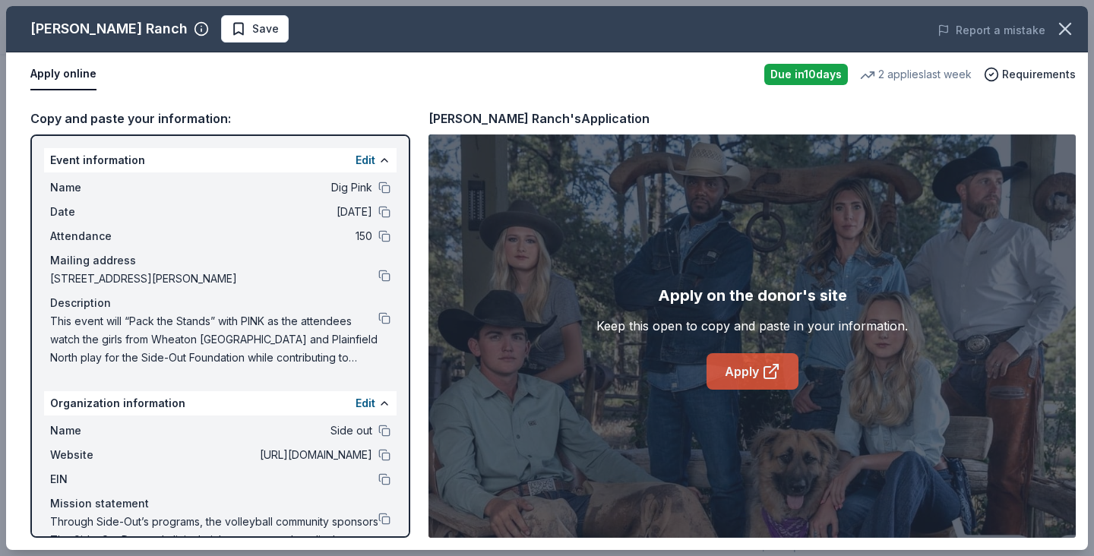
click at [748, 378] on link "Apply" at bounding box center [753, 371] width 92 height 36
click at [378, 455] on button at bounding box center [384, 455] width 12 height 12
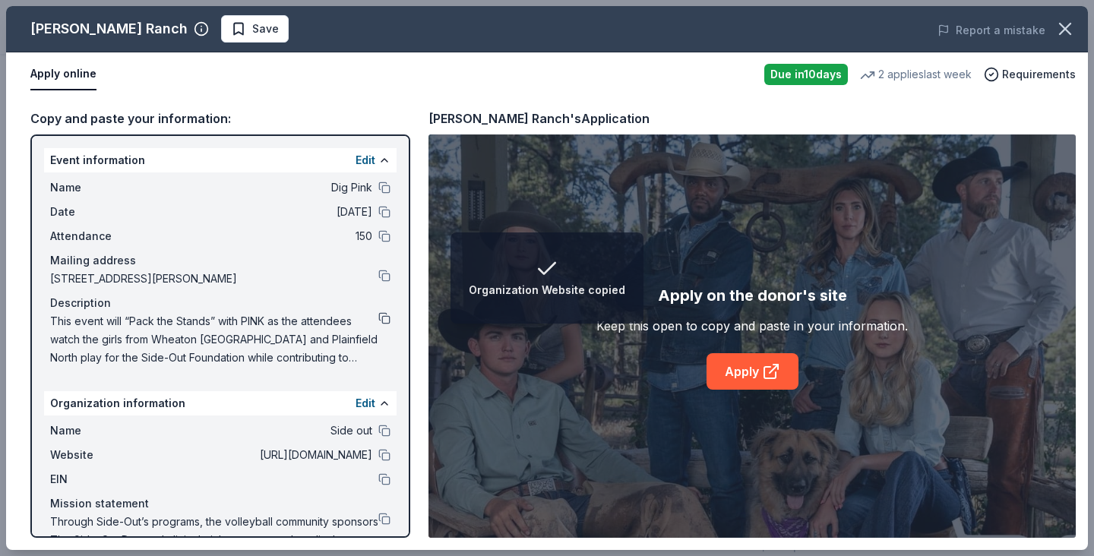
click at [378, 317] on button at bounding box center [384, 318] width 12 height 12
click at [378, 519] on button at bounding box center [384, 519] width 12 height 12
click at [378, 476] on button at bounding box center [384, 479] width 12 height 12
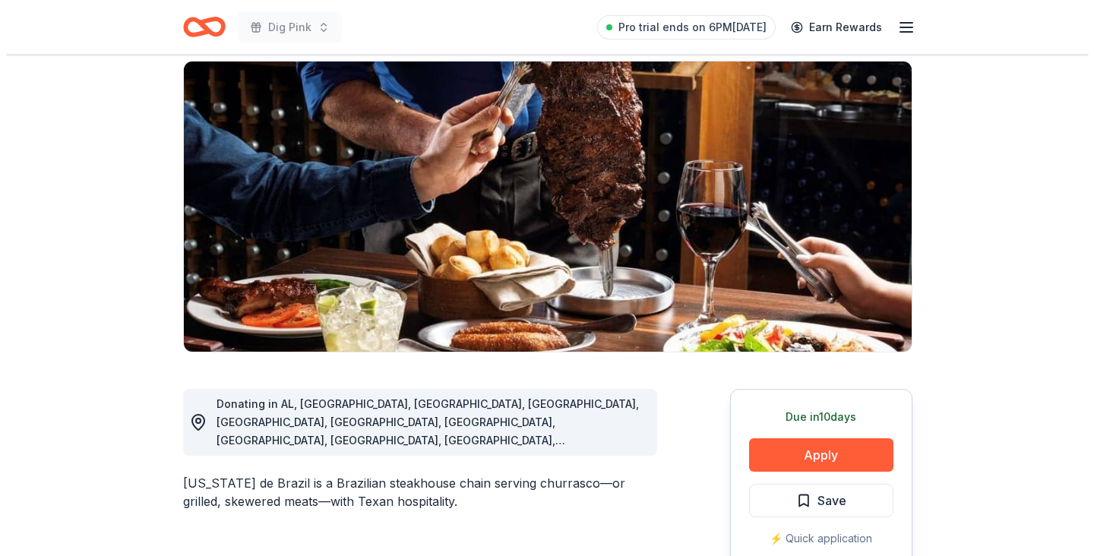
scroll to position [114, 0]
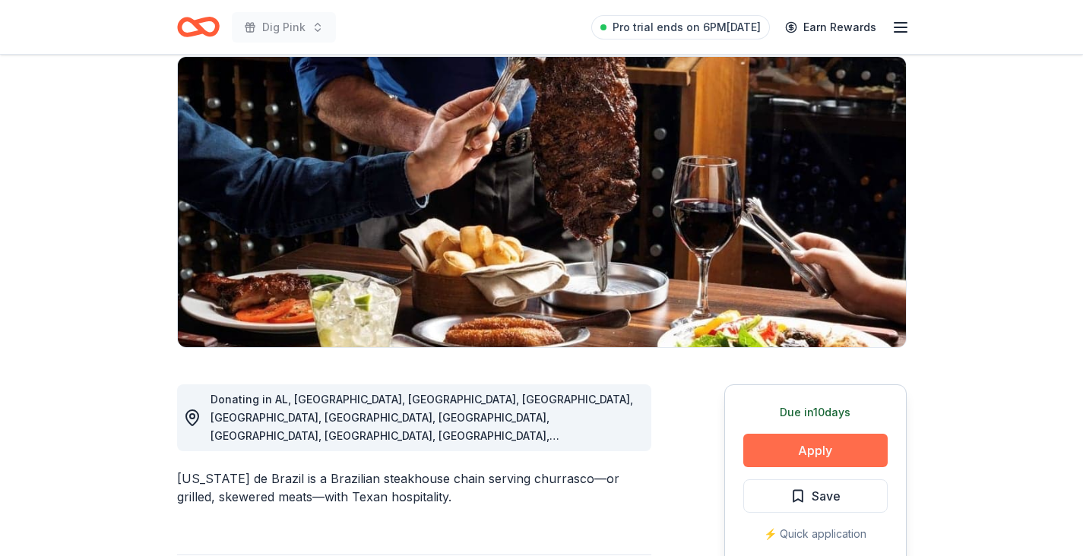
click at [799, 445] on button "Apply" at bounding box center [815, 450] width 144 height 33
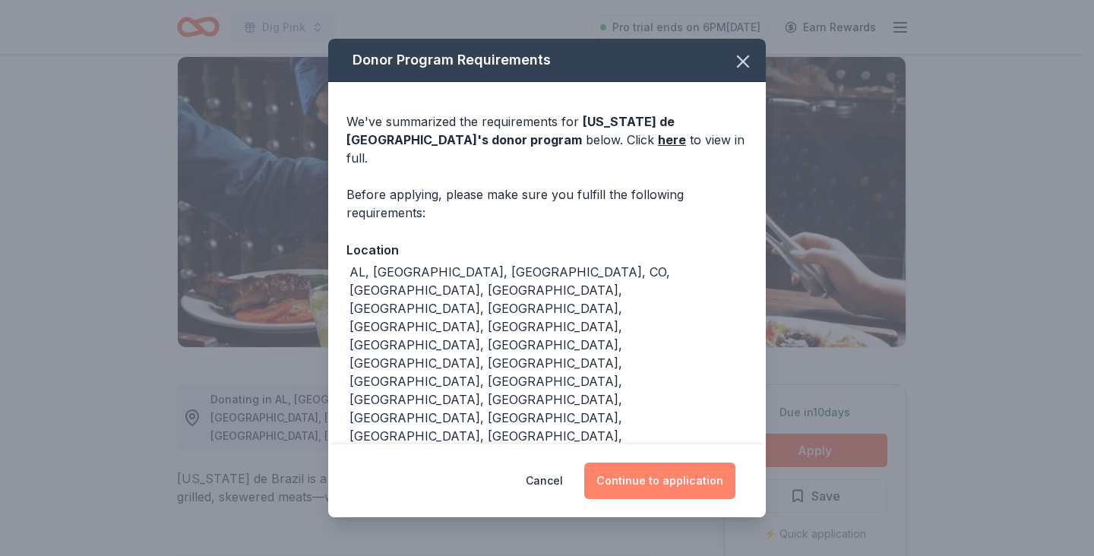
click at [671, 463] on button "Continue to application" at bounding box center [659, 481] width 151 height 36
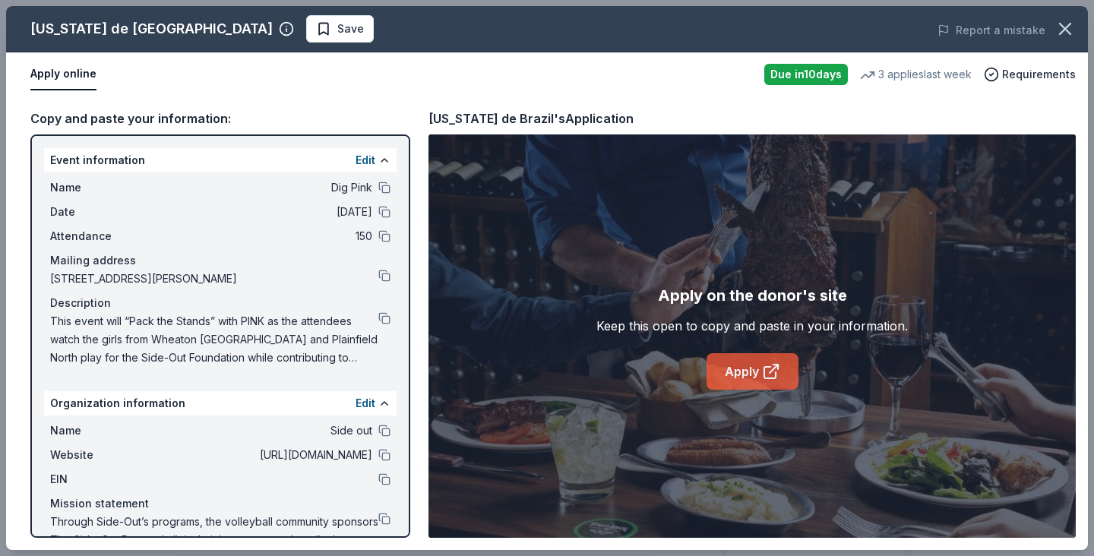
click at [739, 365] on link "Apply" at bounding box center [753, 371] width 92 height 36
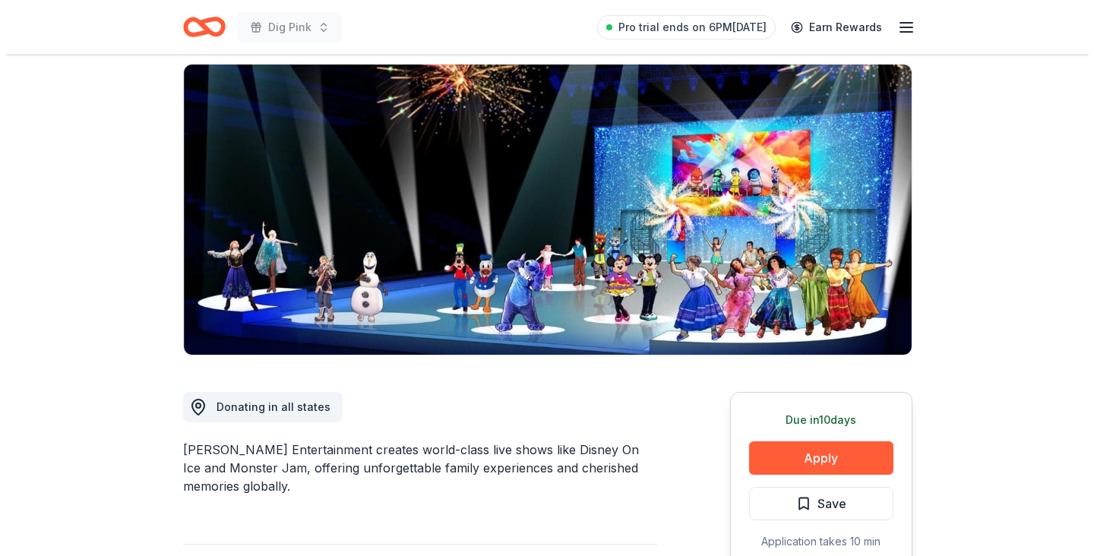
scroll to position [109, 0]
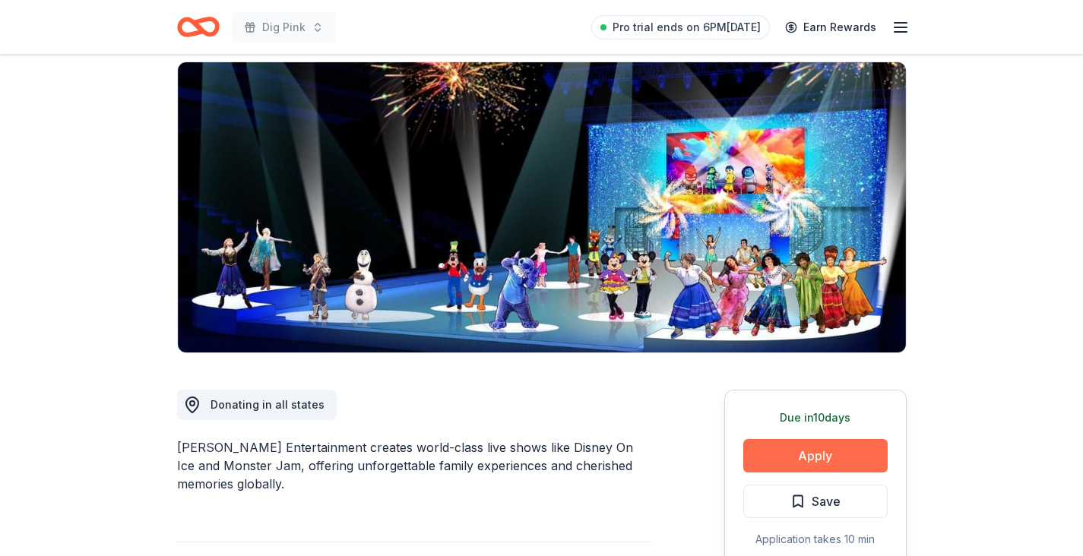
click at [806, 464] on button "Apply" at bounding box center [815, 455] width 144 height 33
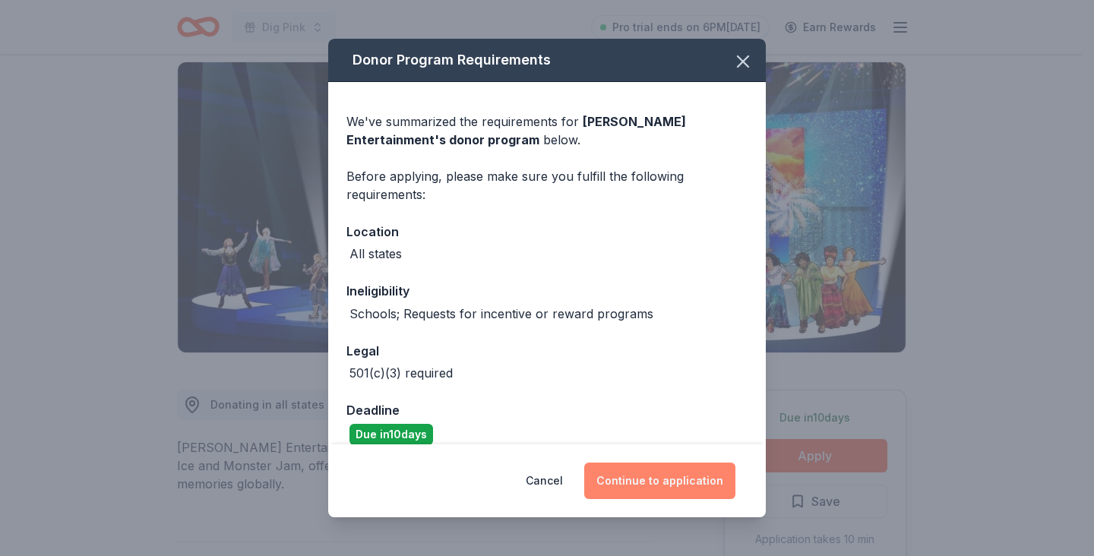
click at [663, 479] on button "Continue to application" at bounding box center [659, 481] width 151 height 36
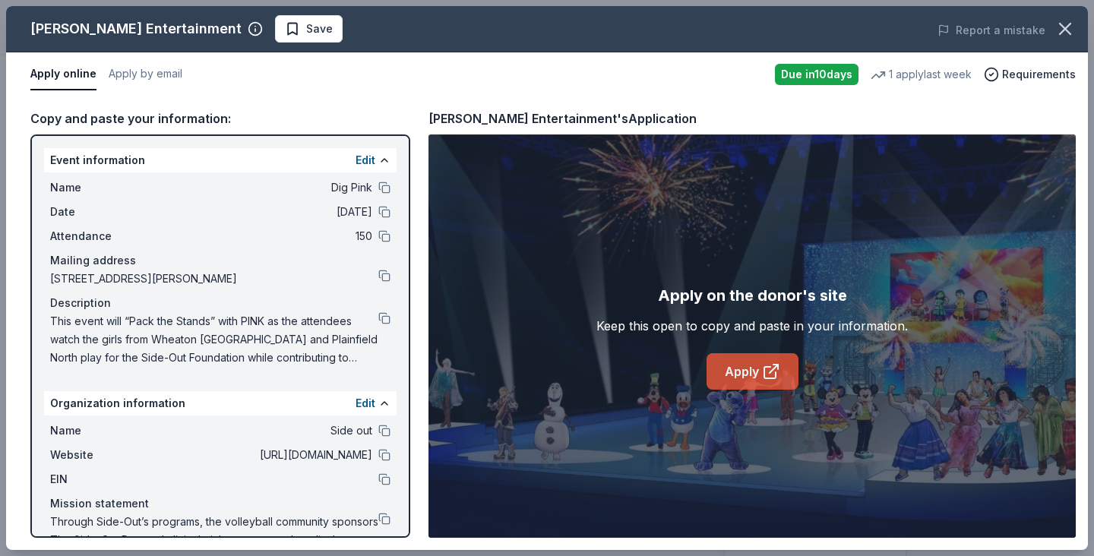
click at [748, 378] on link "Apply" at bounding box center [753, 371] width 92 height 36
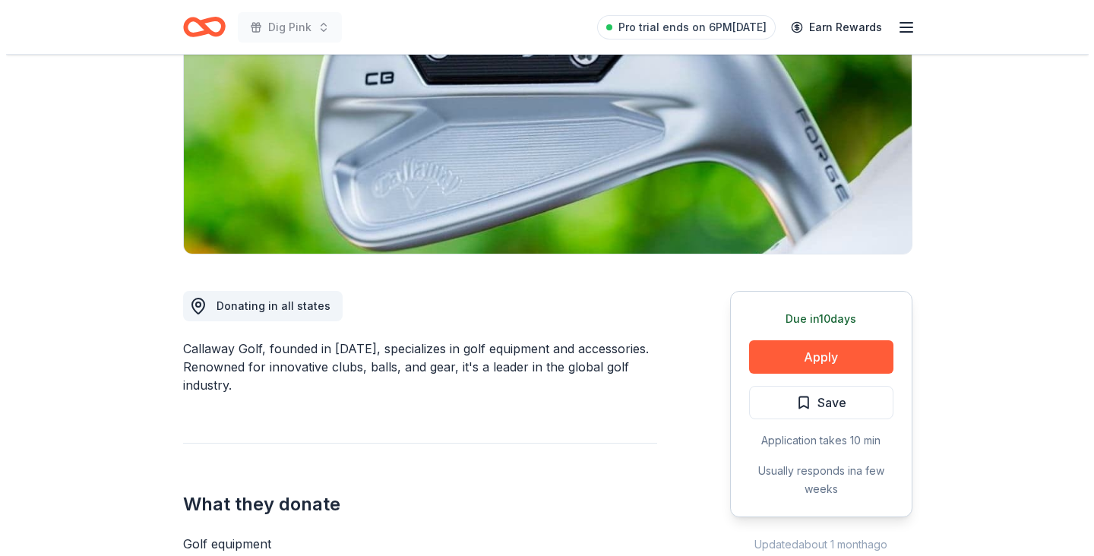
scroll to position [273, 0]
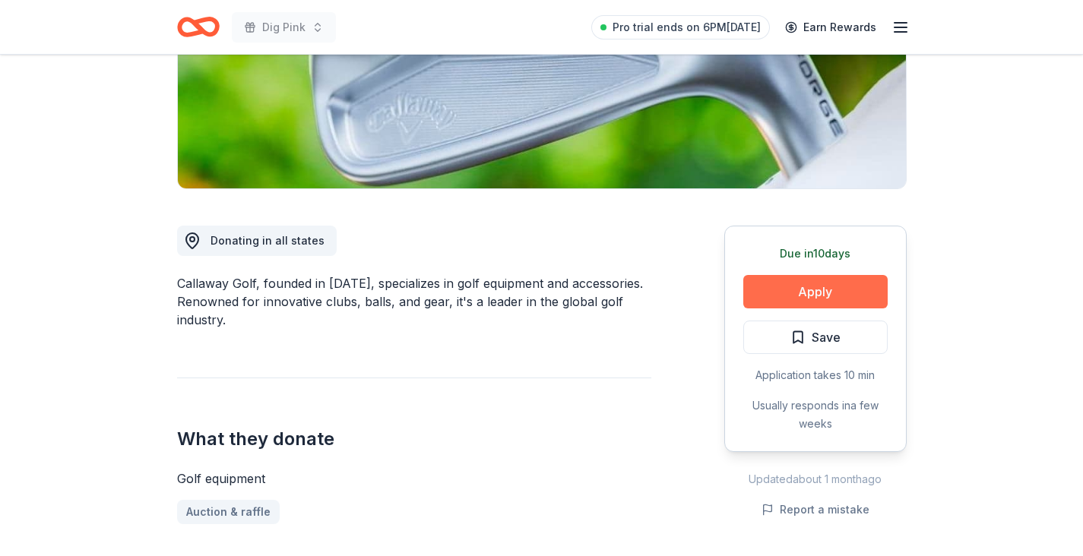
click at [826, 293] on button "Apply" at bounding box center [815, 291] width 144 height 33
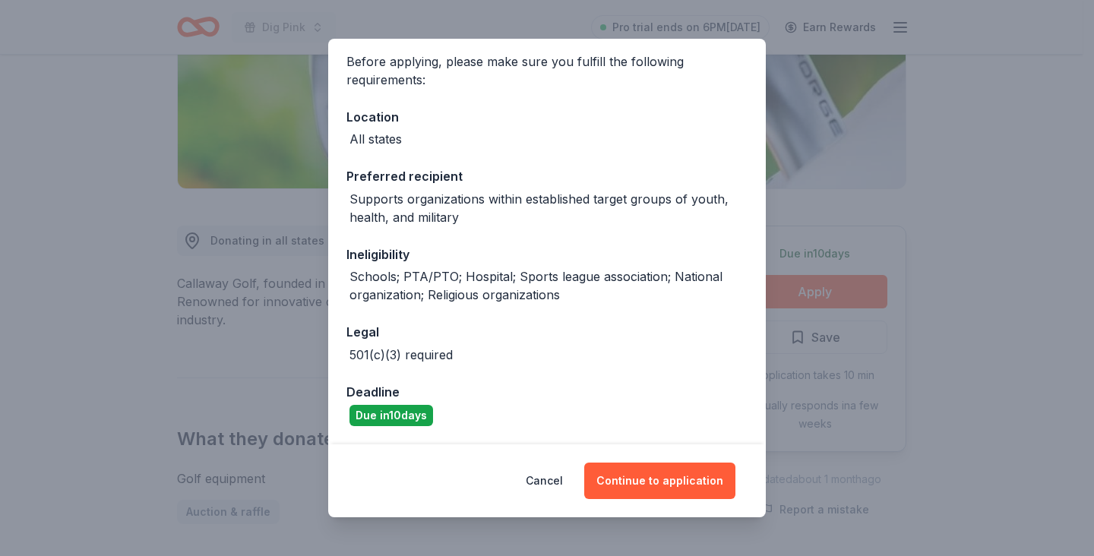
scroll to position [0, 0]
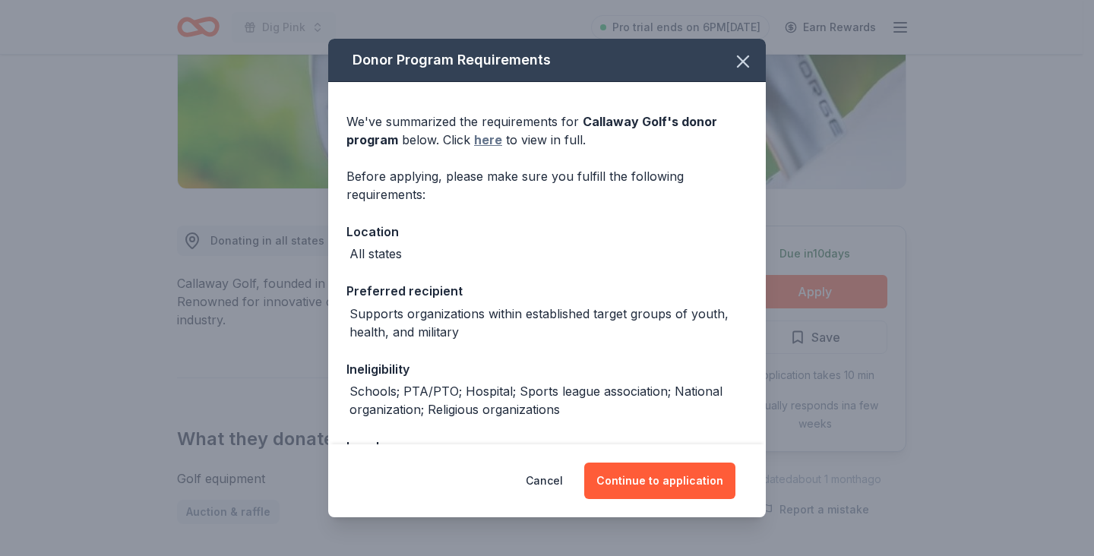
click at [484, 140] on link "here" at bounding box center [488, 140] width 28 height 18
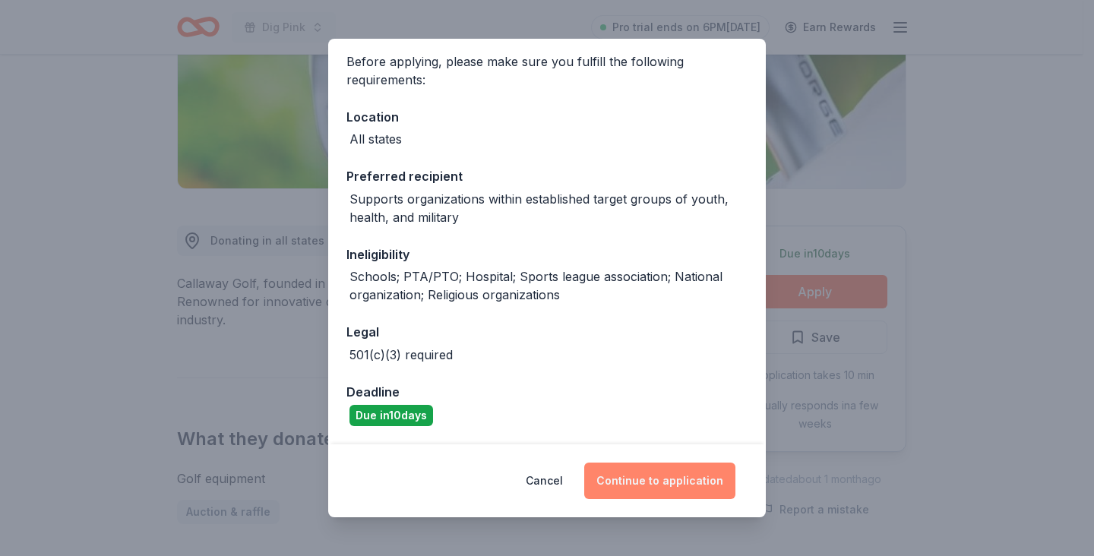
click at [636, 482] on button "Continue to application" at bounding box center [659, 481] width 151 height 36
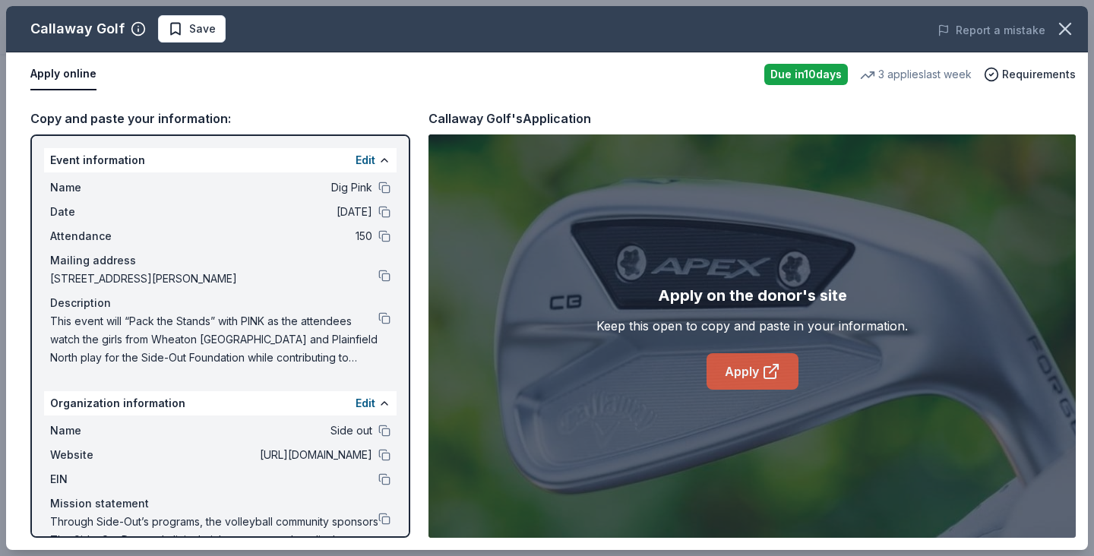
click at [746, 365] on link "Apply" at bounding box center [753, 371] width 92 height 36
click at [378, 479] on button at bounding box center [384, 479] width 12 height 12
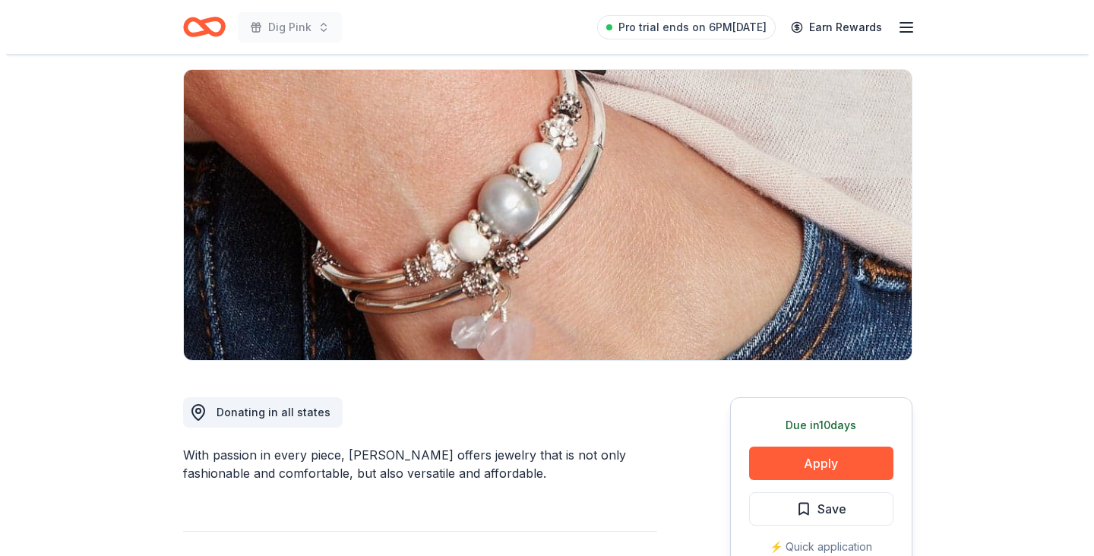
scroll to position [106, 0]
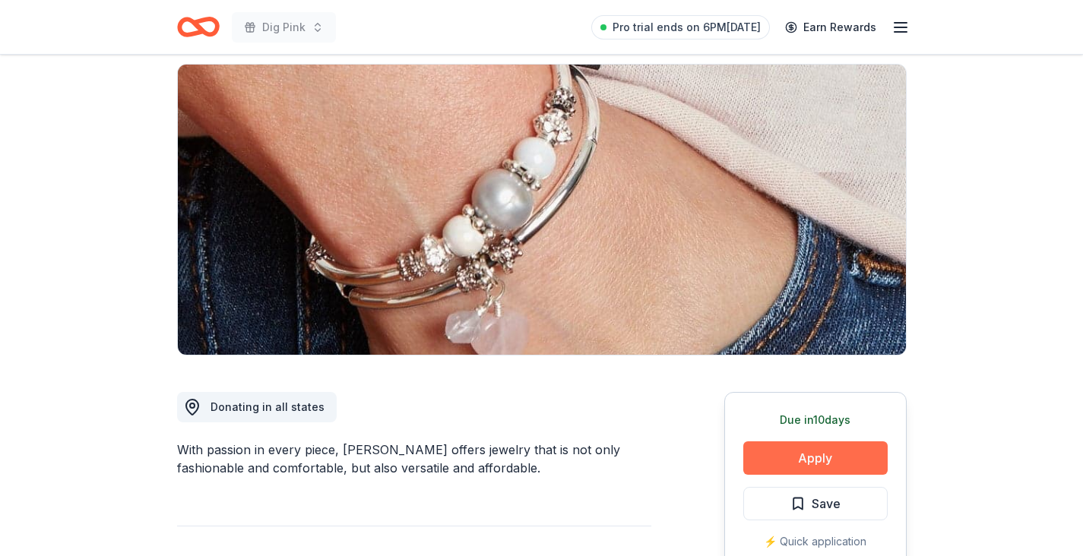
click at [820, 452] on button "Apply" at bounding box center [815, 457] width 144 height 33
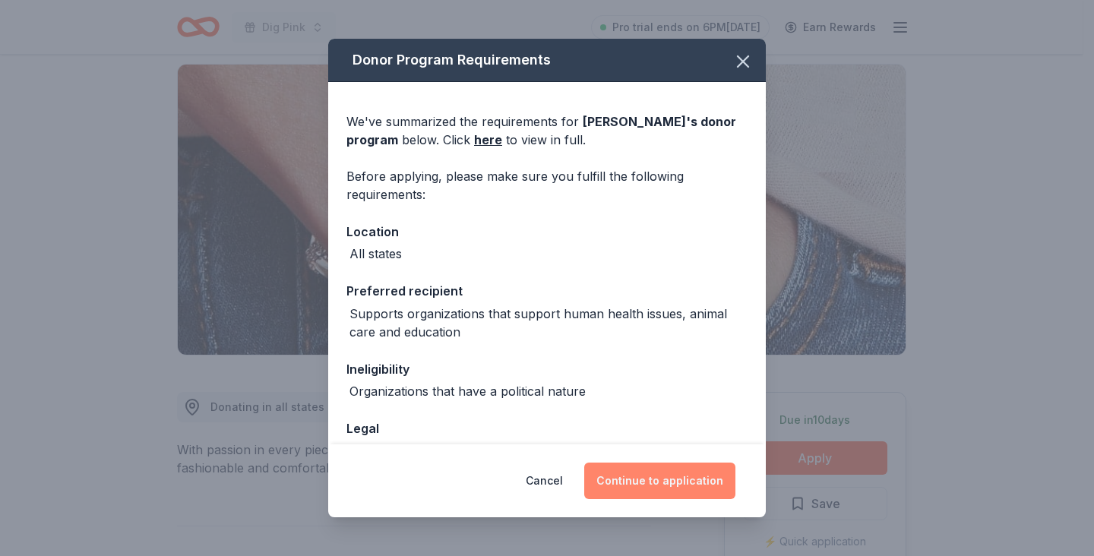
click at [652, 481] on button "Continue to application" at bounding box center [659, 481] width 151 height 36
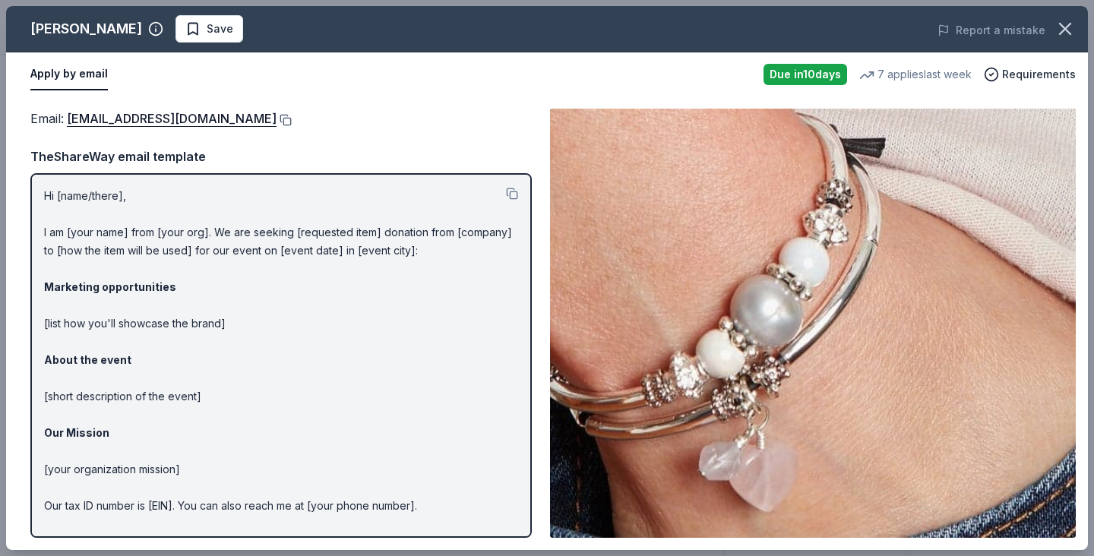
click at [277, 119] on button at bounding box center [284, 120] width 15 height 12
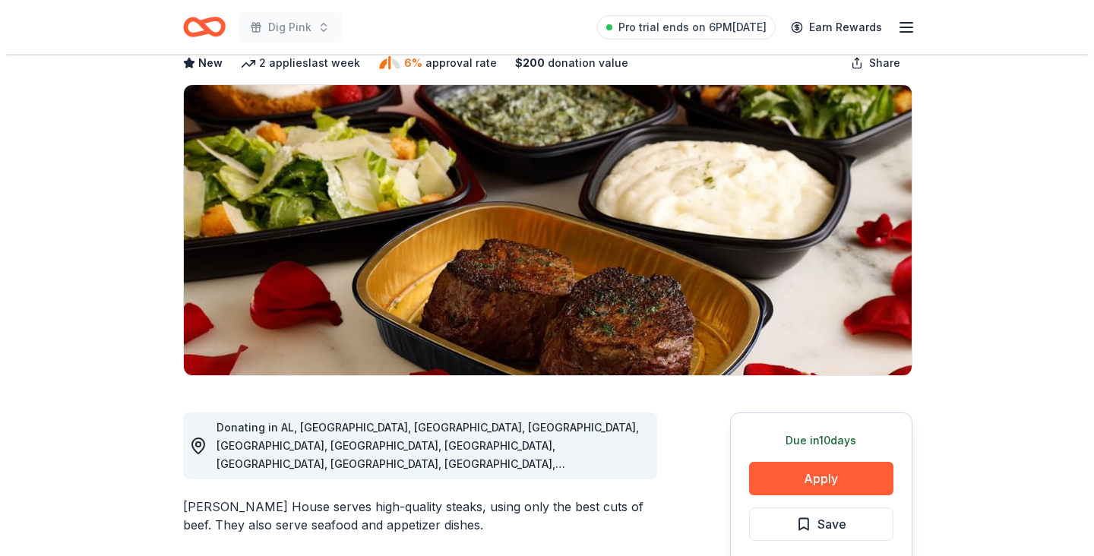
scroll to position [92, 0]
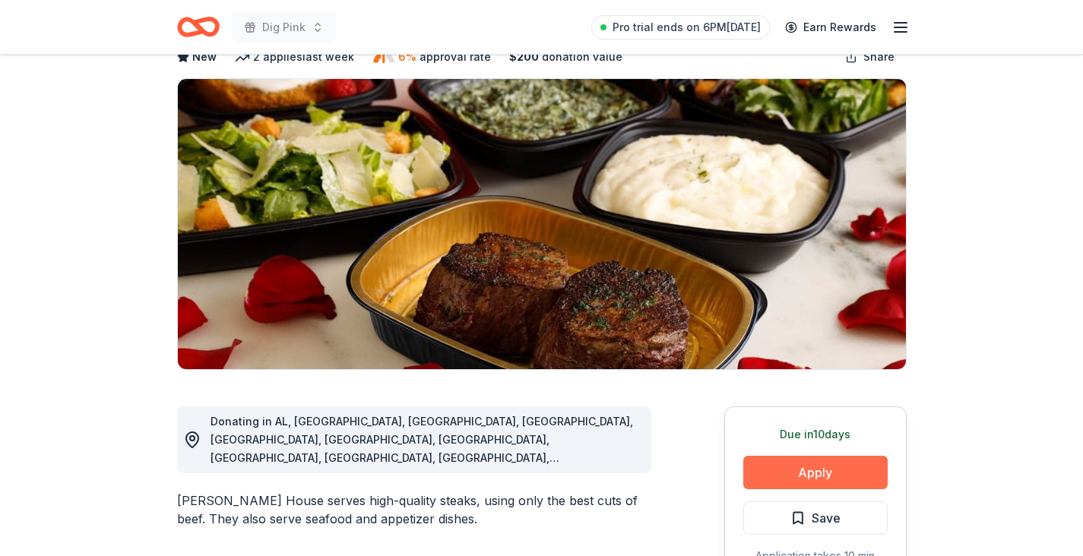
click at [810, 468] on button "Apply" at bounding box center [815, 472] width 144 height 33
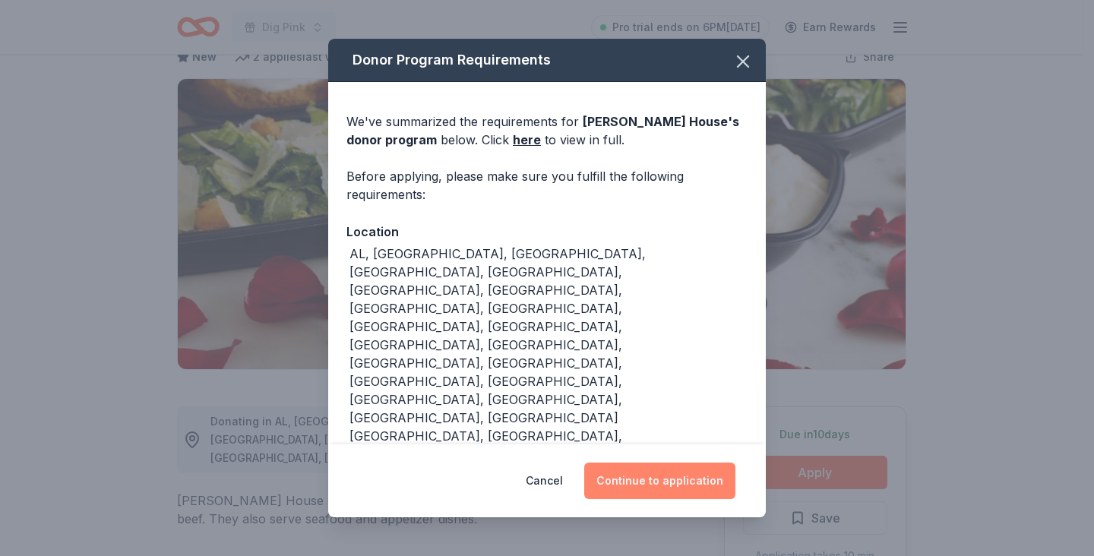
click at [659, 463] on button "Continue to application" at bounding box center [659, 481] width 151 height 36
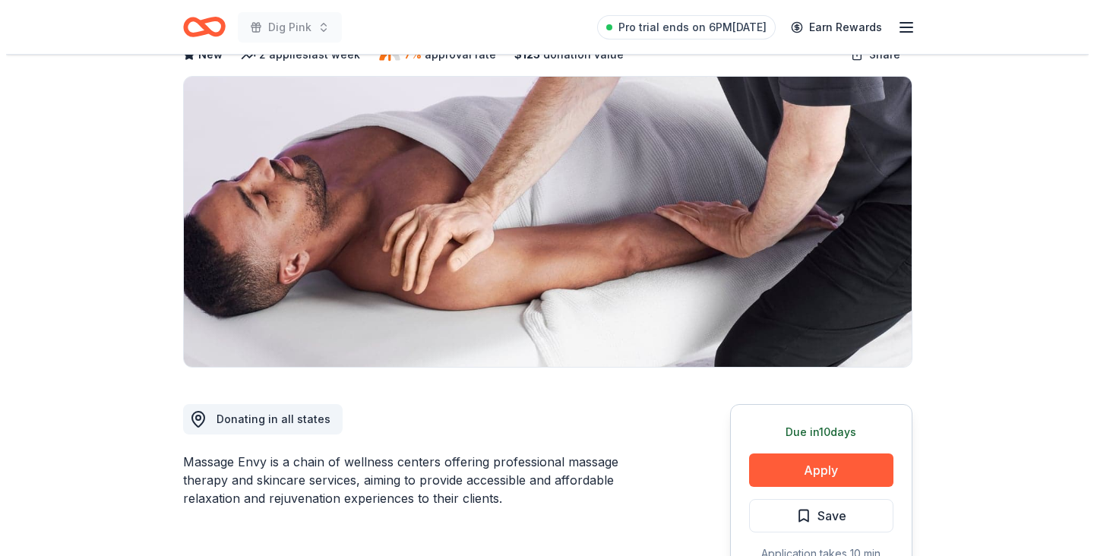
scroll to position [115, 0]
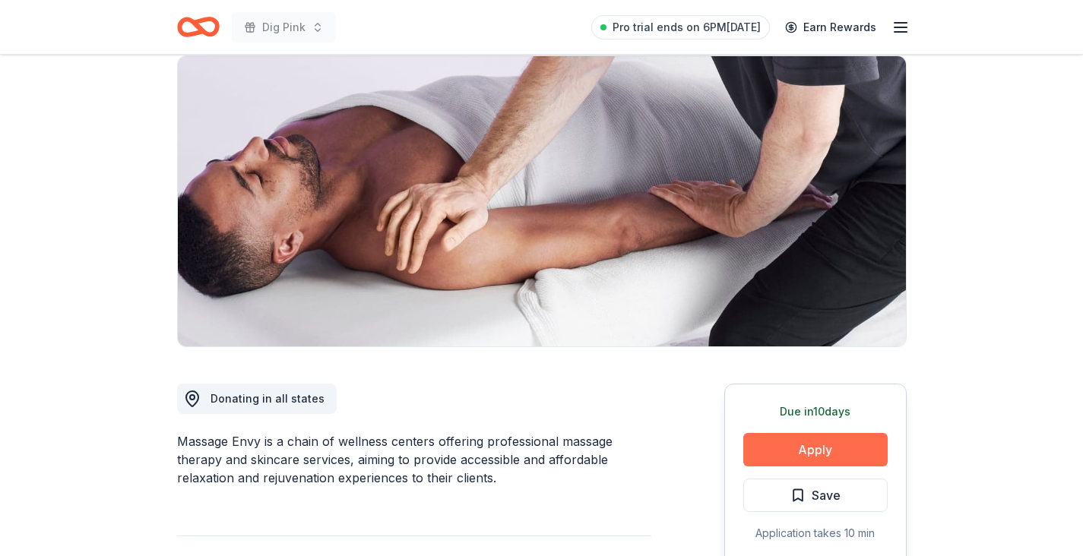
click at [813, 449] on button "Apply" at bounding box center [815, 449] width 144 height 33
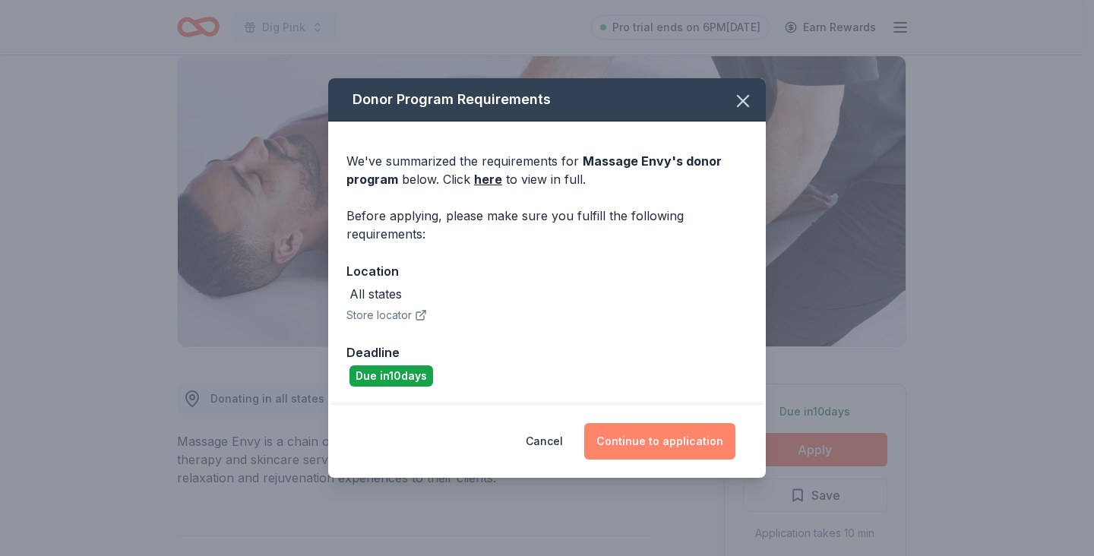
click at [661, 444] on button "Continue to application" at bounding box center [659, 441] width 151 height 36
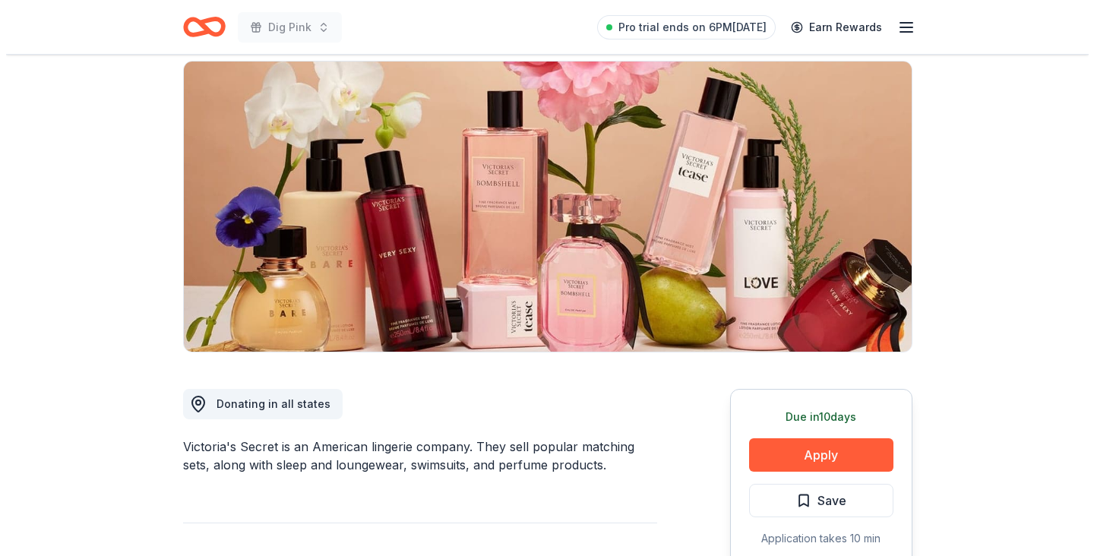
scroll to position [115, 0]
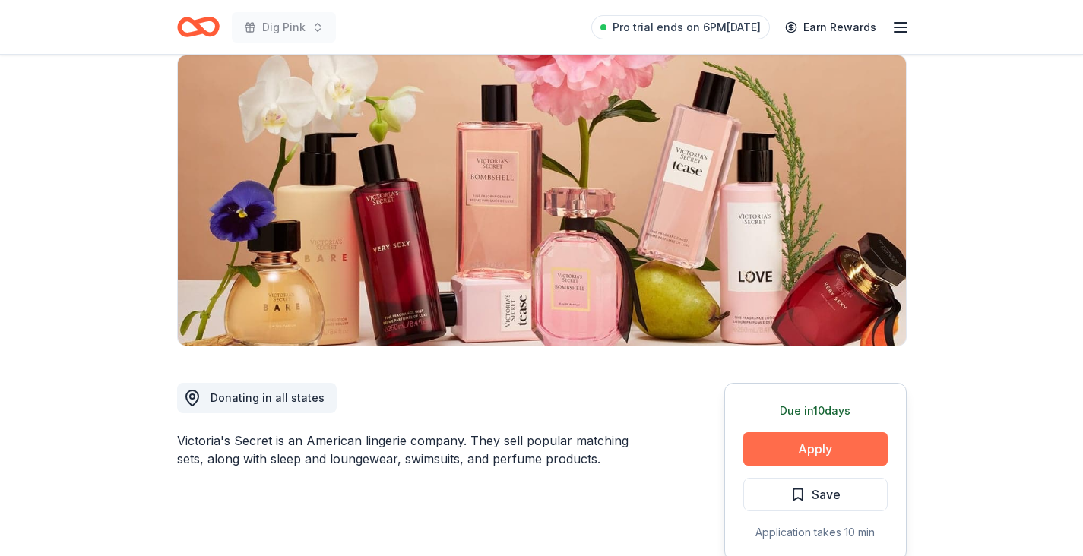
click at [827, 440] on button "Apply" at bounding box center [815, 448] width 144 height 33
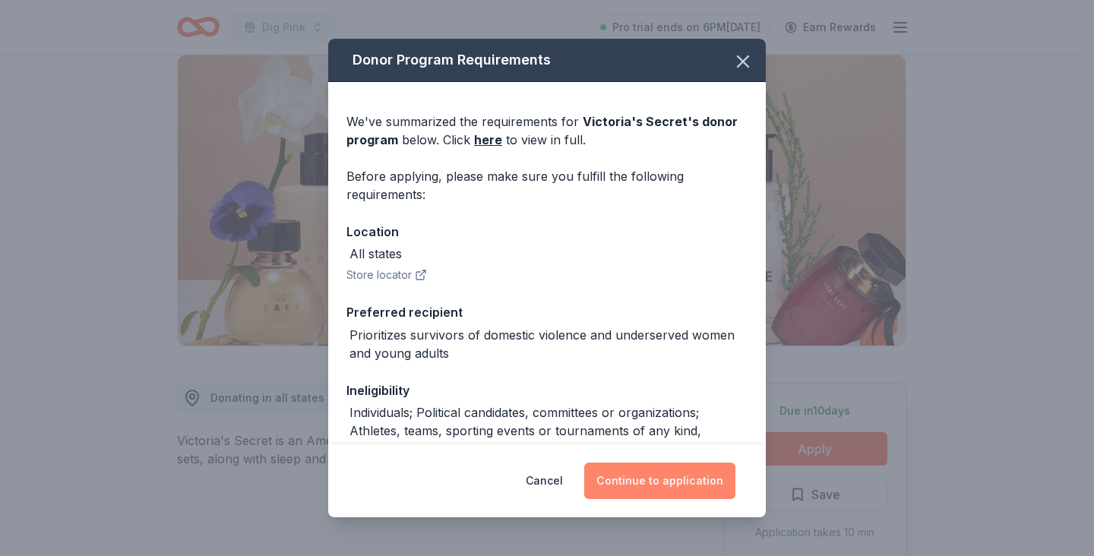
click at [672, 486] on button "Continue to application" at bounding box center [659, 481] width 151 height 36
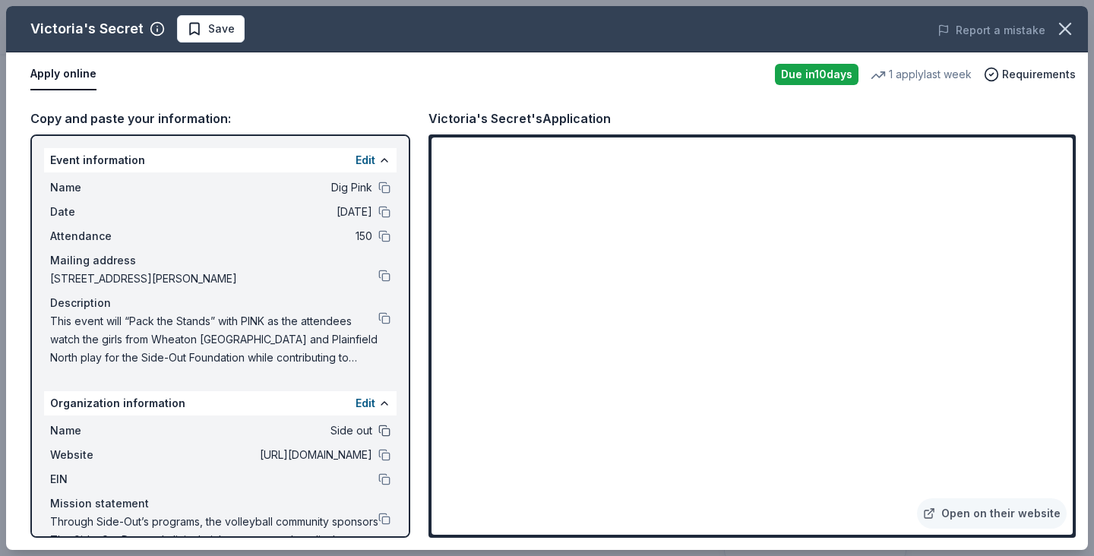
click at [378, 427] on button at bounding box center [384, 431] width 12 height 12
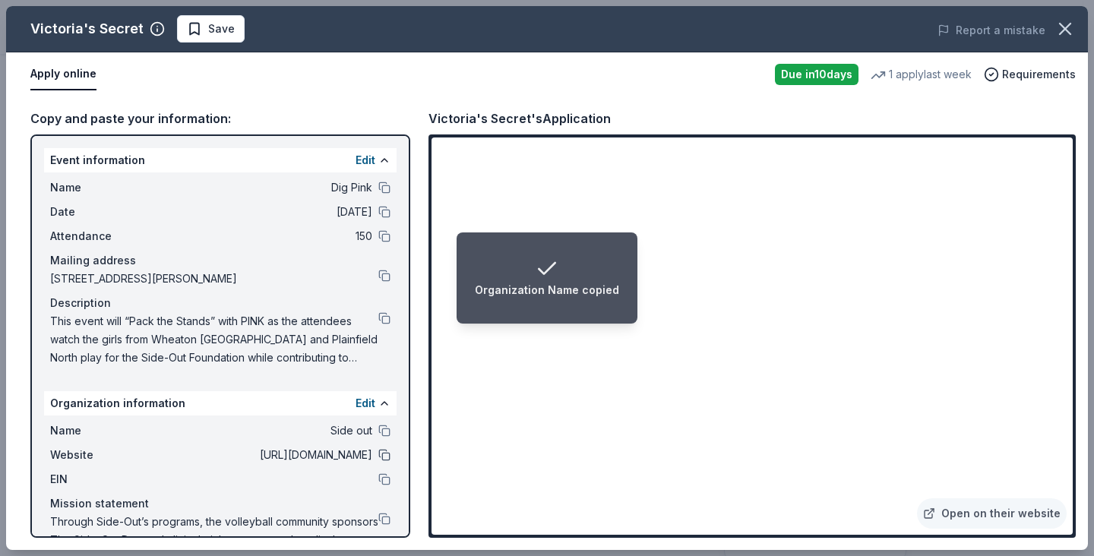
click at [378, 452] on button at bounding box center [384, 455] width 12 height 12
click at [378, 517] on button at bounding box center [384, 519] width 12 height 12
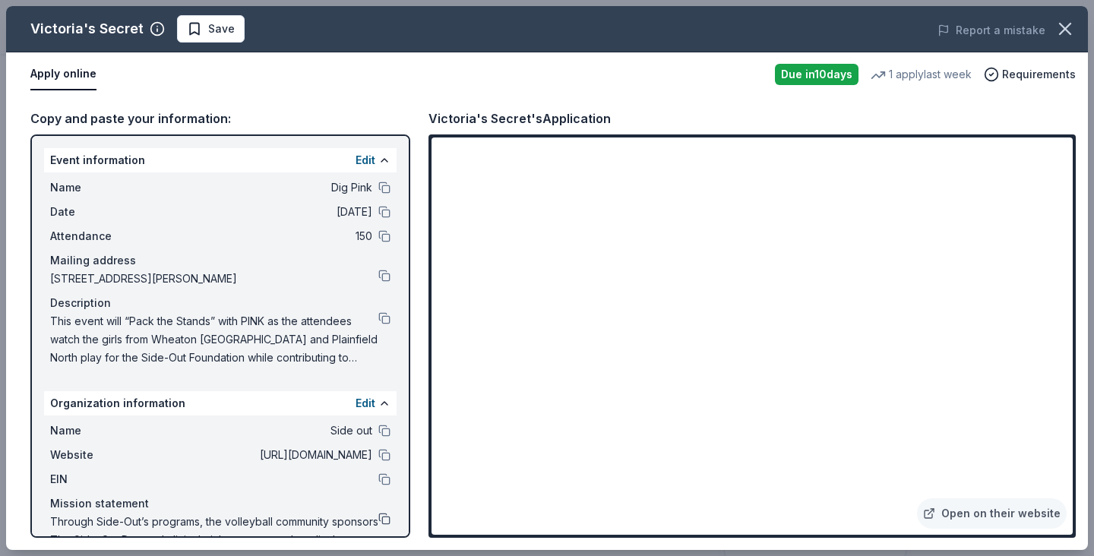
click at [378, 520] on button at bounding box center [384, 519] width 12 height 12
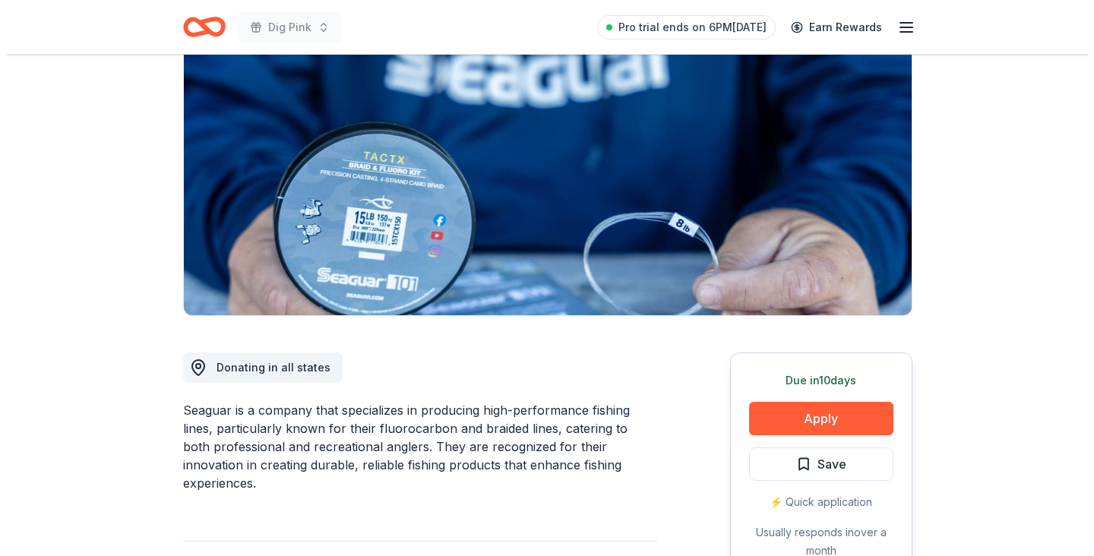
scroll to position [153, 0]
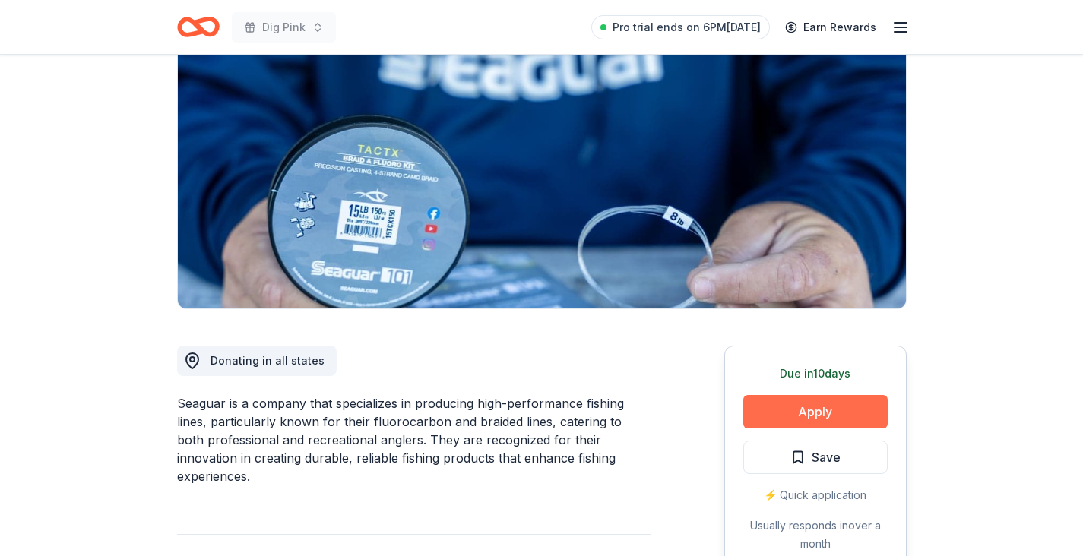
click at [786, 410] on button "Apply" at bounding box center [815, 411] width 144 height 33
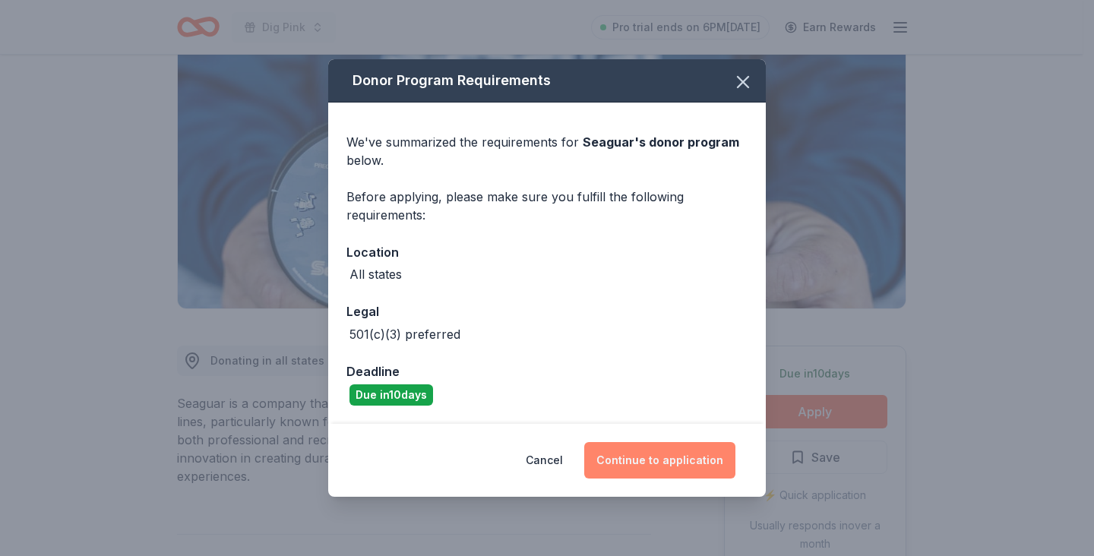
click at [678, 449] on button "Continue to application" at bounding box center [659, 460] width 151 height 36
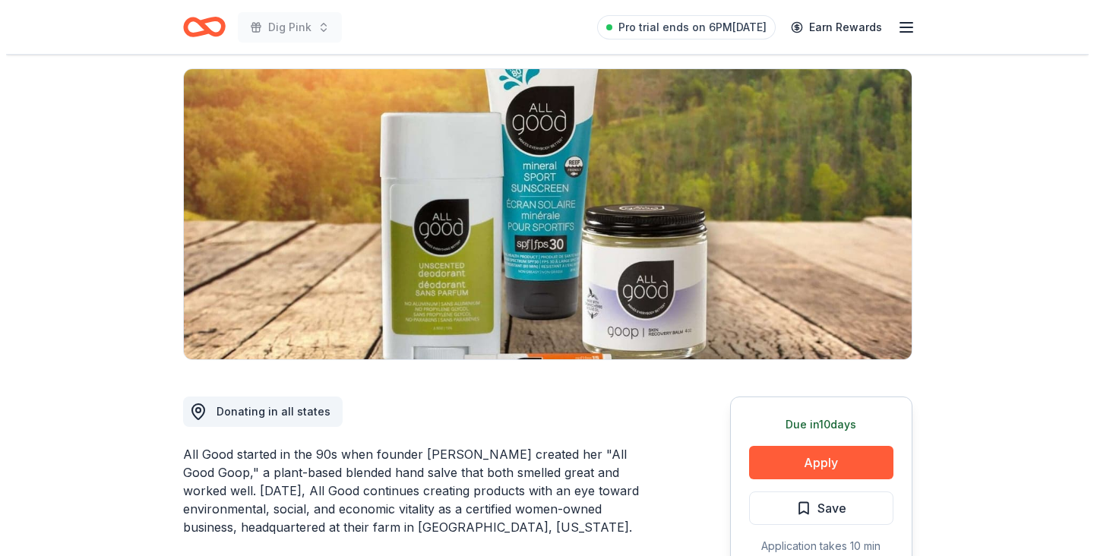
scroll to position [103, 0]
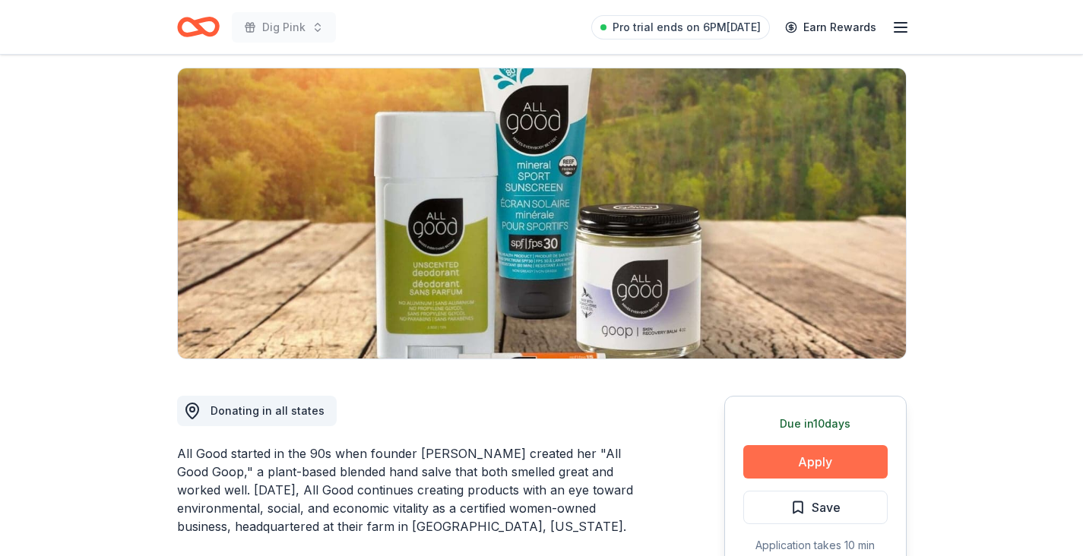
click at [795, 463] on button "Apply" at bounding box center [815, 461] width 144 height 33
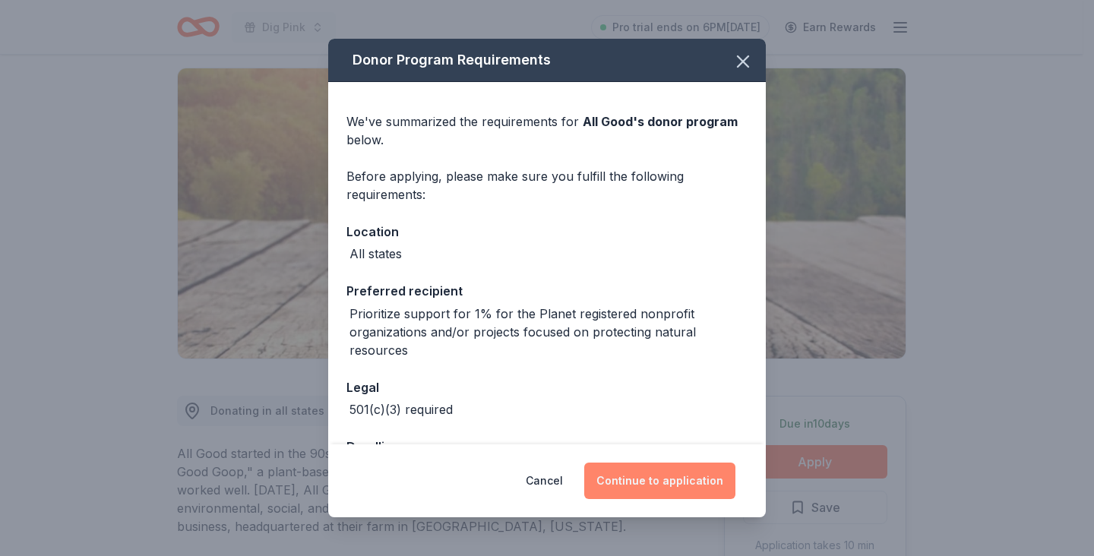
click at [650, 475] on button "Continue to application" at bounding box center [659, 481] width 151 height 36
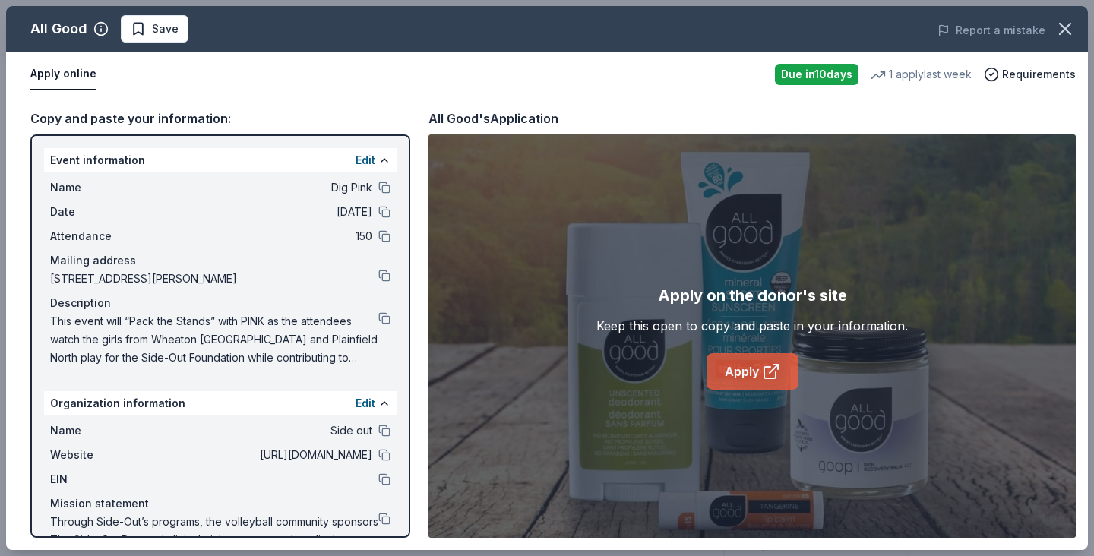
click at [756, 372] on link "Apply" at bounding box center [753, 371] width 92 height 36
click at [378, 321] on button at bounding box center [384, 318] width 12 height 12
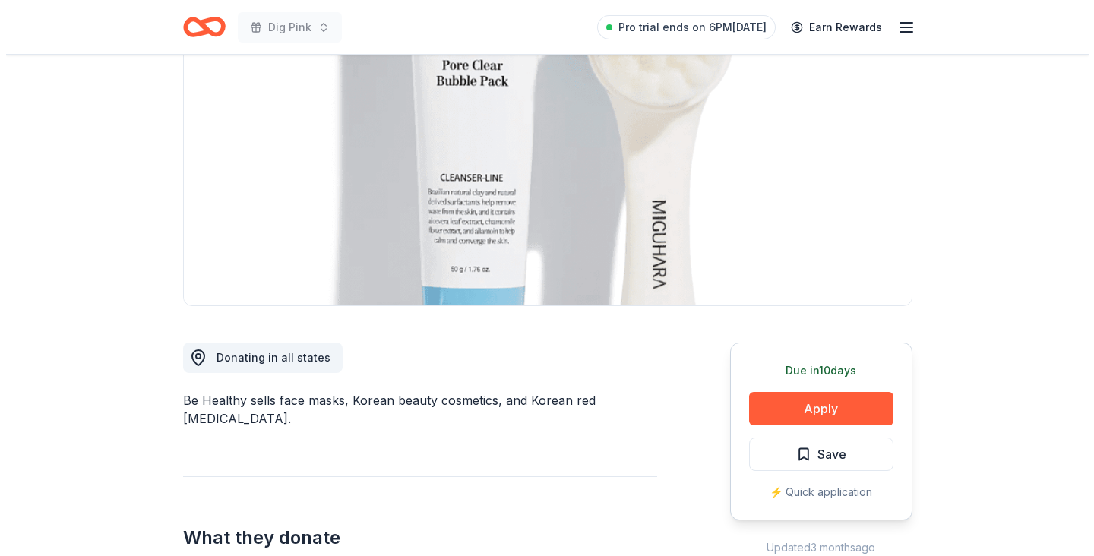
scroll to position [157, 0]
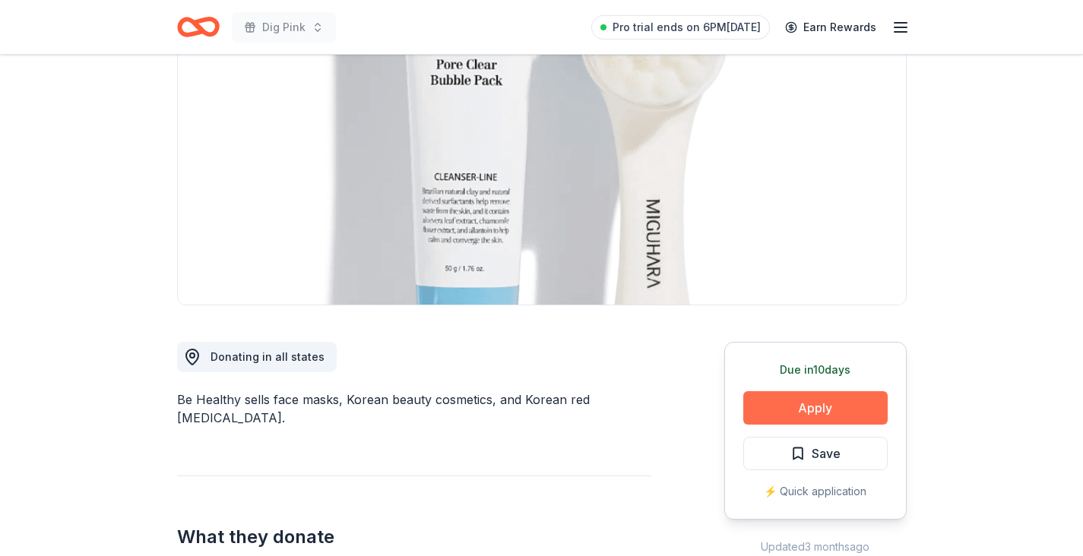
click at [821, 410] on button "Apply" at bounding box center [815, 407] width 144 height 33
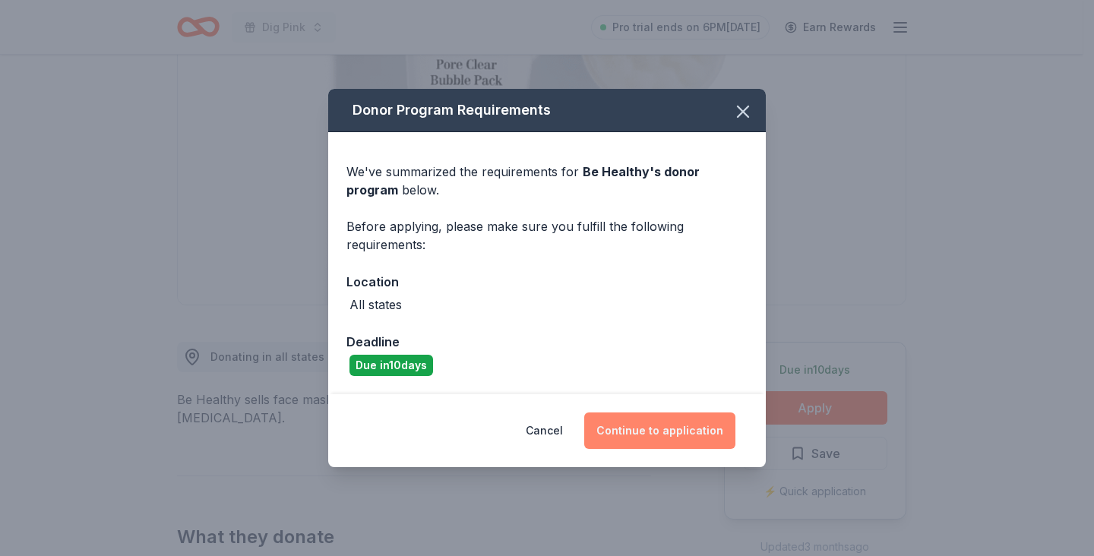
click at [663, 431] on button "Continue to application" at bounding box center [659, 431] width 151 height 36
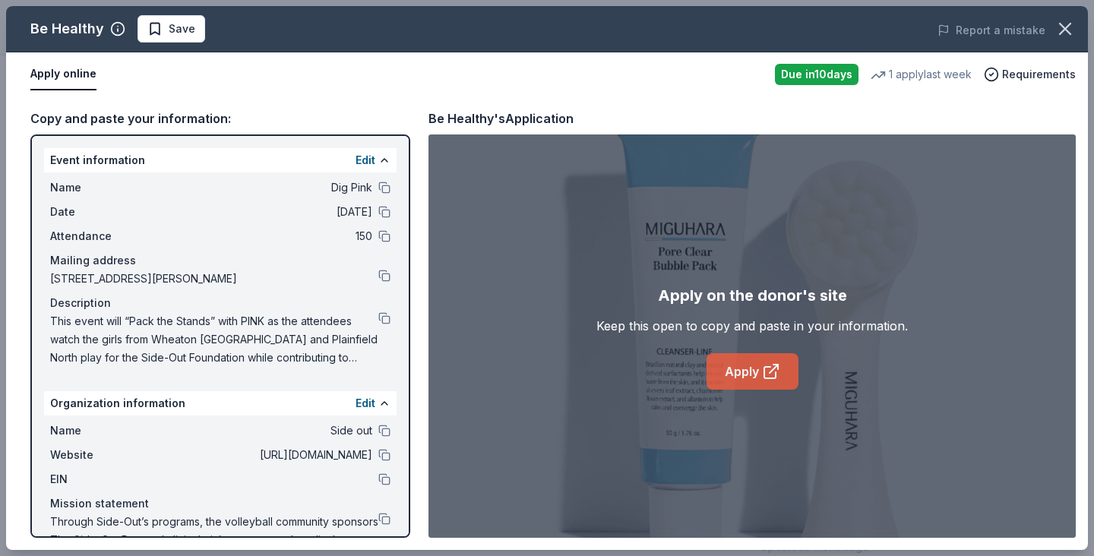
click at [750, 372] on link "Apply" at bounding box center [753, 371] width 92 height 36
click at [378, 319] on button at bounding box center [384, 318] width 12 height 12
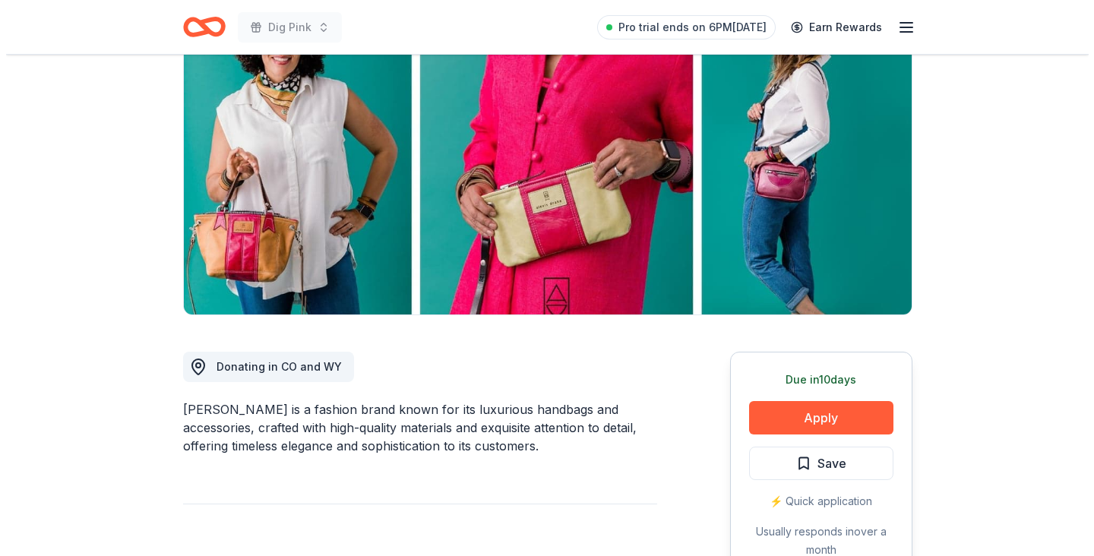
scroll to position [162, 0]
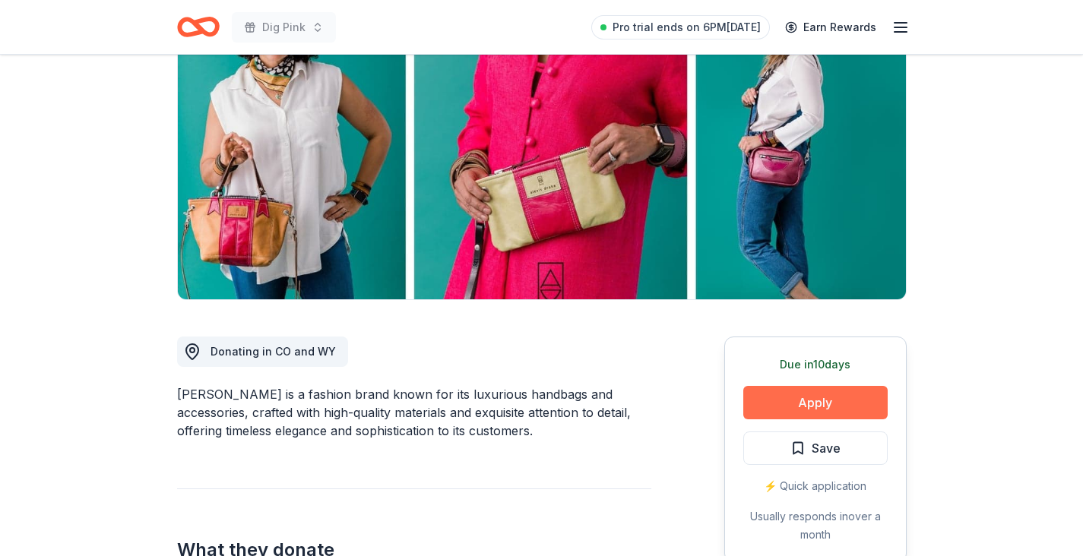
click at [818, 400] on button "Apply" at bounding box center [815, 402] width 144 height 33
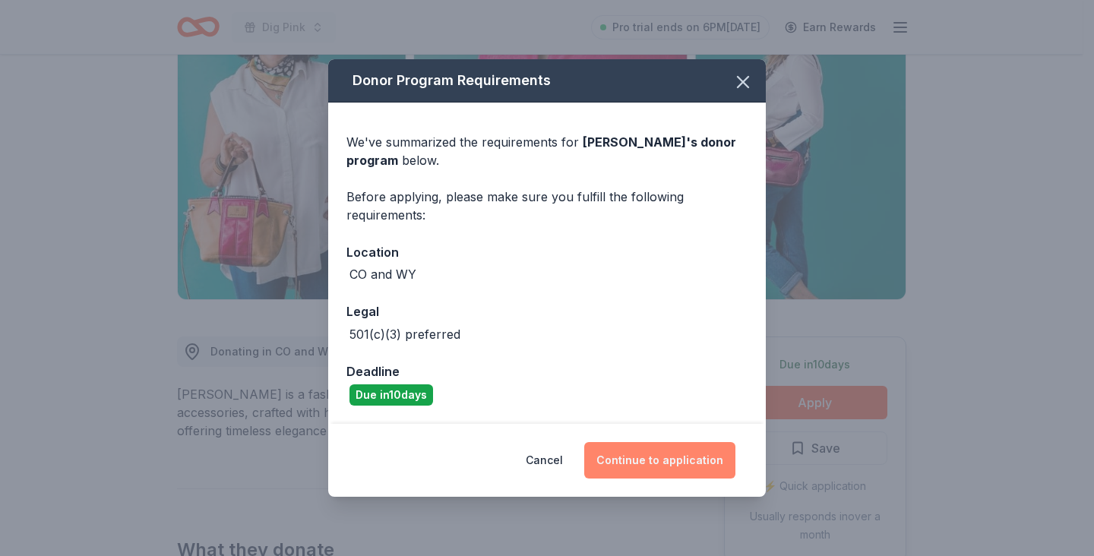
click at [653, 466] on button "Continue to application" at bounding box center [659, 460] width 151 height 36
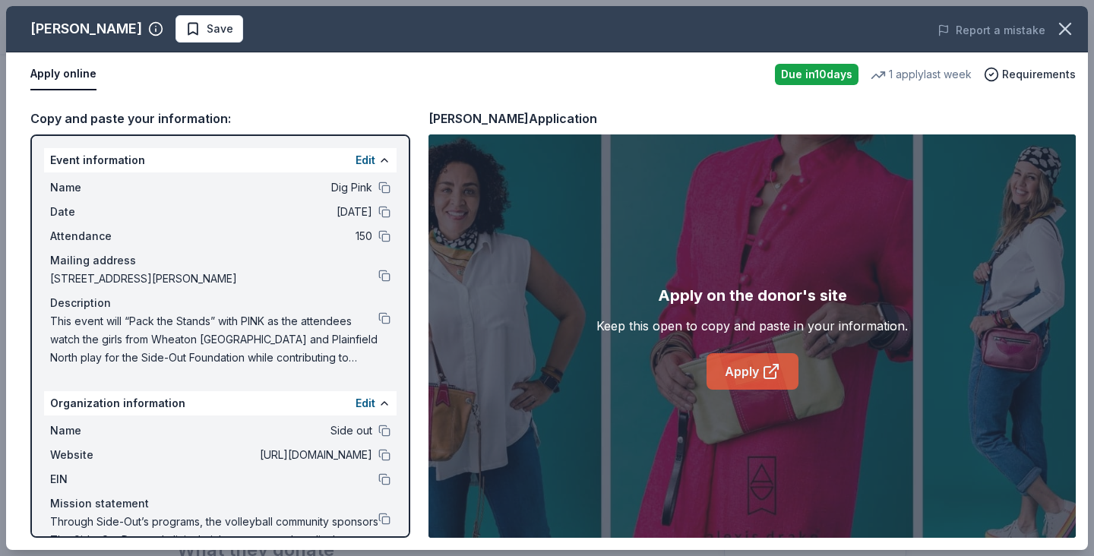
click at [747, 373] on link "Apply" at bounding box center [753, 371] width 92 height 36
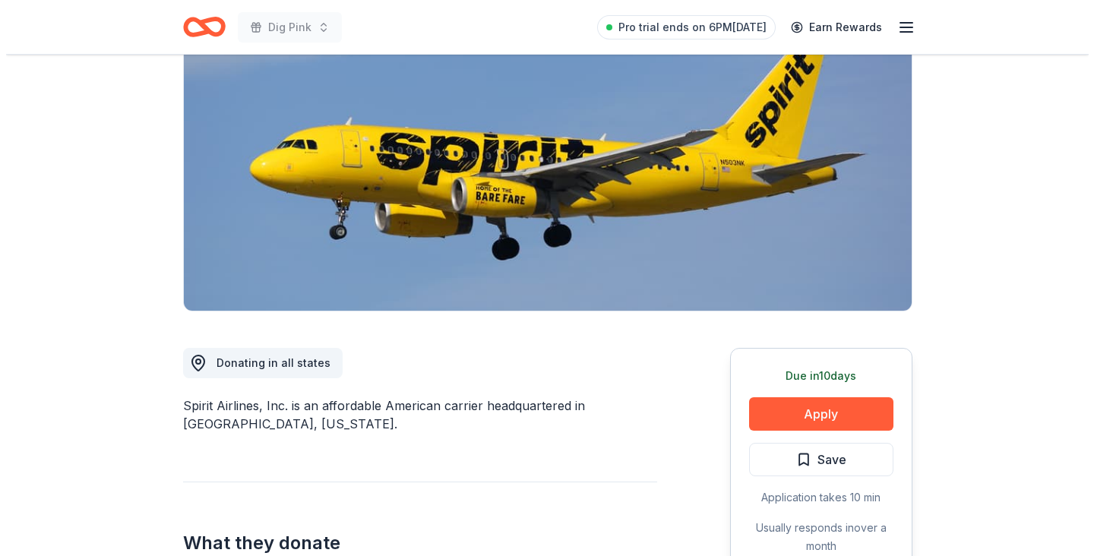
scroll to position [188, 0]
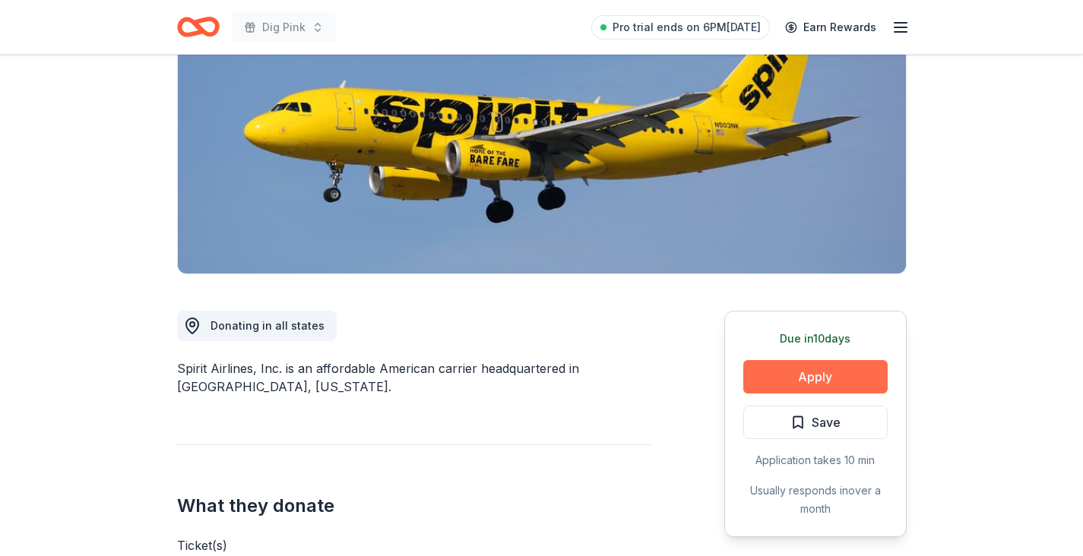
click at [804, 369] on button "Apply" at bounding box center [815, 376] width 144 height 33
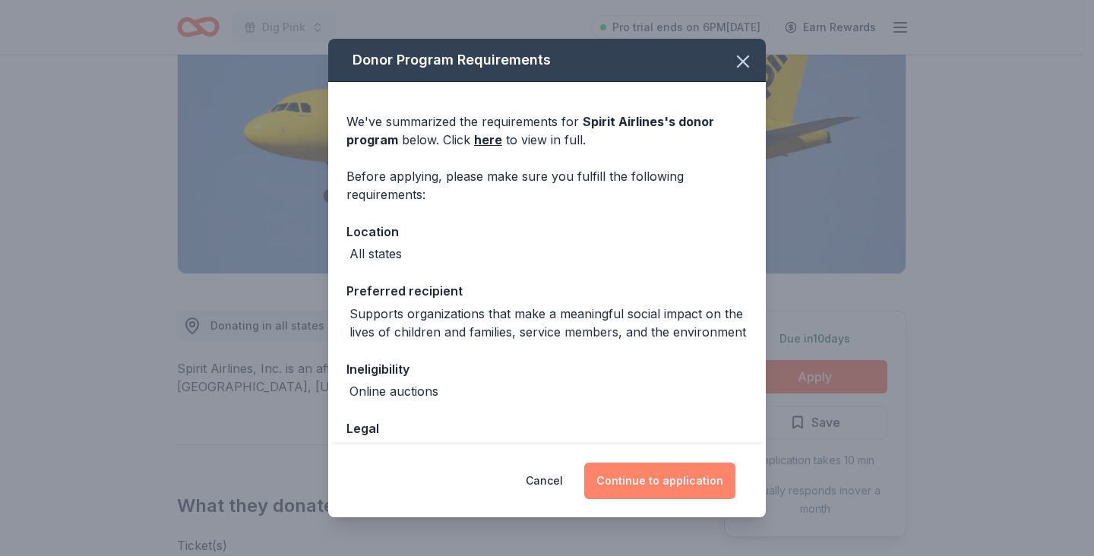
click at [680, 476] on button "Continue to application" at bounding box center [659, 481] width 151 height 36
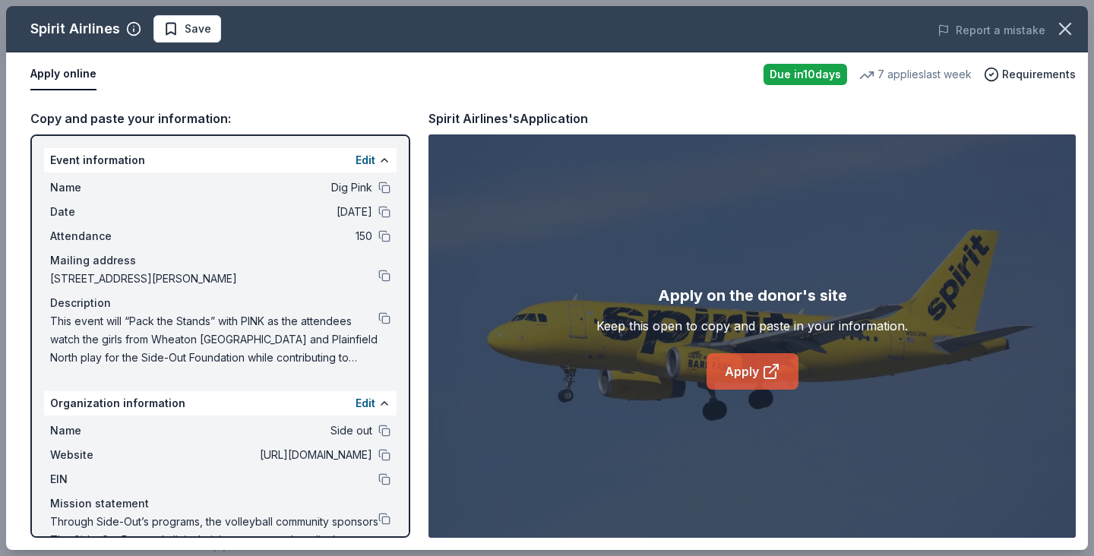
click at [748, 381] on link "Apply" at bounding box center [753, 371] width 92 height 36
click at [378, 456] on button at bounding box center [384, 455] width 12 height 12
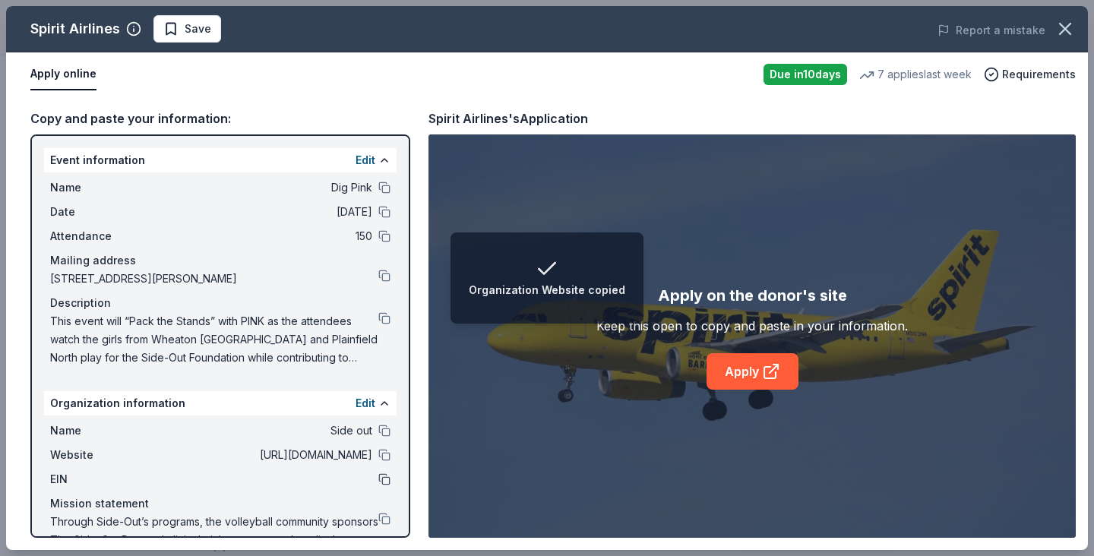
click at [378, 481] on button at bounding box center [384, 479] width 12 height 12
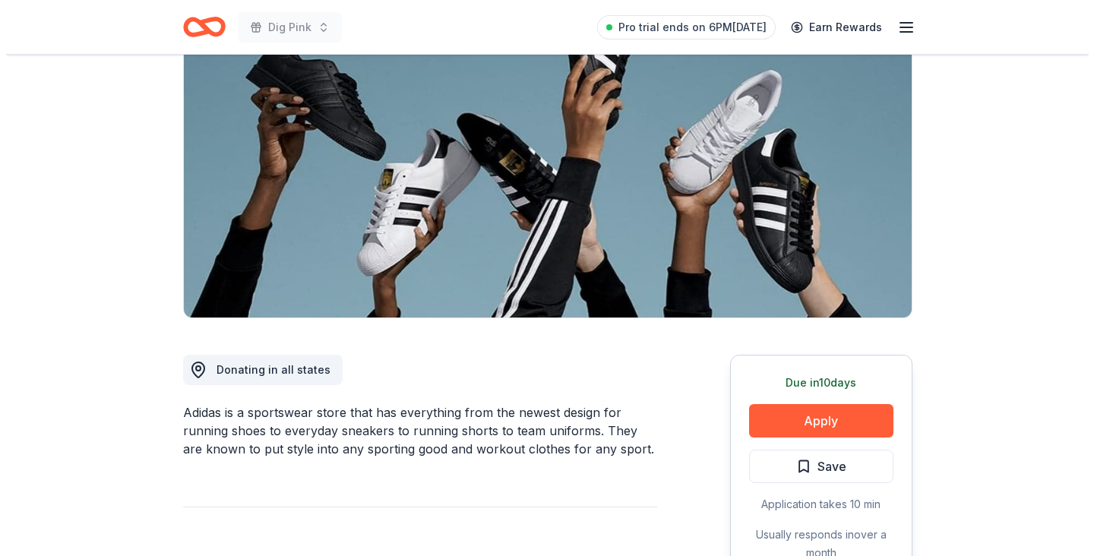
scroll to position [169, 0]
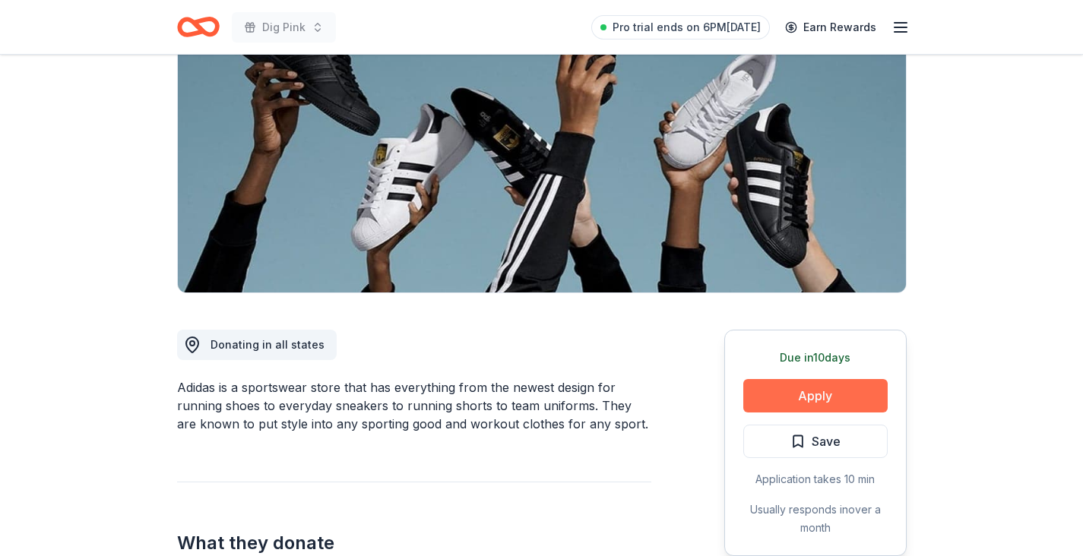
click at [823, 389] on button "Apply" at bounding box center [815, 395] width 144 height 33
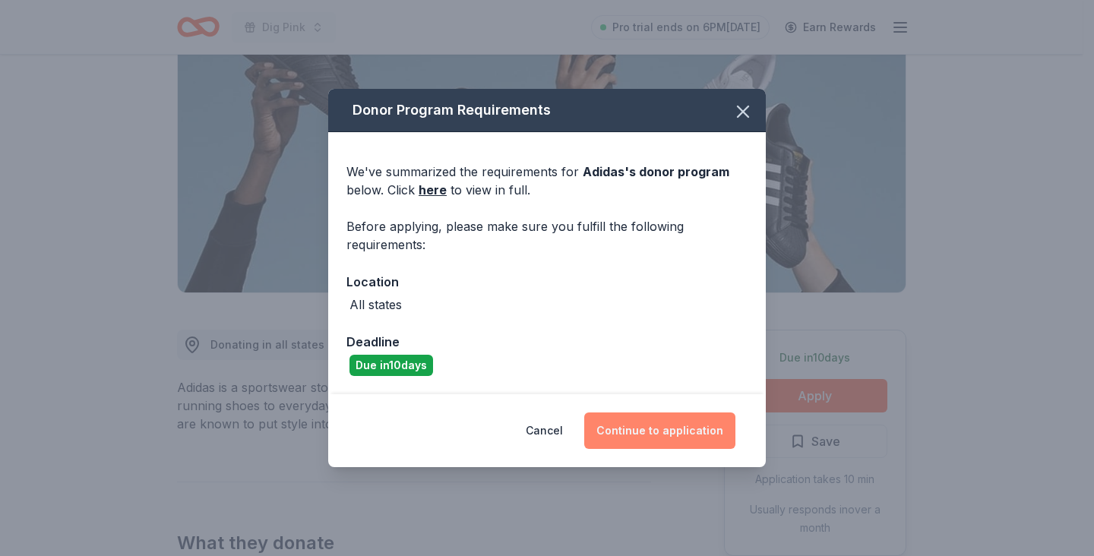
click at [667, 434] on button "Continue to application" at bounding box center [659, 431] width 151 height 36
